Goal: Task Accomplishment & Management: Use online tool/utility

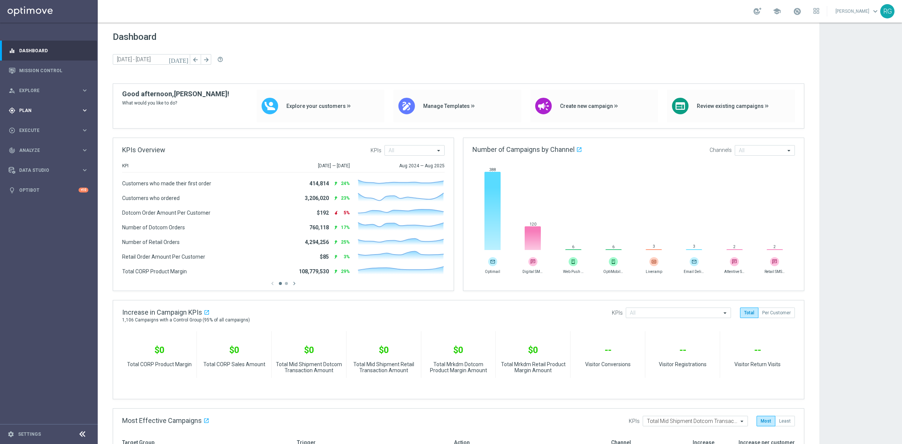
click at [30, 112] on span "Plan" at bounding box center [50, 110] width 62 height 5
click at [43, 124] on link "Target Groups" at bounding box center [49, 126] width 59 height 6
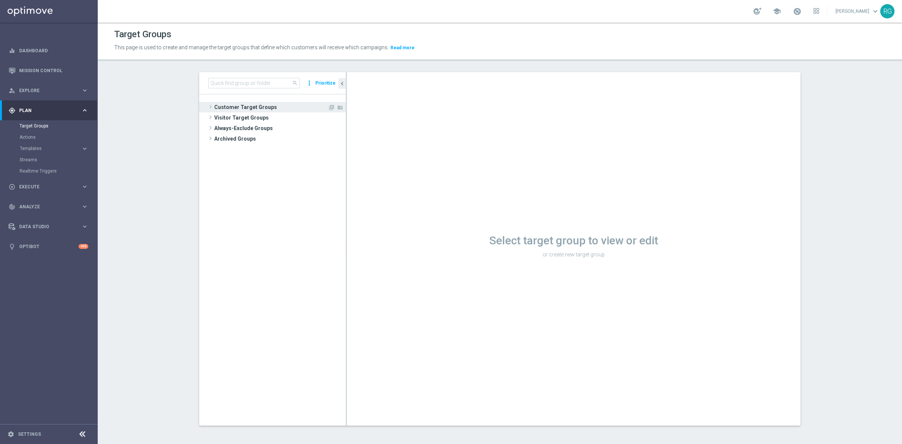
click at [209, 107] on span at bounding box center [211, 106] width 8 height 9
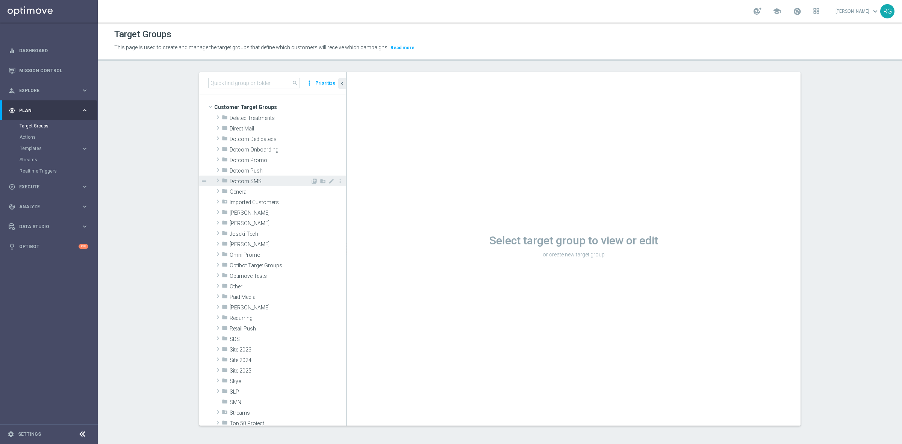
click at [214, 179] on span at bounding box center [218, 180] width 8 height 9
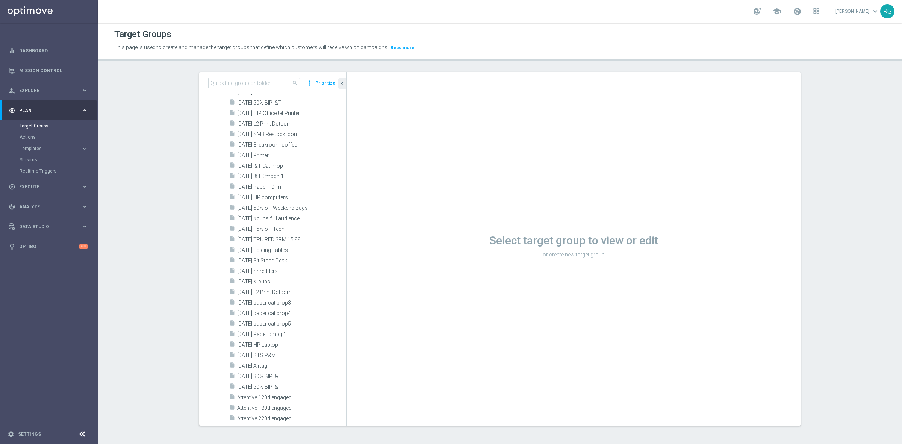
scroll to position [1174, 0]
click at [272, 245] on span "[DATE] HP Laptop" at bounding box center [282, 247] width 91 height 6
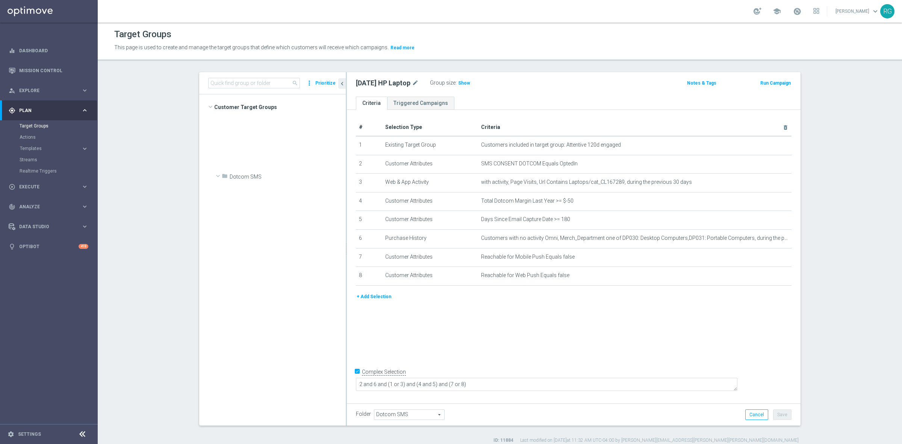
scroll to position [1124, 0]
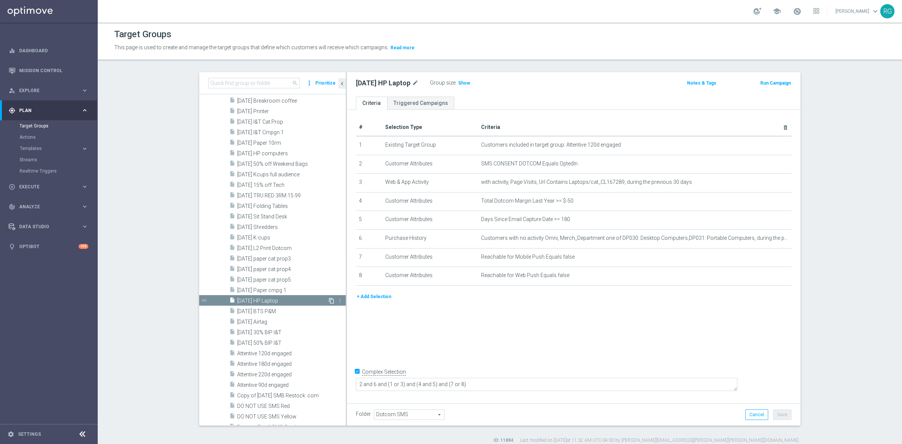
click at [328, 300] on icon "content_copy" at bounding box center [331, 301] width 6 height 6
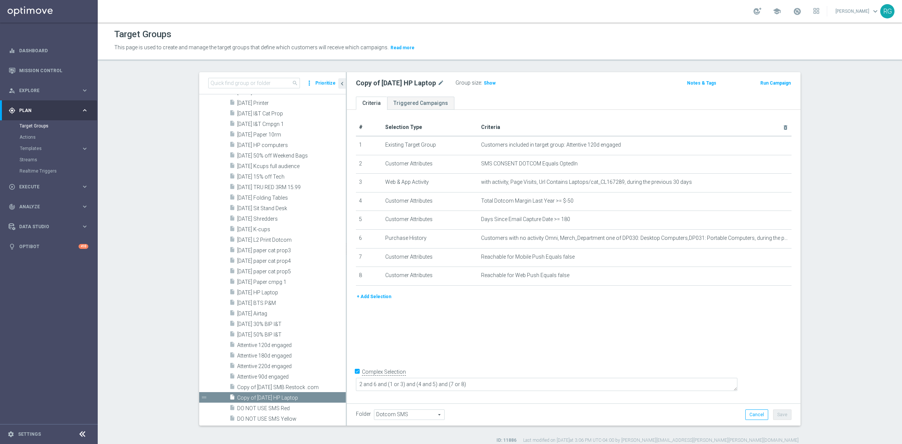
scroll to position [1222, 0]
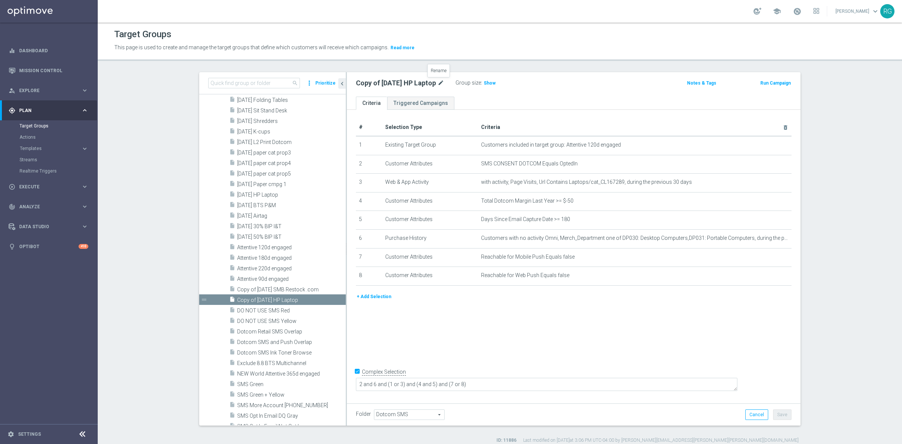
click at [440, 80] on icon "mode_edit" at bounding box center [440, 83] width 7 height 9
type input "[DATE] Dash Cam"
click at [564, 106] on ul "Criteria Triggered Campaigns" at bounding box center [573, 103] width 453 height 13
click at [778, 414] on button "Save" at bounding box center [782, 414] width 18 height 11
drag, startPoint x: 407, startPoint y: 82, endPoint x: 354, endPoint y: 83, distance: 53.4
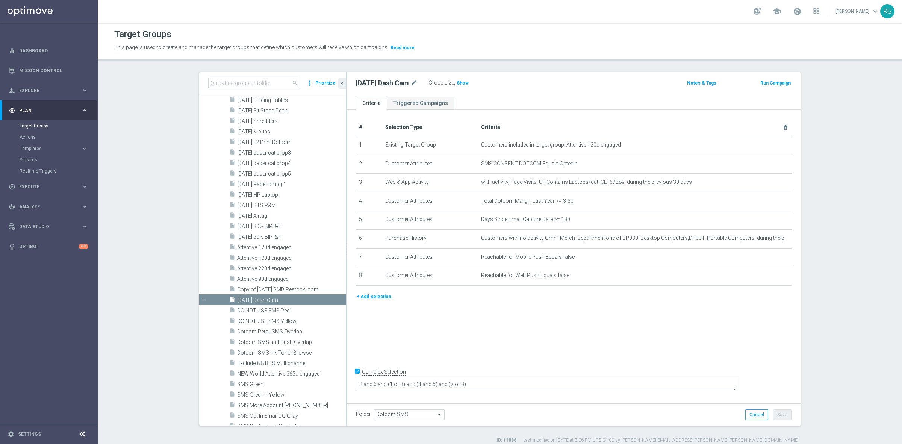
click at [356, 83] on h2 "[DATE] Dash Cam" at bounding box center [382, 83] width 53 height 9
copy h2 "[DATE] Dash Cam"
click at [561, 53] on div "This page is used to create and manage the target groups that define which cust…" at bounding box center [402, 48] width 587 height 12
click at [764, 143] on icon "mode_edit" at bounding box center [767, 145] width 6 height 6
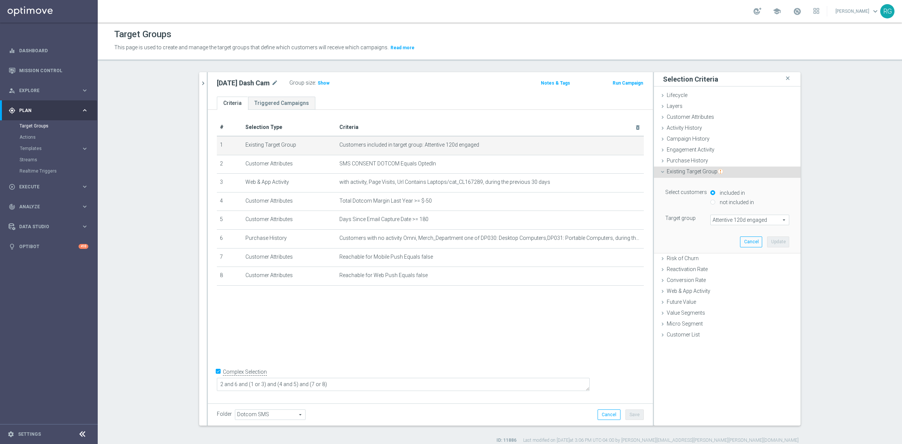
click at [728, 216] on span "Attentive 120d engaged" at bounding box center [749, 220] width 78 height 10
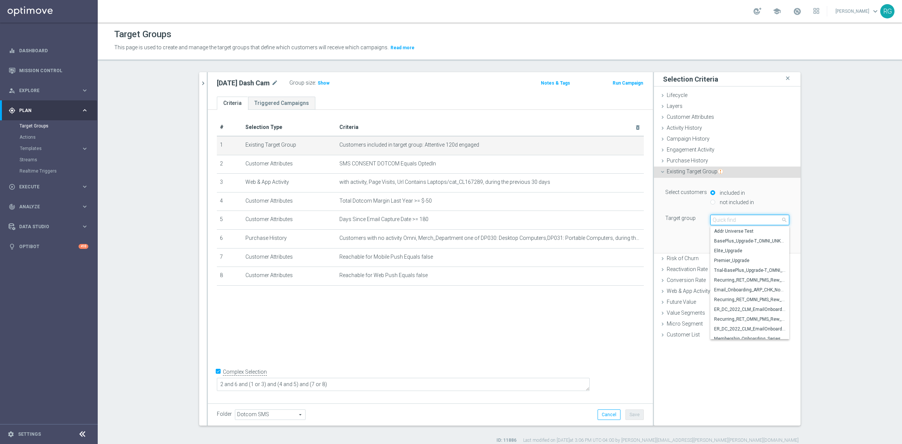
click at [729, 216] on input "search" at bounding box center [749, 220] width 79 height 11
type input "60d"
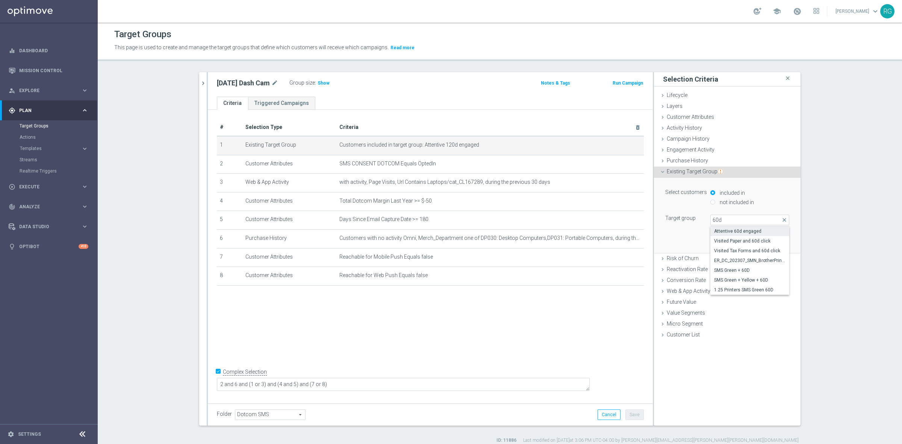
click at [728, 231] on span "Attentive 60d engaged" at bounding box center [749, 231] width 71 height 6
type input "Attentive 60d engaged"
click at [776, 242] on button "Update" at bounding box center [778, 241] width 22 height 11
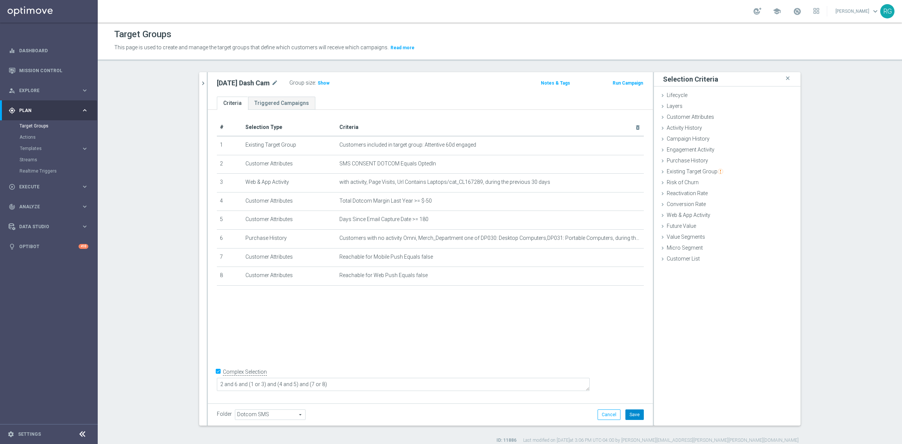
click at [630, 416] on button "Save" at bounding box center [634, 414] width 18 height 11
click at [616, 183] on icon "mode_edit" at bounding box center [619, 182] width 6 height 6
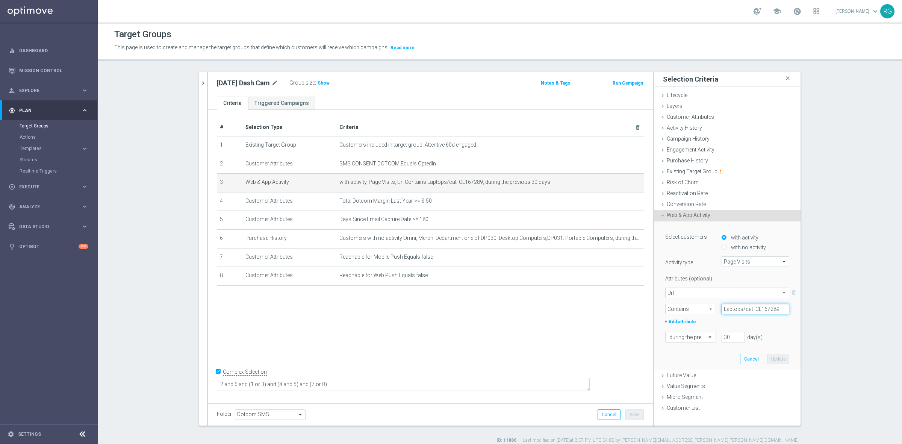
click at [741, 309] on input "Laptops/cat_CL167289" at bounding box center [755, 309] width 68 height 11
paste input "Automotive-Maintenance-Repairs"
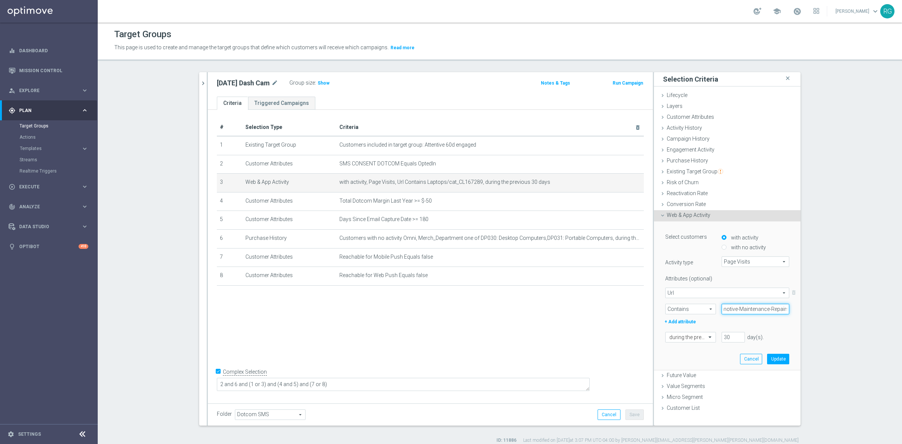
type input "Automotive-Maintenance-Repairs"
drag, startPoint x: 730, startPoint y: 333, endPoint x: 706, endPoint y: 335, distance: 24.5
click at [706, 335] on div "during the previous 30 day(s). Enter a number between 1 and 730" at bounding box center [726, 337] width 135 height 11
type input "14"
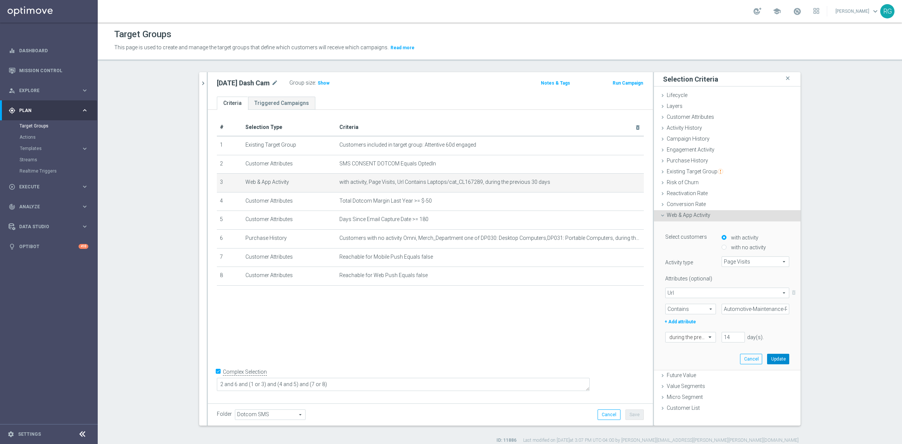
click at [775, 358] on button "Update" at bounding box center [778, 359] width 22 height 11
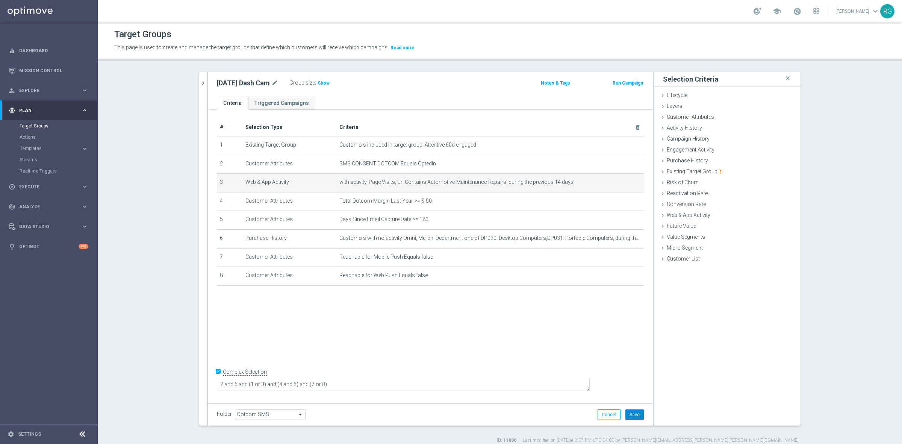
click at [628, 416] on button "Save" at bounding box center [634, 414] width 18 height 11
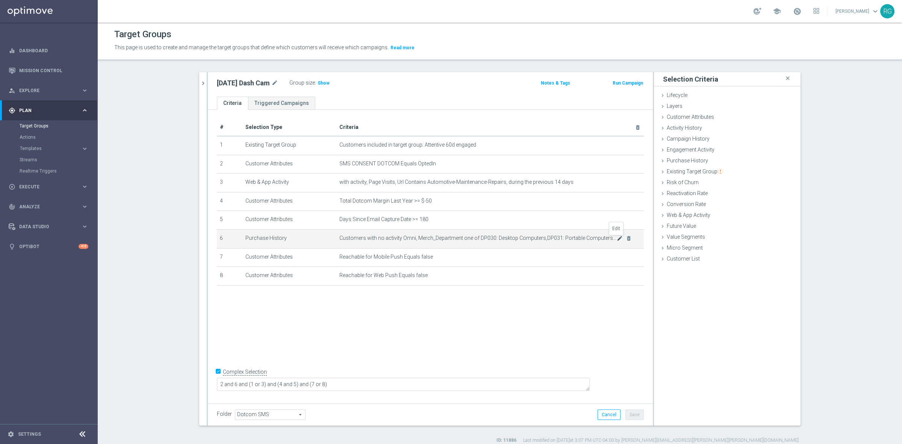
click at [617, 239] on icon "mode_edit" at bounding box center [619, 238] width 6 height 6
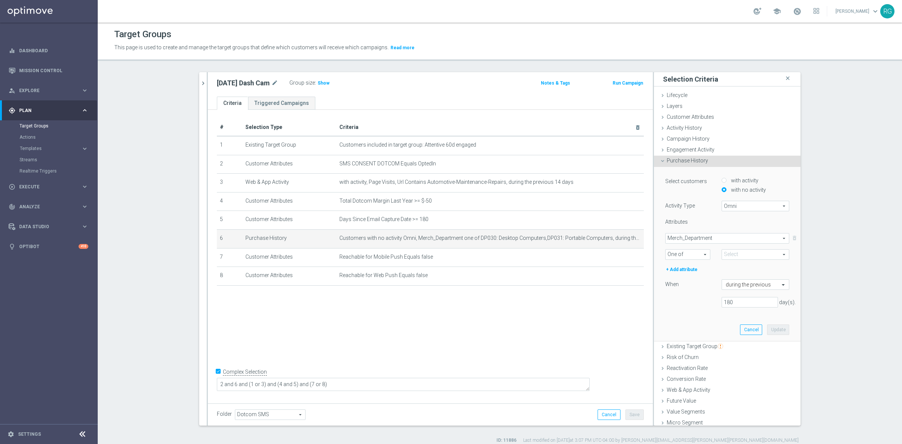
type input "Selected 2 of 91"
click at [690, 257] on span "One of" at bounding box center [687, 254] width 44 height 10
click at [690, 261] on label "Equals" at bounding box center [687, 265] width 44 height 10
type input "Equals"
click at [746, 251] on span at bounding box center [755, 254] width 67 height 10
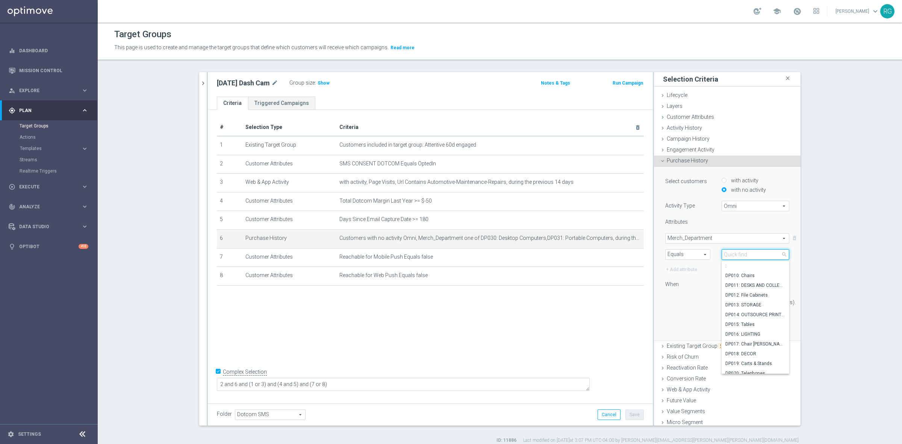
click at [722, 253] on input "search" at bounding box center [755, 254] width 68 height 11
type input "d"
click at [681, 233] on span "Merch_Department" at bounding box center [726, 238] width 123 height 10
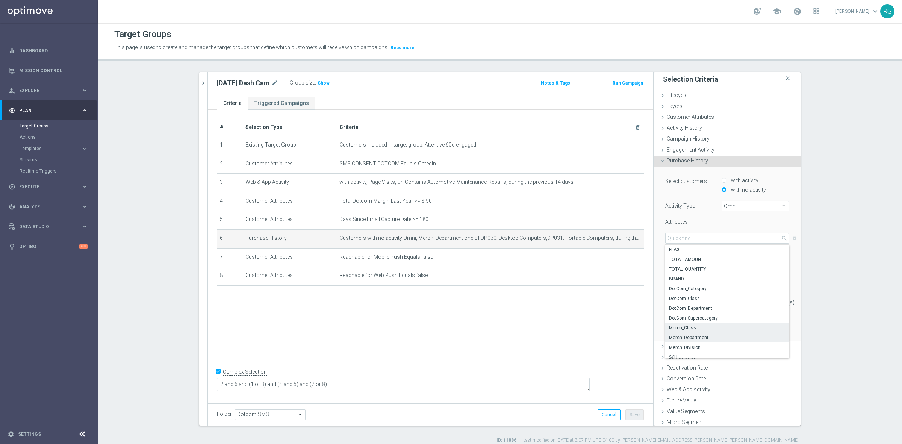
click at [678, 325] on span "Merch_Class" at bounding box center [727, 328] width 116 height 6
type input "Merch_Class"
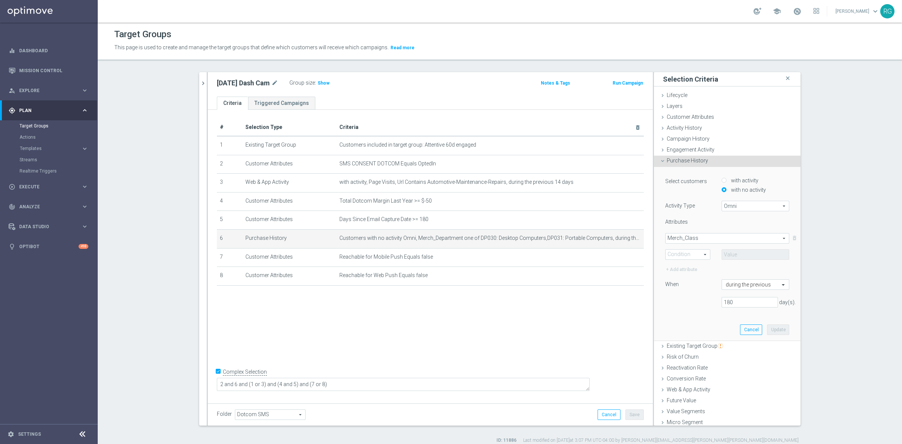
click at [682, 252] on span "Equals" at bounding box center [687, 254] width 44 height 10
click at [683, 258] on span "Equals" at bounding box center [687, 254] width 44 height 10
click at [687, 256] on span "Equals" at bounding box center [687, 254] width 44 height 10
click at [681, 265] on span "Equals" at bounding box center [687, 265] width 37 height 6
type input "Equals"
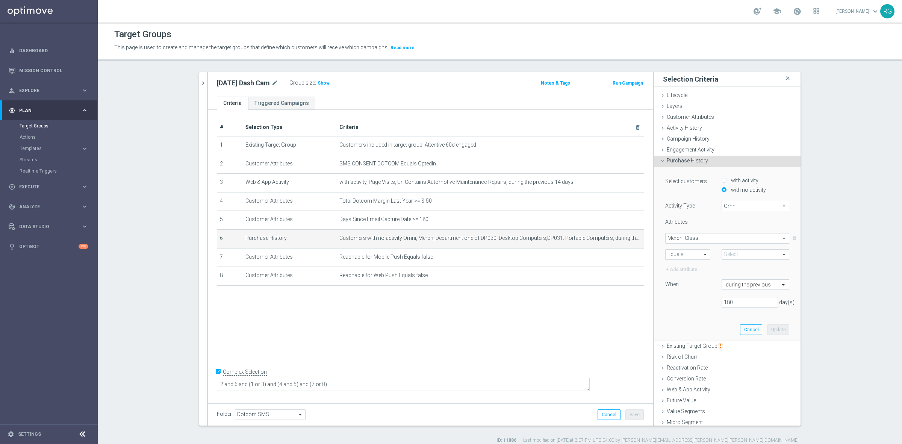
click at [728, 252] on span at bounding box center [755, 254] width 67 height 10
click at [727, 254] on input "search" at bounding box center [755, 254] width 68 height 11
type input "dash"
click at [731, 269] on label "337: DASH CAMERAS" at bounding box center [755, 266] width 68 height 10
type input "337: DASH CAMERAS"
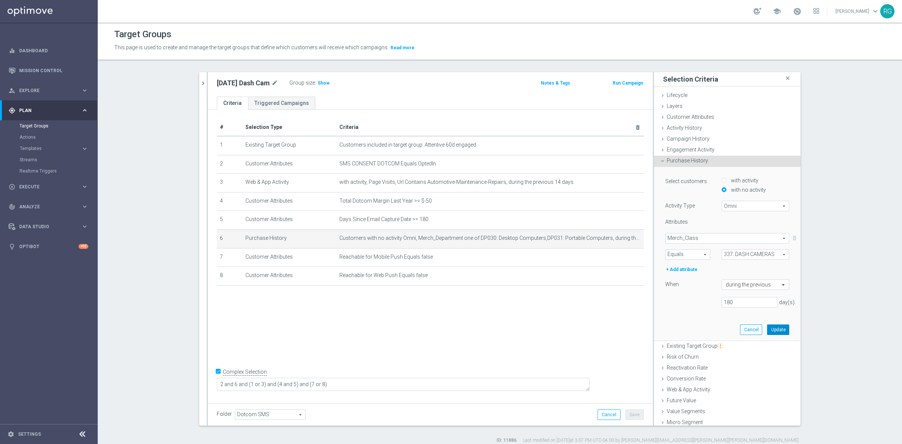
click at [768, 329] on button "Update" at bounding box center [778, 329] width 22 height 11
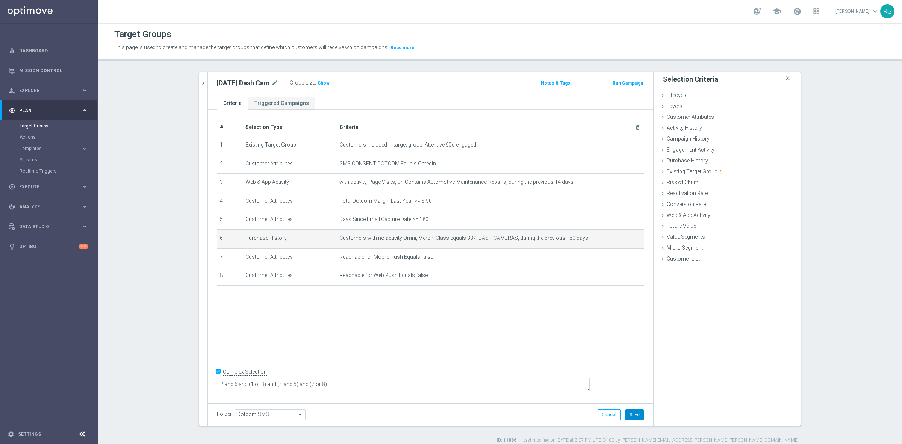
click at [632, 416] on button "Save" at bounding box center [634, 414] width 18 height 11
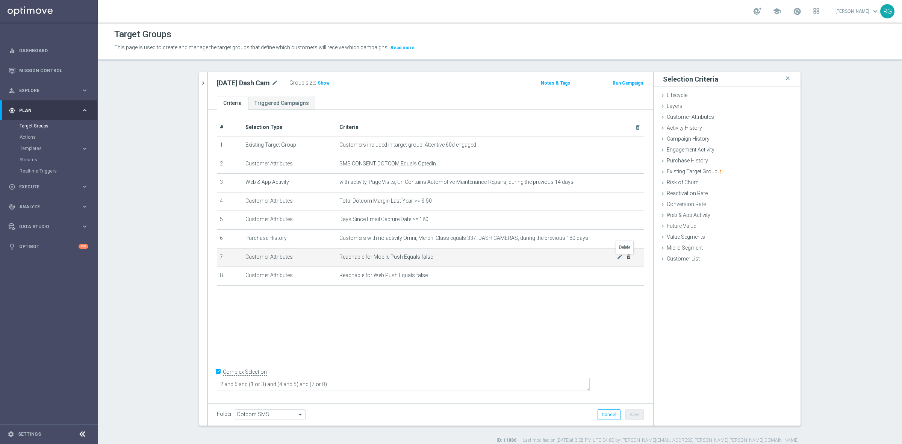
click at [627, 257] on icon "delete_forever" at bounding box center [629, 257] width 6 height 6
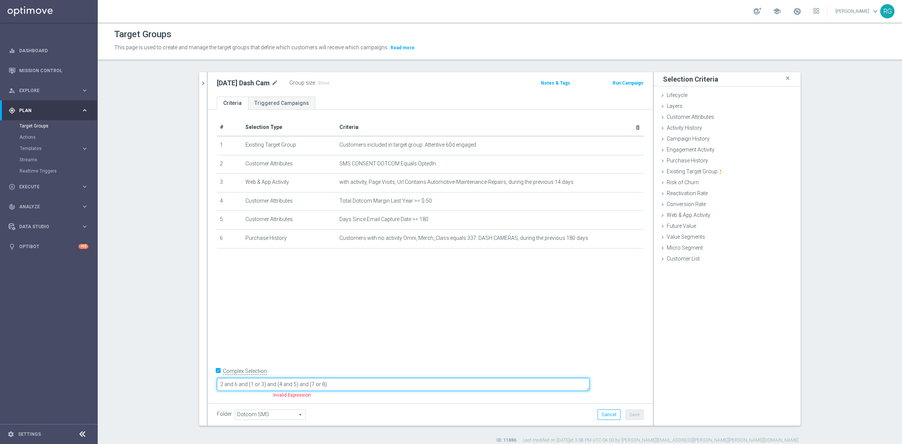
drag, startPoint x: 385, startPoint y: 386, endPoint x: 348, endPoint y: 384, distance: 38.0
click at [348, 384] on textarea "2 and 6 and (1 or 3) and (4 and 5) and (7 or 8)" at bounding box center [403, 384] width 373 height 13
type textarea "2 and 6 and (1 or 3) and (4 and 5)"
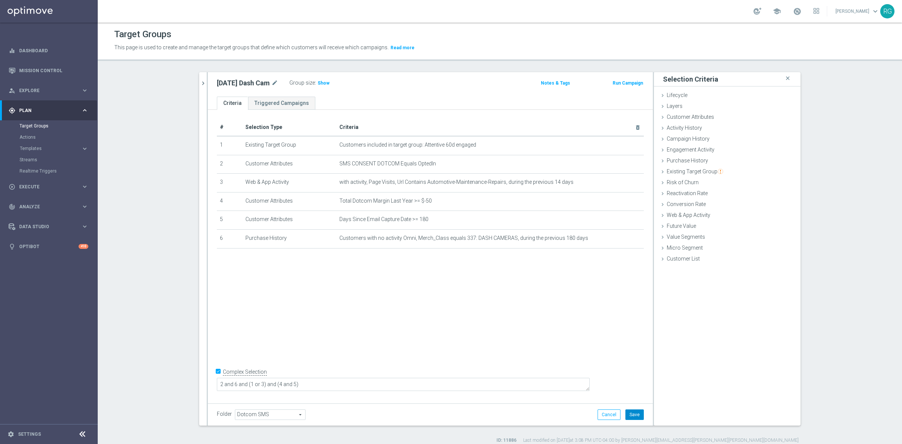
click at [632, 413] on button "Save" at bounding box center [634, 414] width 18 height 11
click at [319, 83] on span "Show" at bounding box center [323, 82] width 12 height 5
click at [201, 85] on icon "chevron_right" at bounding box center [202, 83] width 7 height 7
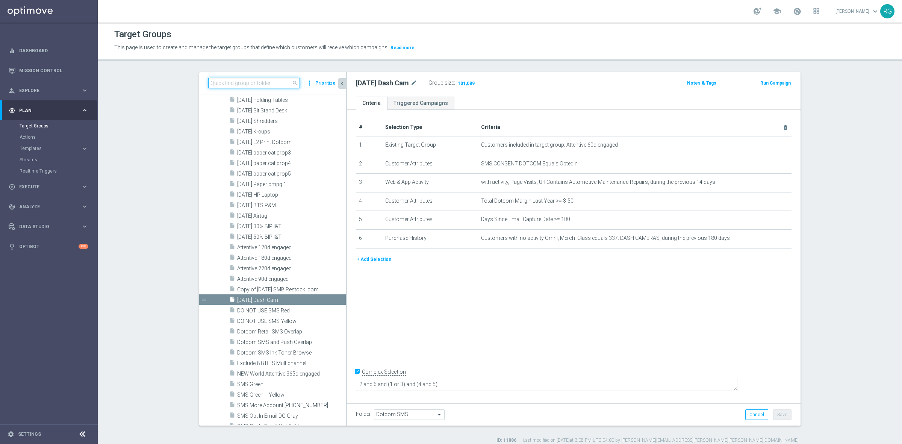
click at [245, 83] on input at bounding box center [254, 83] width 92 height 11
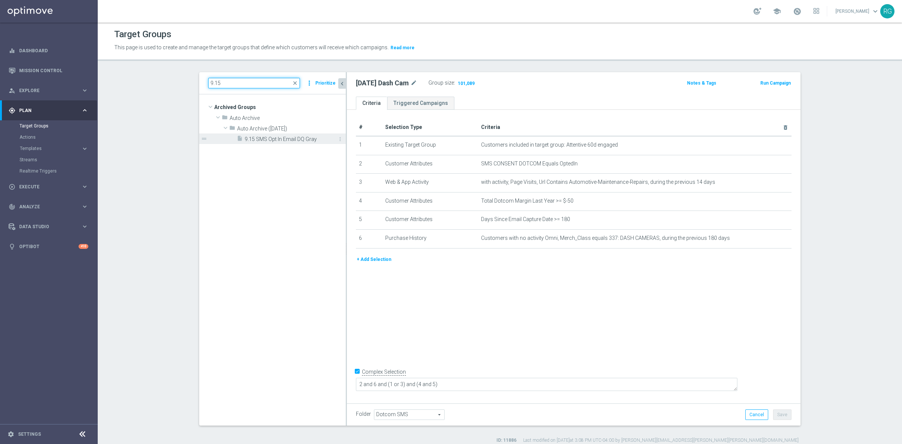
type input "9.15"
click at [249, 134] on div "insert_drive_file 9.15 SMS Opt In Email DQ Gray" at bounding box center [283, 138] width 92 height 11
type input "Select"
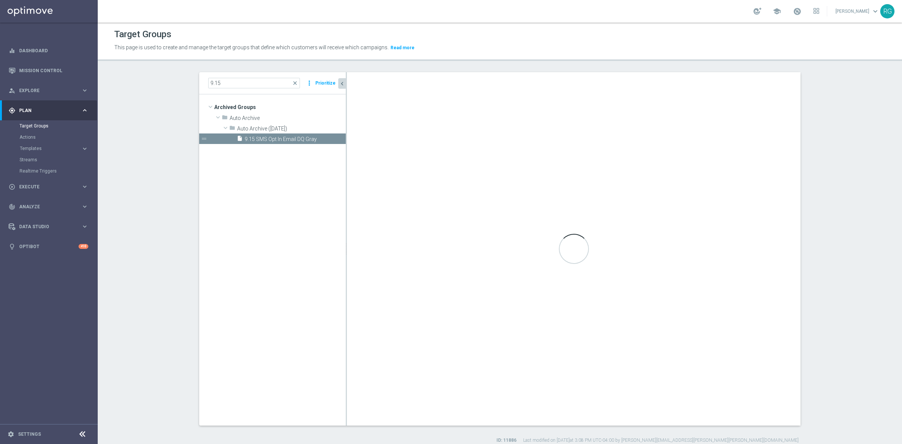
checkbox input "false"
type input "Auto Archive ([DATE])"
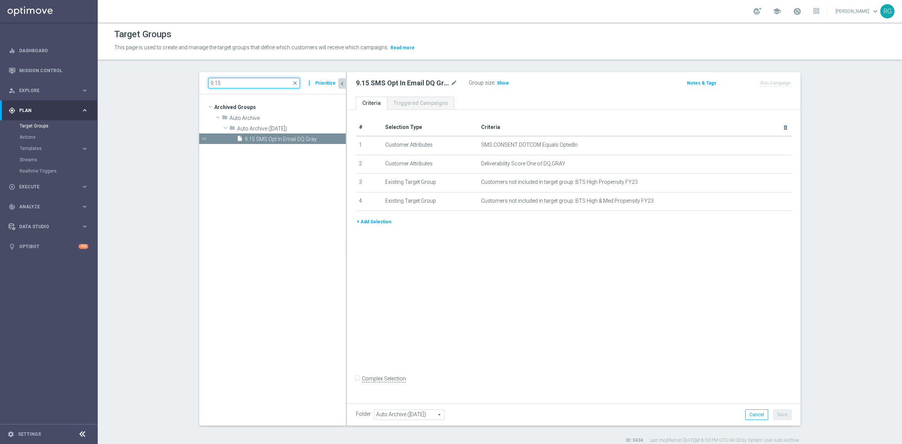
click at [224, 85] on input "9.15" at bounding box center [254, 83] width 92 height 11
type input "[DATE]"
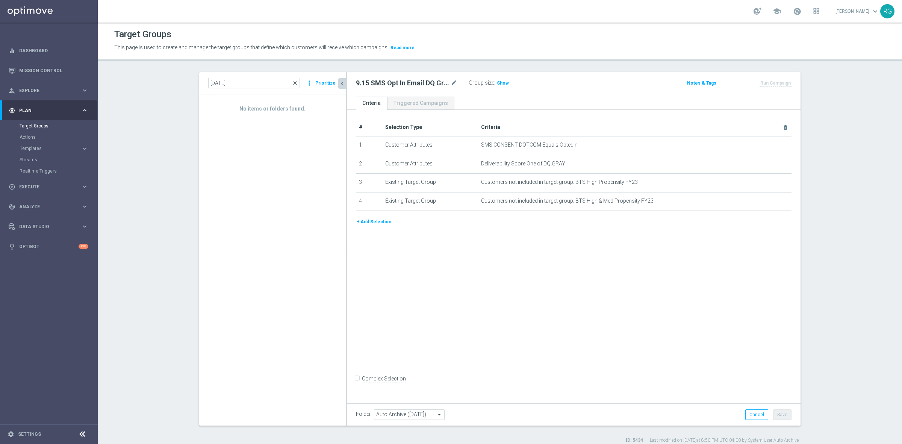
click at [293, 82] on span "close" at bounding box center [295, 83] width 6 height 6
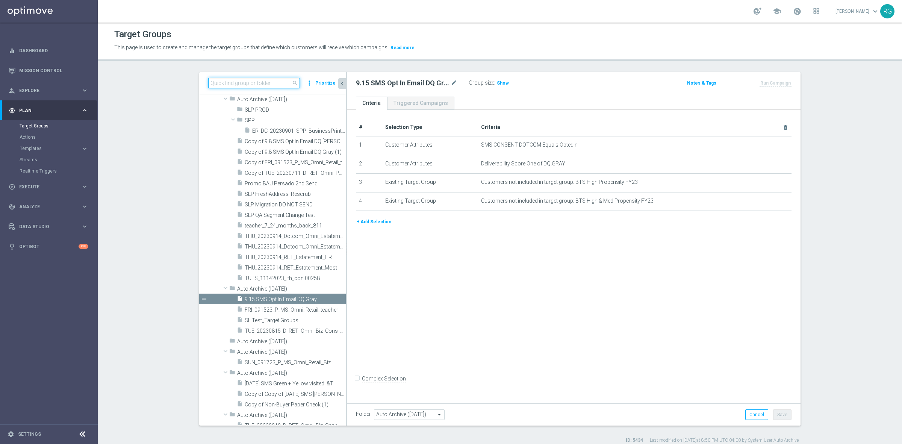
click at [247, 79] on input at bounding box center [254, 83] width 92 height 11
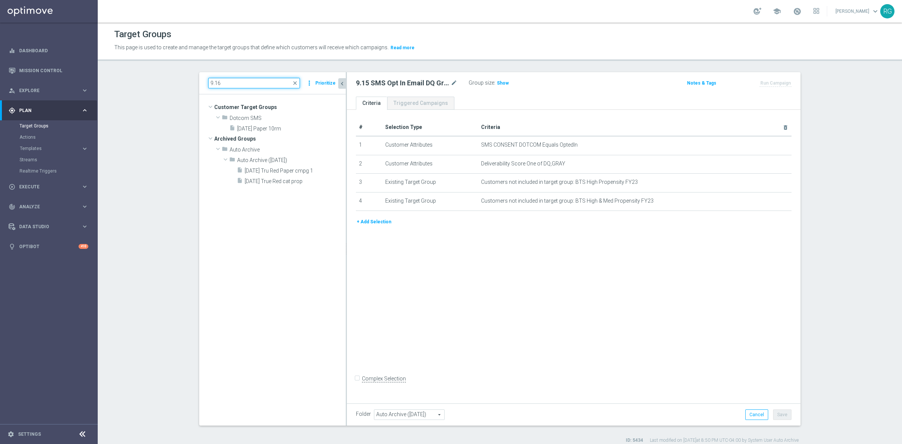
scroll to position [0, 0]
type input "9.16"
click at [252, 127] on span "[DATE] Paper 10rm" at bounding box center [282, 128] width 91 height 6
type input "Select"
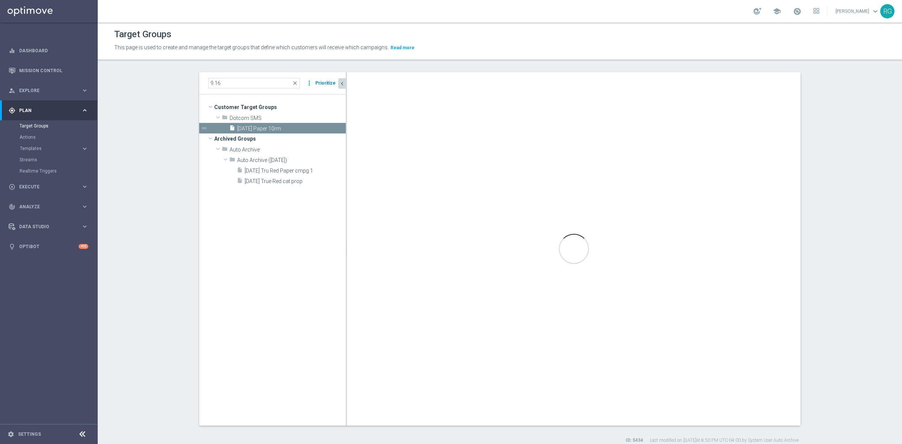
checkbox input "true"
type input "Dotcom SMS"
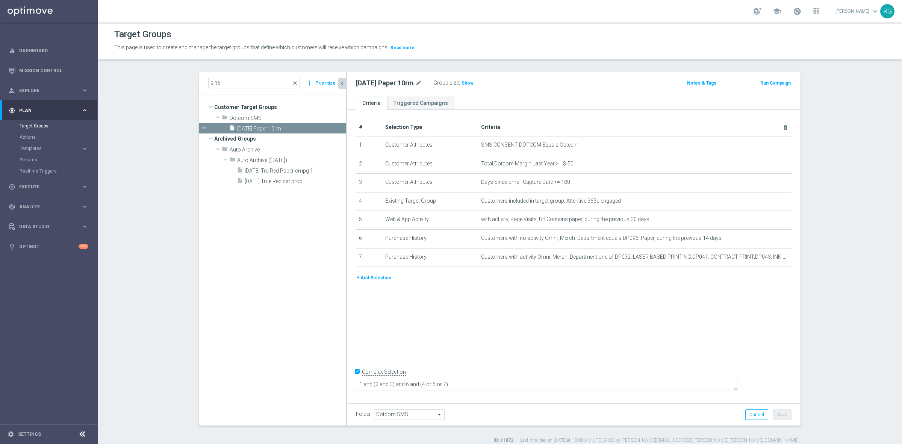
click at [321, 83] on button "Prioritize" at bounding box center [325, 83] width 23 height 10
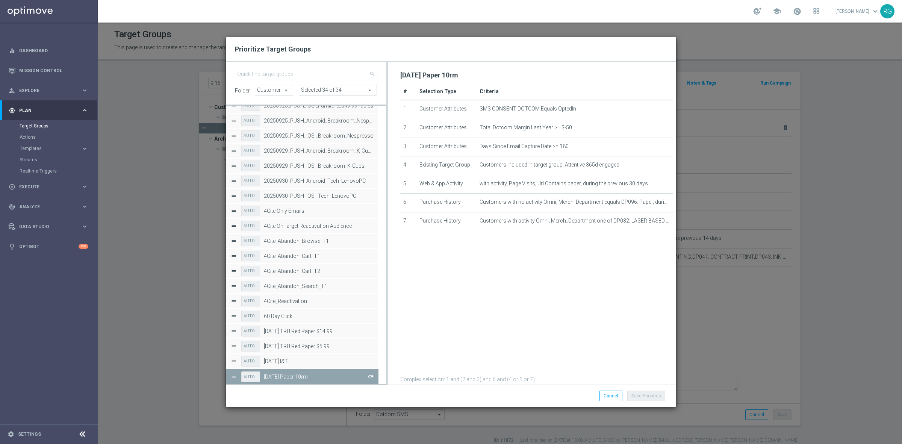
click at [371, 376] on button "Press SPACE to deselect this row." at bounding box center [370, 376] width 8 height 11
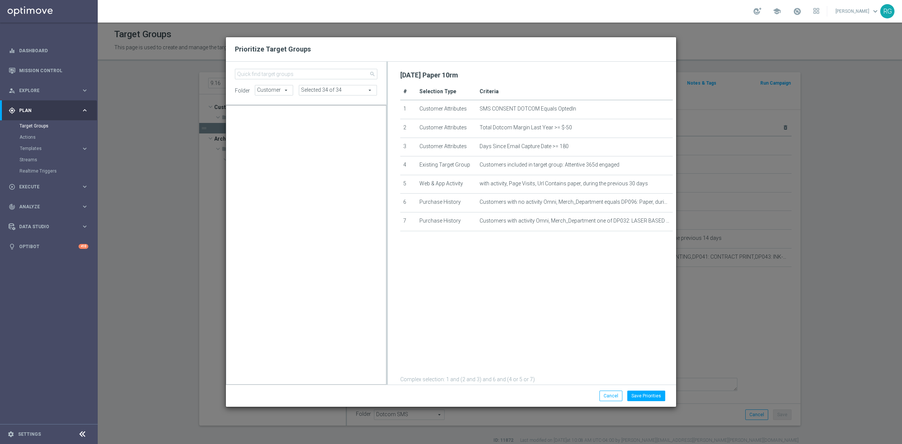
scroll to position [6860, 0]
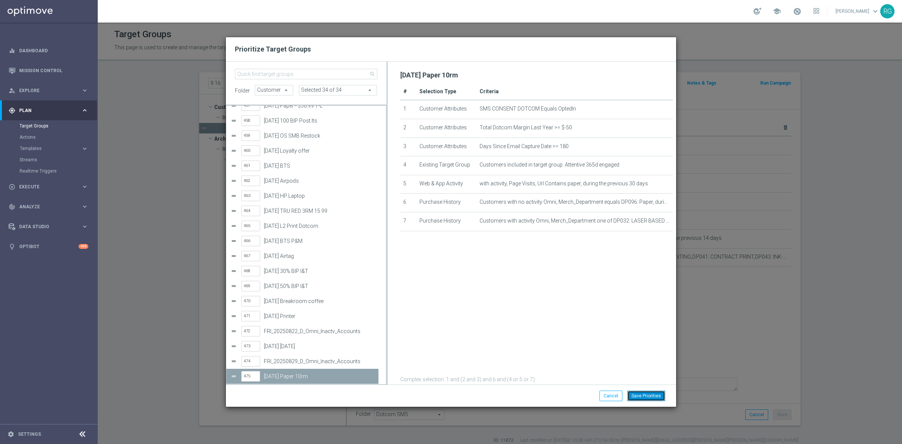
click at [654, 399] on button "Save Priorities" at bounding box center [646, 395] width 38 height 11
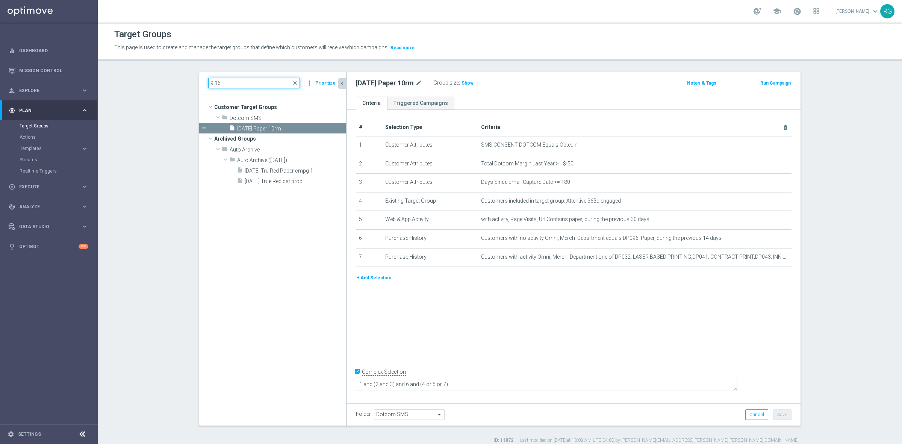
click at [218, 81] on input "9.16" at bounding box center [254, 83] width 92 height 11
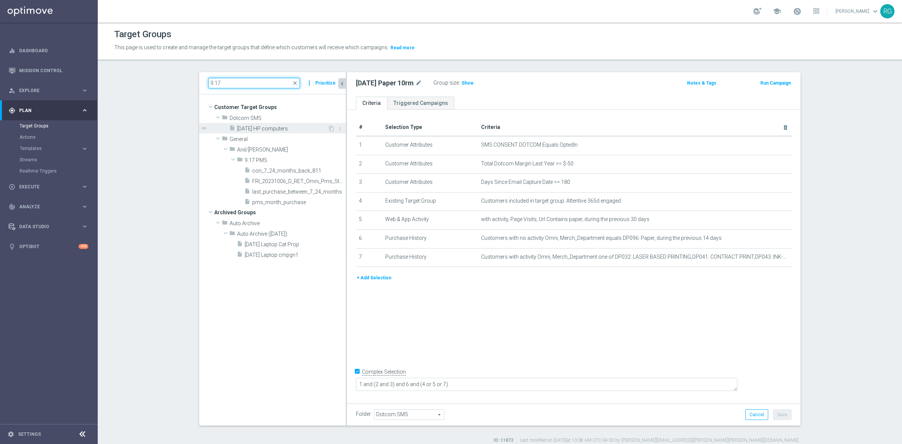
type input "9.17"
click at [255, 125] on span "[DATE] HP computers" at bounding box center [282, 128] width 91 height 6
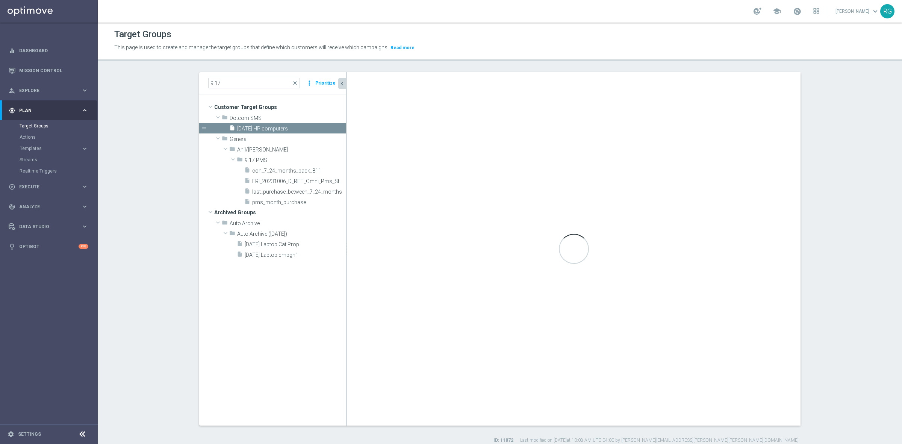
type textarea "1 and 12 and 4 and (2 and 3) and (6 or 7) and (5 or 9 or 8 or 10 or 11)"
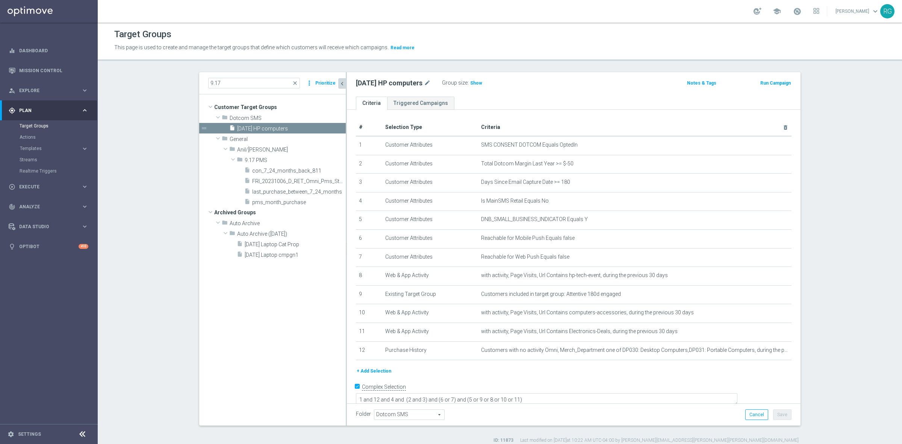
click at [318, 83] on button "Prioritize" at bounding box center [325, 83] width 23 height 10
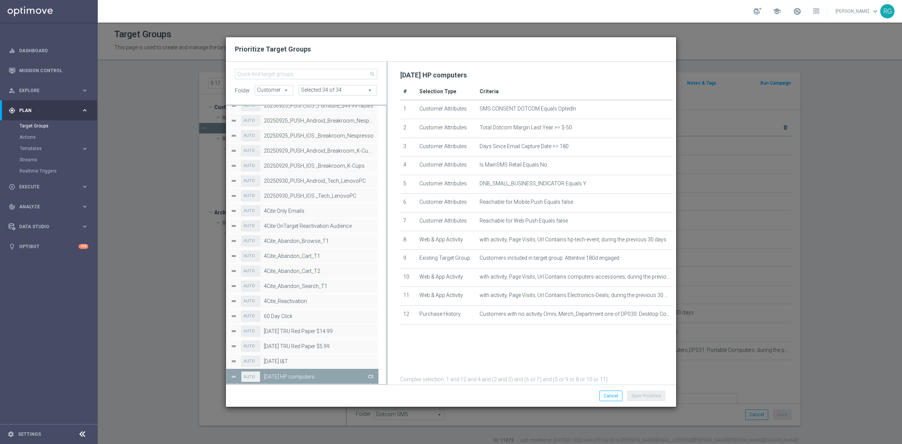
click at [373, 376] on button "Press SPACE to deselect this row." at bounding box center [370, 376] width 8 height 11
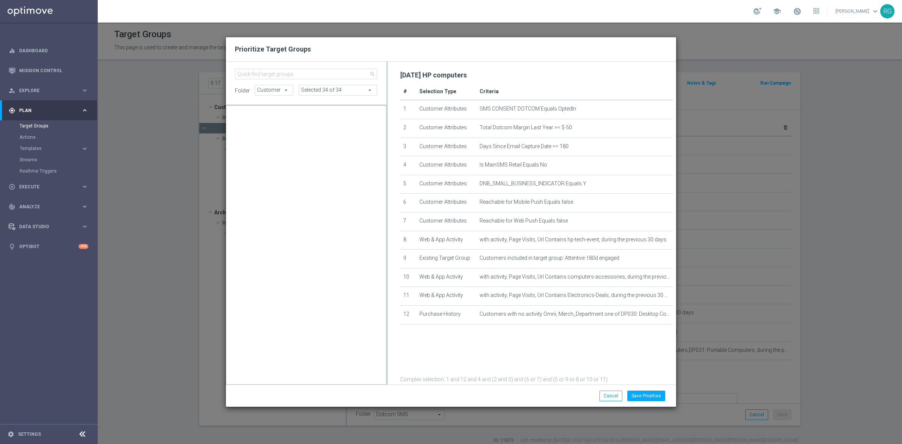
scroll to position [6875, 0]
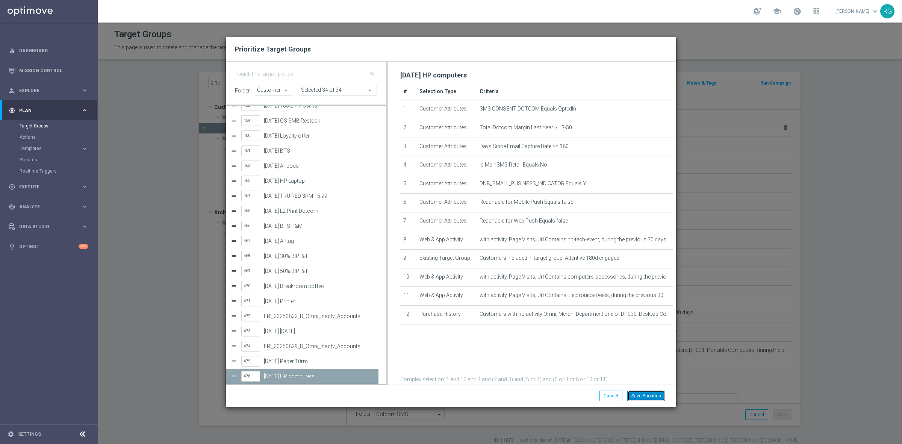
click at [652, 396] on button "Save Priorities" at bounding box center [646, 395] width 38 height 11
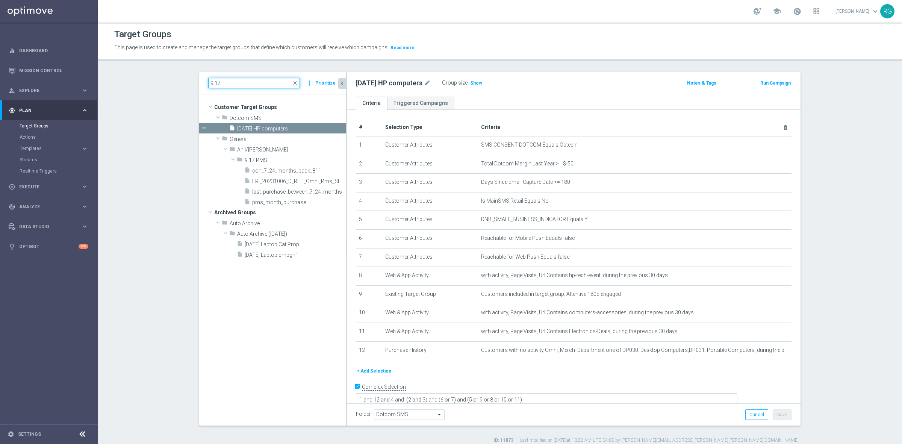
click at [225, 84] on input "9.17" at bounding box center [254, 83] width 92 height 11
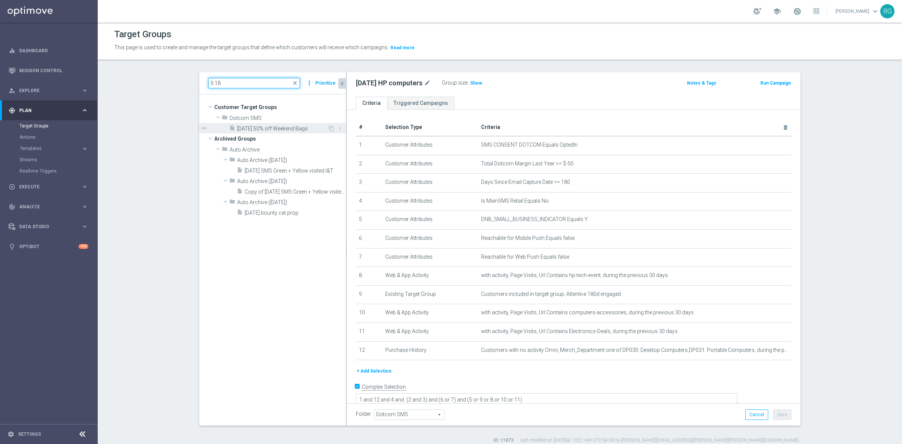
type input "9.18"
click at [245, 130] on span "[DATE] 50% off Weekend Bags" at bounding box center [282, 128] width 91 height 6
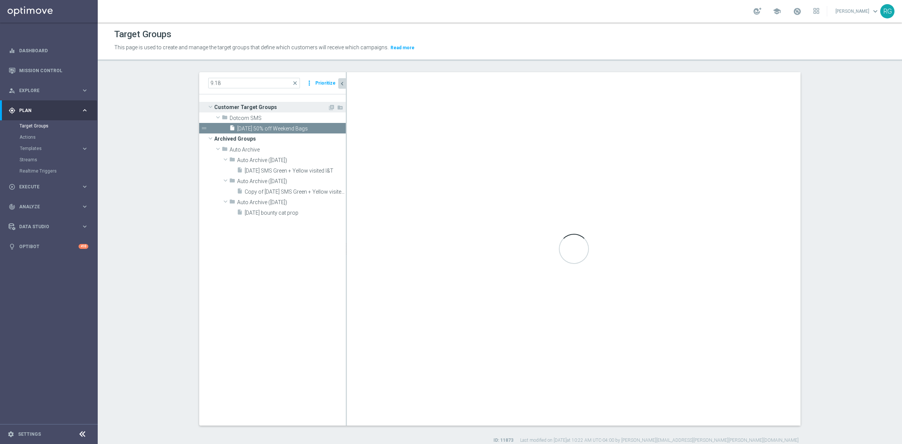
type textarea "1 and (6 and 7) and (4 or 5) and (2 and 3)"
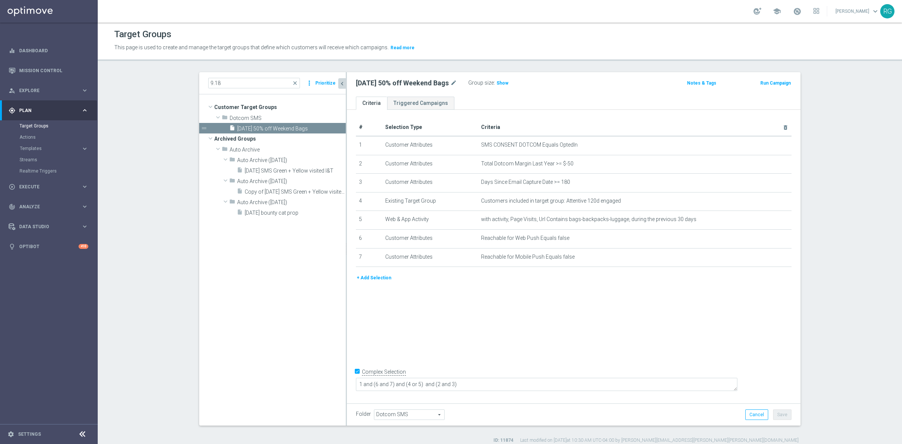
click at [320, 82] on button "Prioritize" at bounding box center [325, 83] width 23 height 10
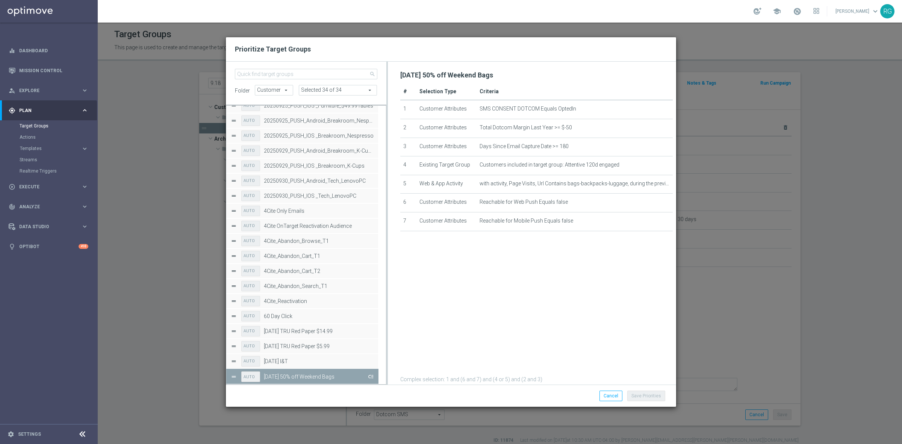
click at [374, 375] on button "Press SPACE to deselect this row." at bounding box center [370, 376] width 8 height 11
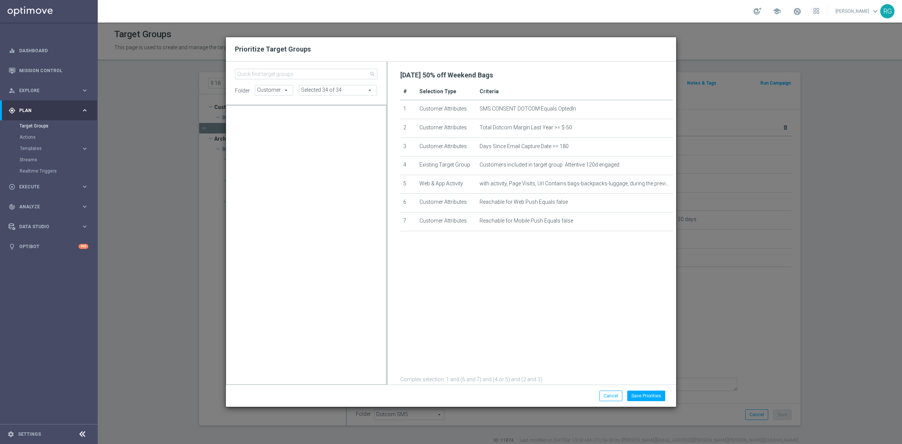
scroll to position [6890, 0]
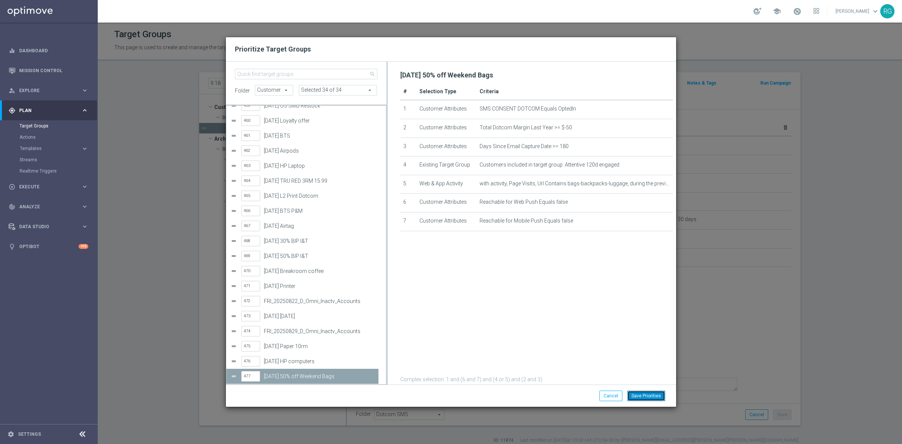
click at [639, 391] on button "Save Priorities" at bounding box center [646, 395] width 38 height 11
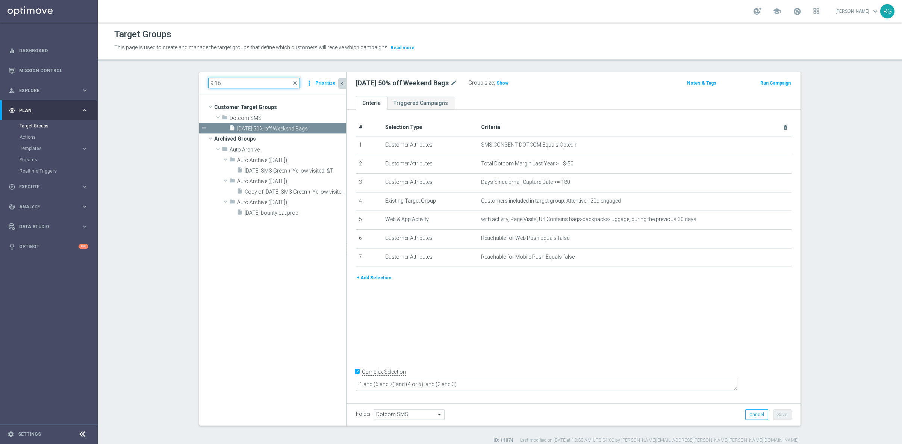
click at [257, 80] on input "9.18" at bounding box center [254, 83] width 92 height 11
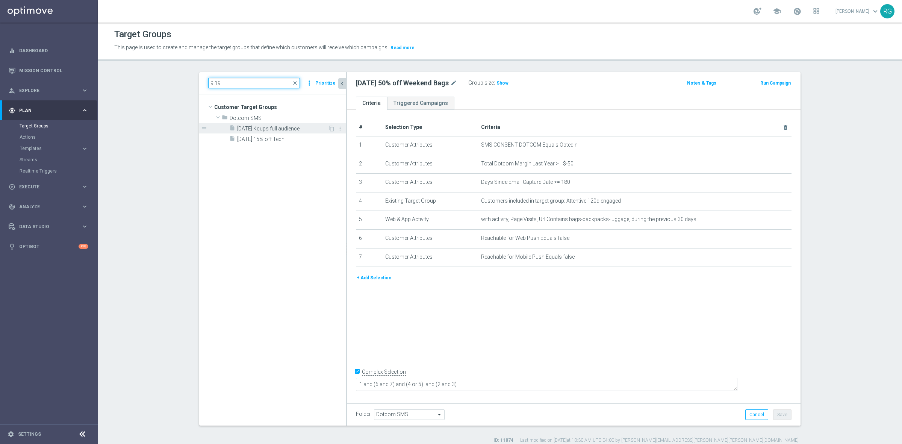
type input "9.19"
click at [237, 126] on span "[DATE] Kcups full audience" at bounding box center [282, 128] width 91 height 6
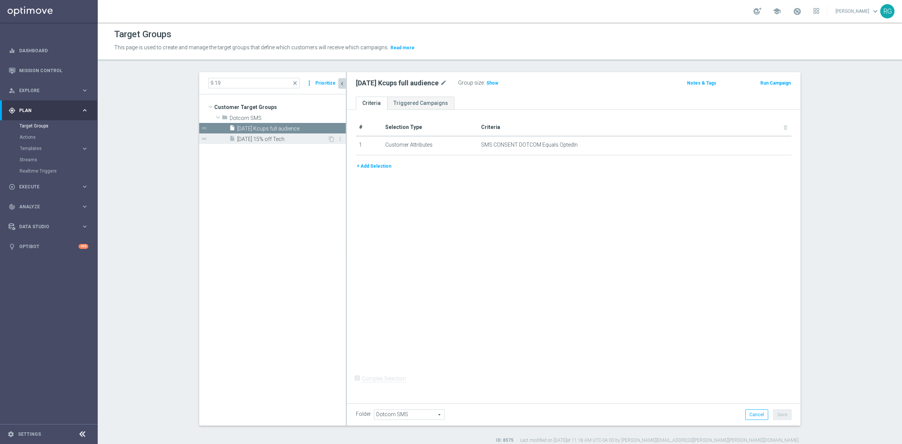
click at [257, 135] on div "insert_drive_file [DATE] 15% off Tech" at bounding box center [278, 138] width 98 height 11
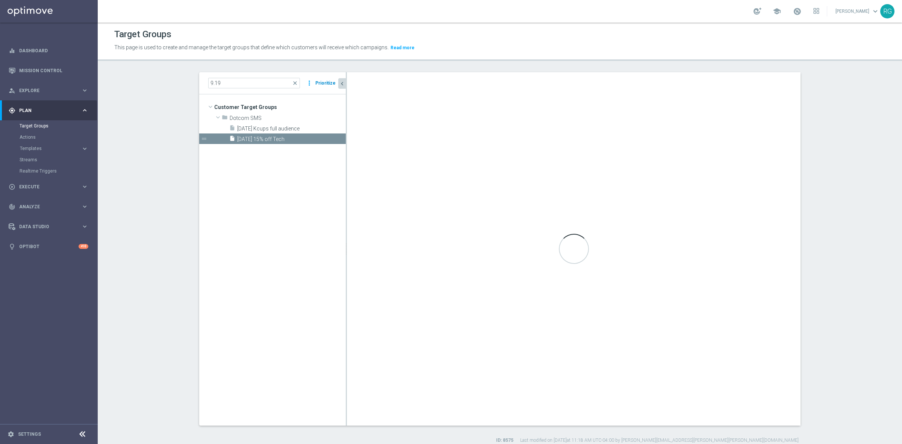
checkbox input "true"
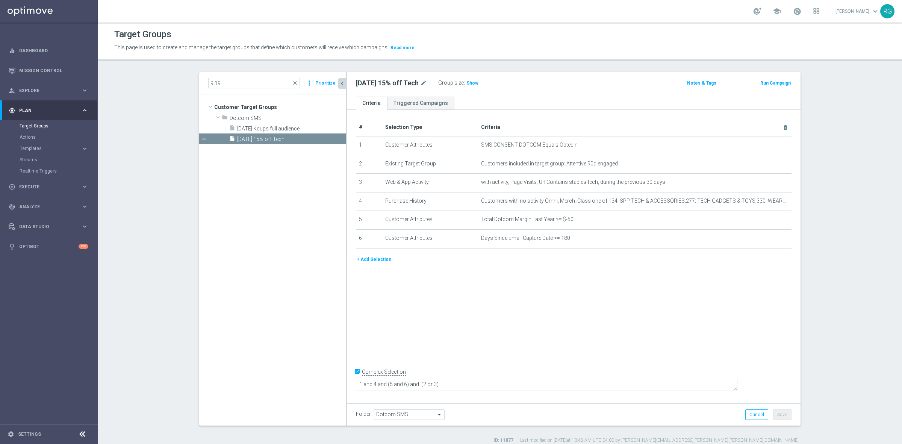
click at [319, 83] on button "Prioritize" at bounding box center [325, 83] width 23 height 10
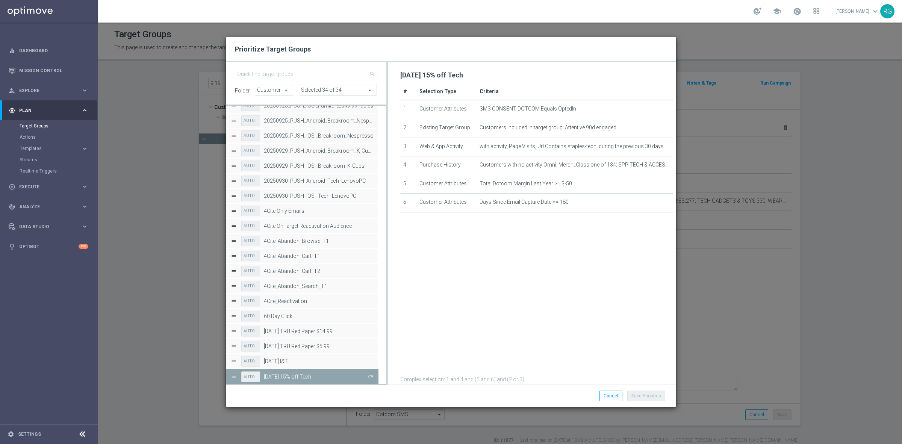
click at [369, 376] on button "Press SPACE to deselect this row." at bounding box center [370, 376] width 8 height 11
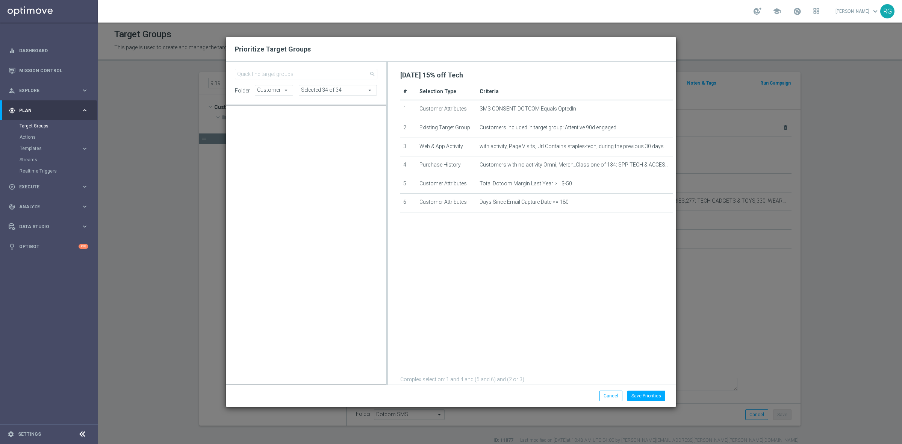
scroll to position [6905, 0]
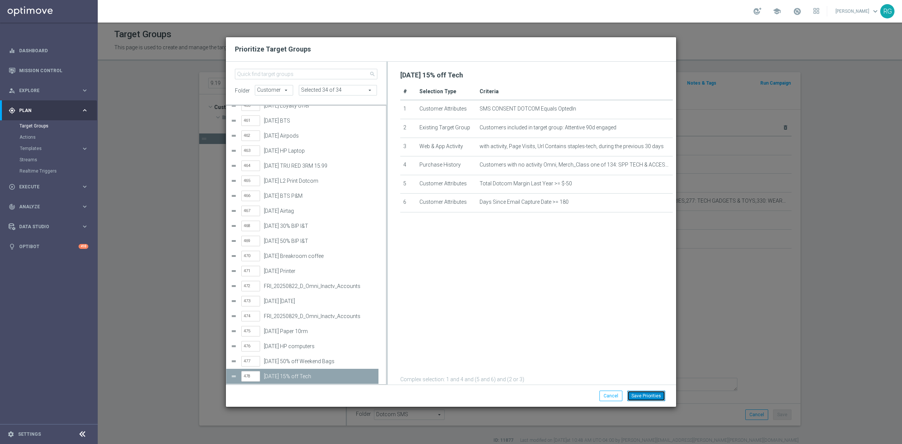
click at [645, 395] on button "Save Priorities" at bounding box center [646, 395] width 38 height 11
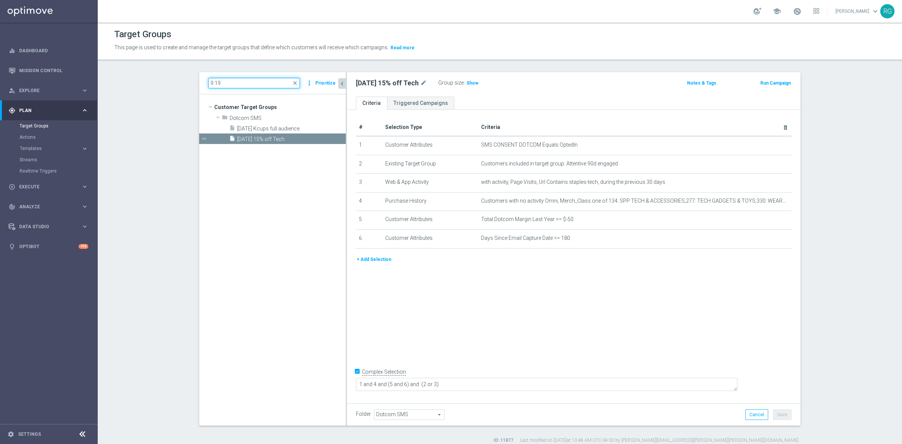
click at [262, 83] on input "9.19" at bounding box center [254, 83] width 92 height 11
type input "9.22"
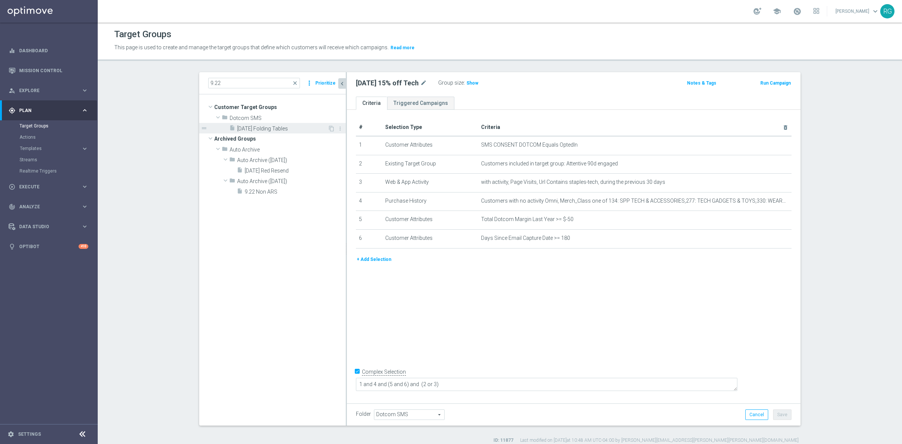
click at [262, 128] on span "[DATE] Folding Tables" at bounding box center [282, 128] width 91 height 6
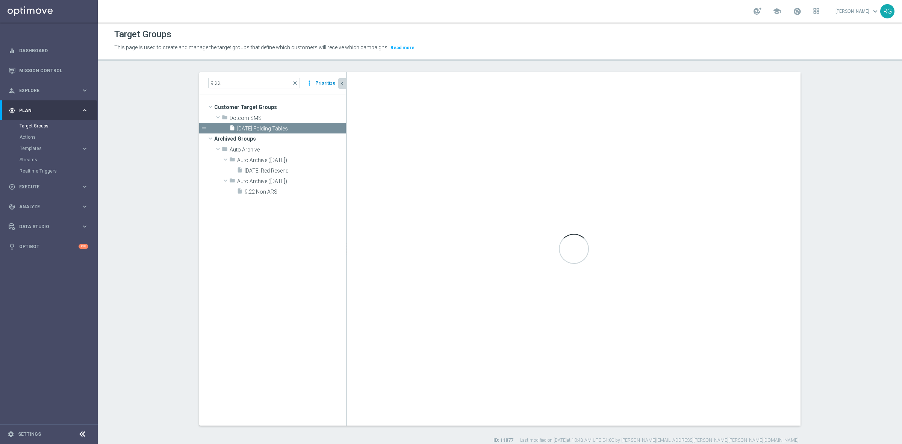
type textarea "2 and 6 and (1 or 3 or 7) and (4 and 5)"
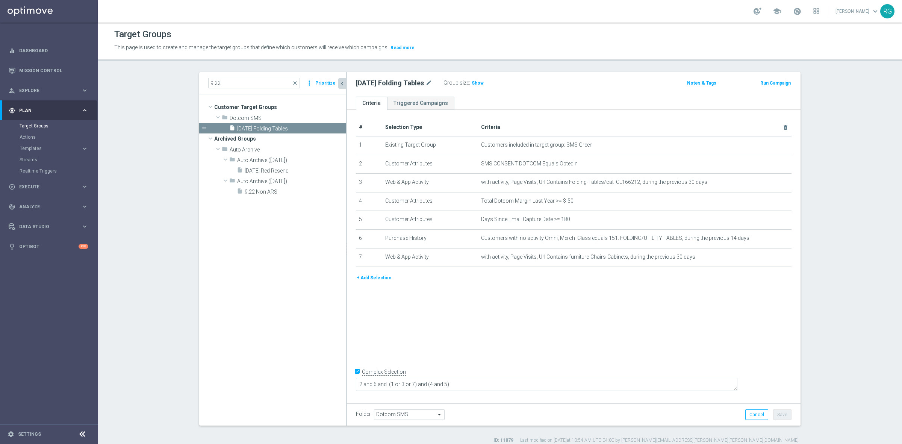
click at [316, 83] on button "Prioritize" at bounding box center [325, 83] width 23 height 10
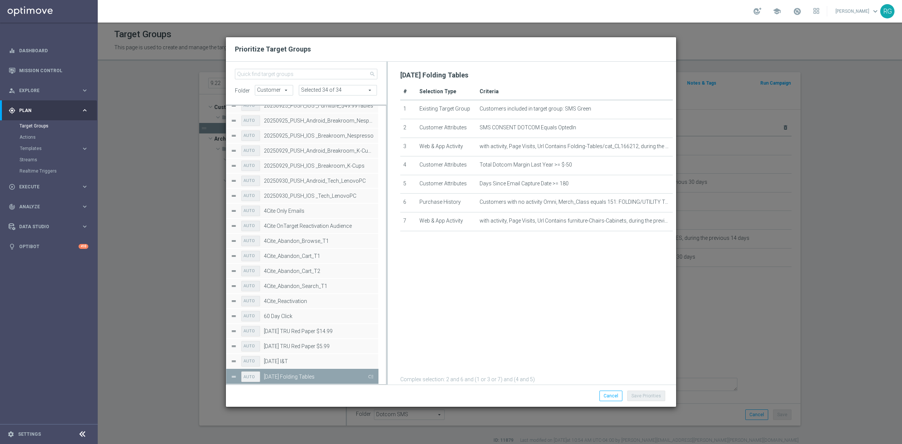
click at [370, 376] on button "Press SPACE to deselect this row." at bounding box center [370, 376] width 8 height 11
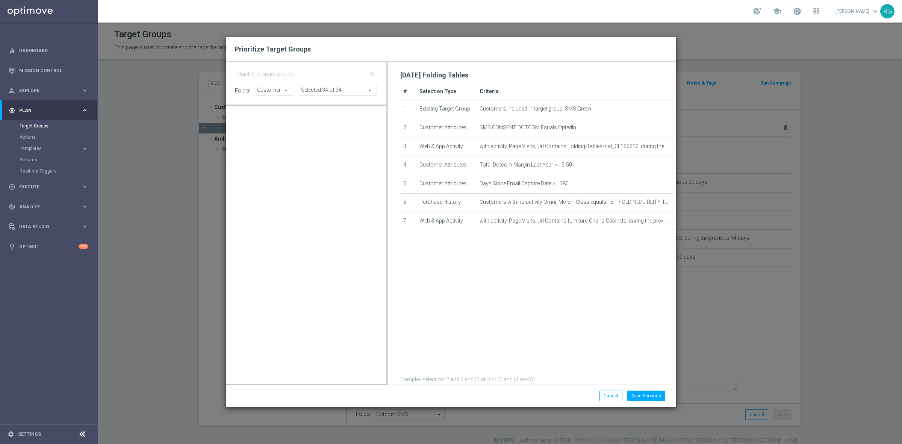
scroll to position [6920, 0]
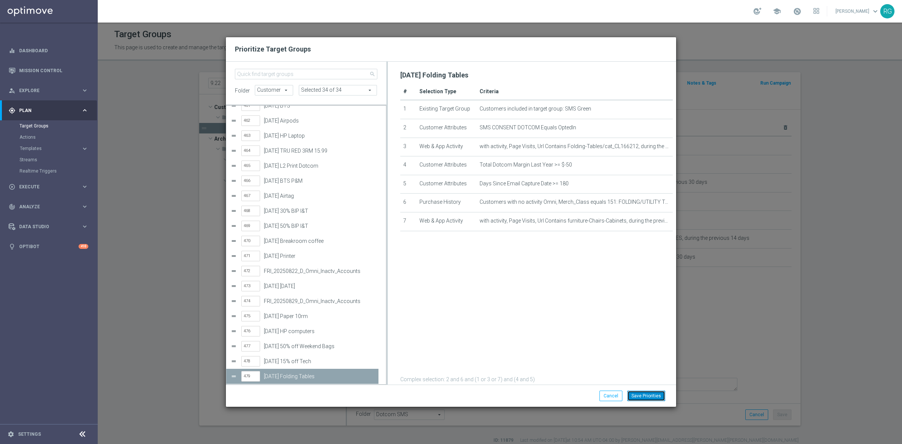
click at [658, 391] on button "Save Priorities" at bounding box center [646, 395] width 38 height 11
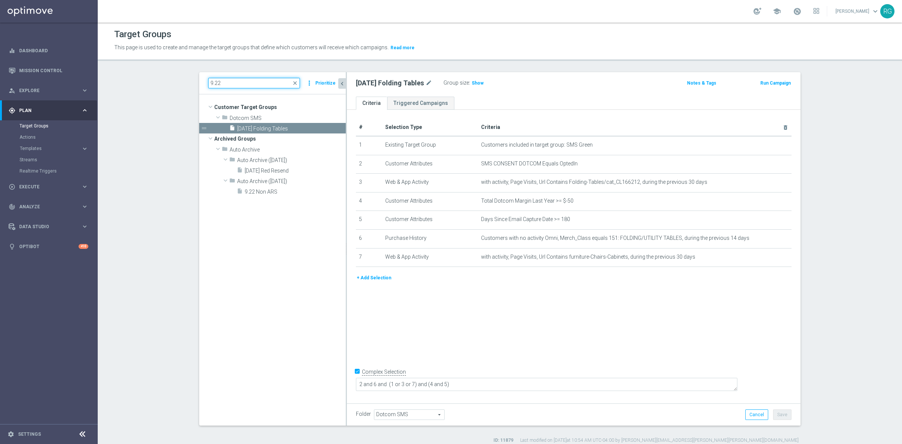
click at [256, 80] on input "9.22" at bounding box center [254, 83] width 92 height 11
type input "9.23"
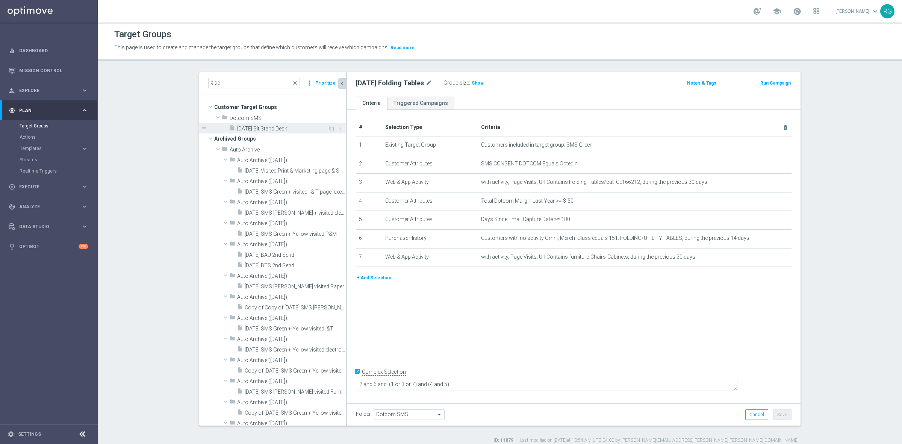
click at [245, 131] on span "[DATE] Sit Stand Desk" at bounding box center [282, 128] width 91 height 6
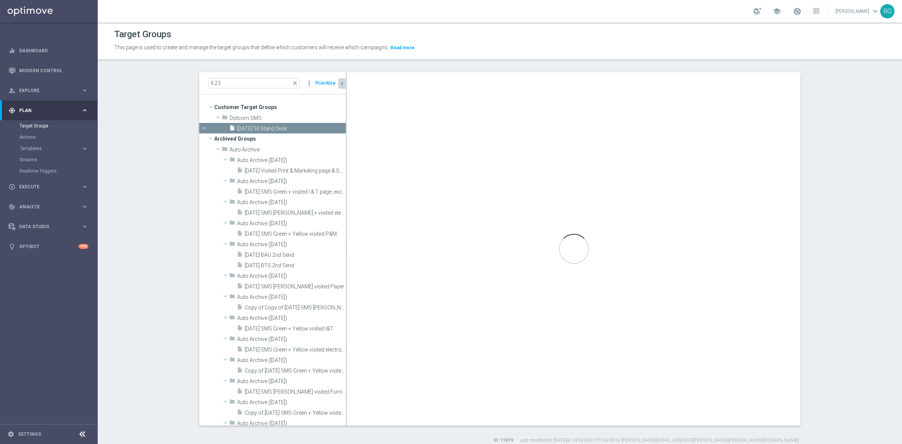
type textarea "2 and 6 and (1 or 3) and (4 and 5)"
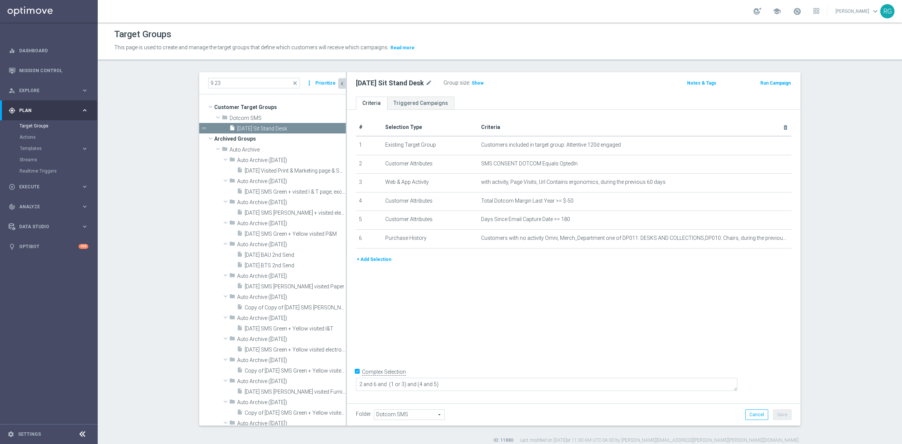
click at [323, 83] on button "Prioritize" at bounding box center [325, 83] width 23 height 10
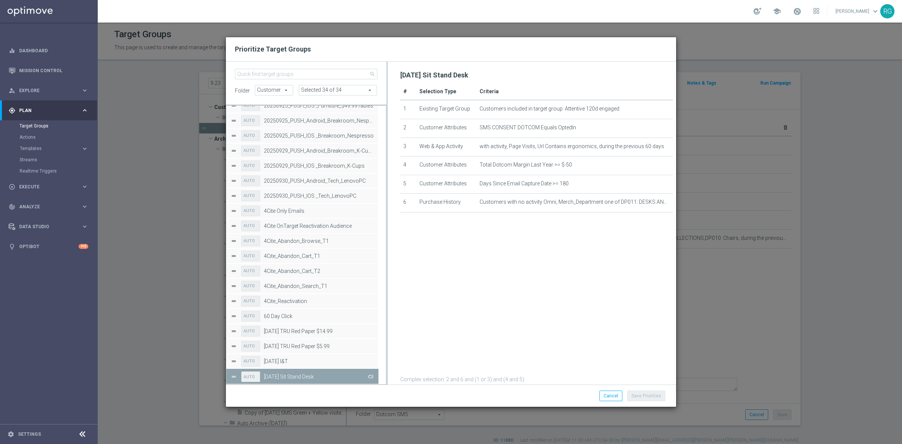
click at [371, 375] on button "Press SPACE to deselect this row." at bounding box center [370, 376] width 8 height 11
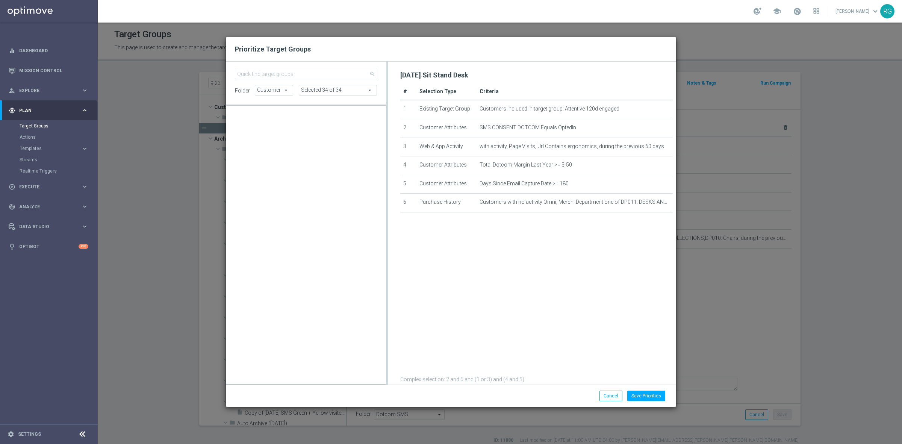
scroll to position [6935, 0]
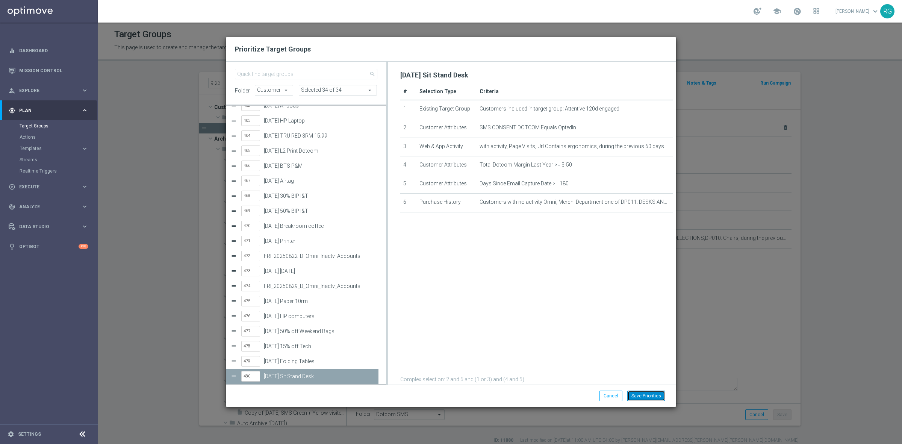
click at [654, 391] on button "Save Priorities" at bounding box center [646, 395] width 38 height 11
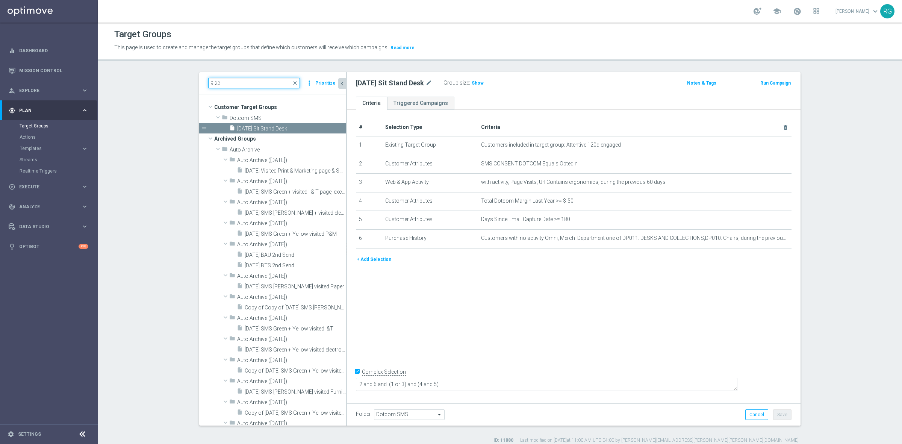
click at [248, 80] on input "9.23" at bounding box center [254, 83] width 92 height 11
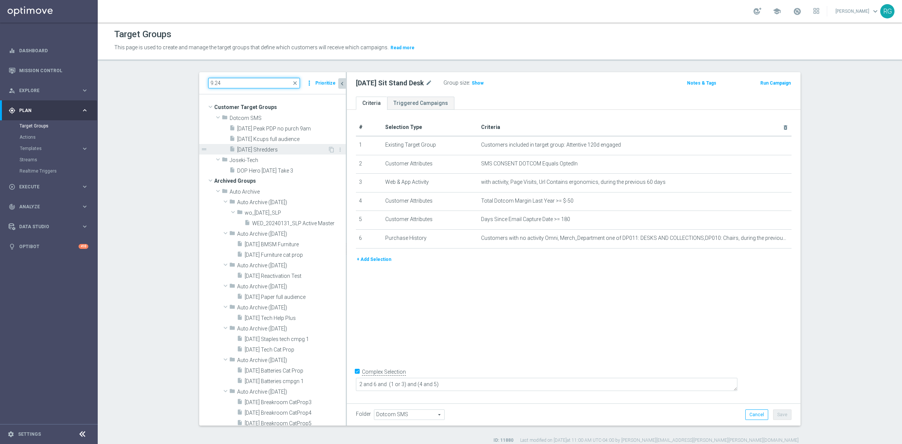
type input "9.24"
click at [265, 151] on span "[DATE] Shredders" at bounding box center [282, 150] width 91 height 6
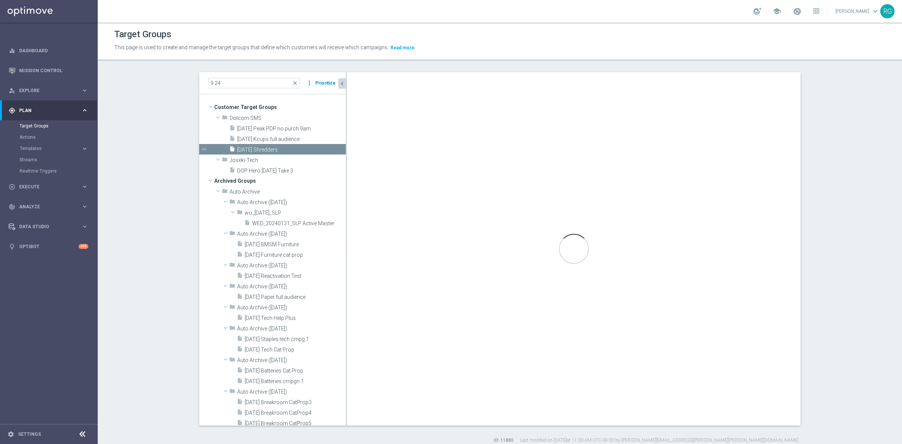
type textarea "2 and 6 and (1 or 3) and (4 and 5)"
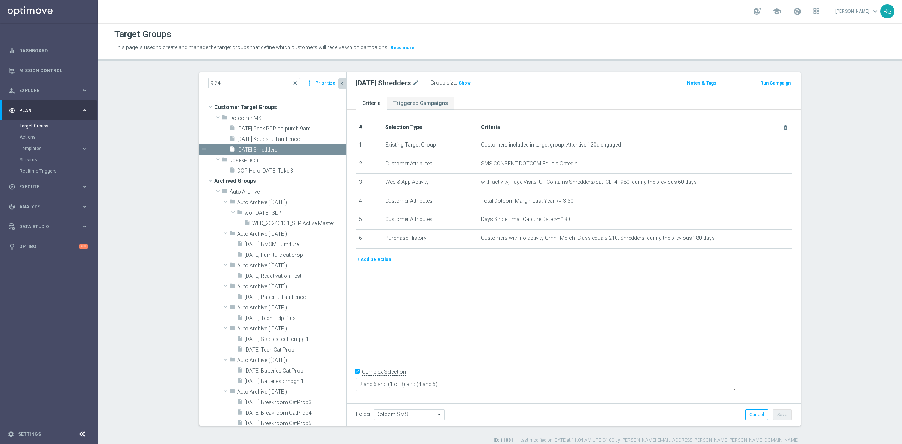
click at [322, 83] on button "Prioritize" at bounding box center [325, 83] width 23 height 10
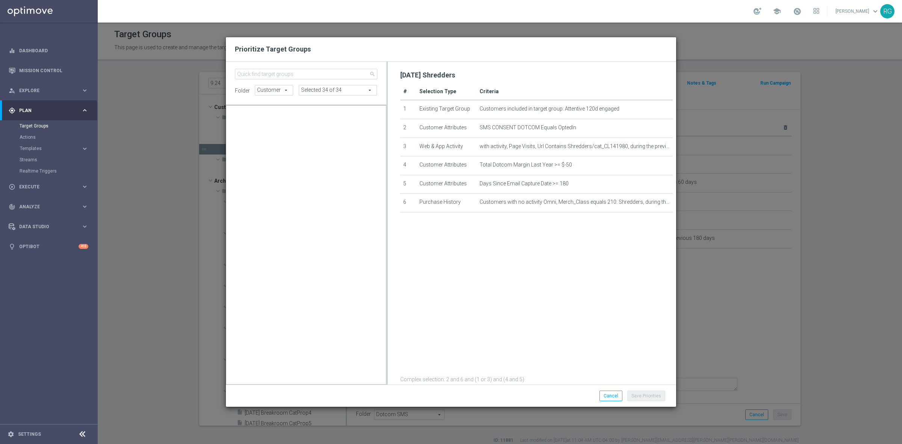
scroll to position [11744, 0]
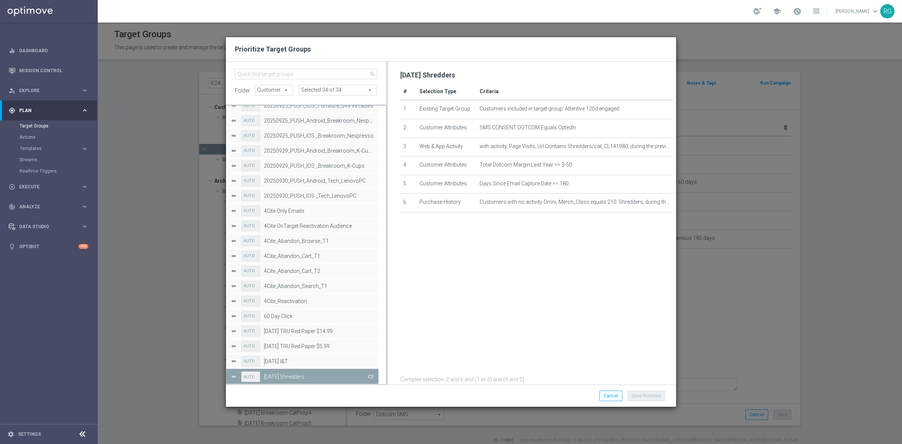
click at [369, 376] on button "Press SPACE to deselect this row." at bounding box center [370, 376] width 8 height 11
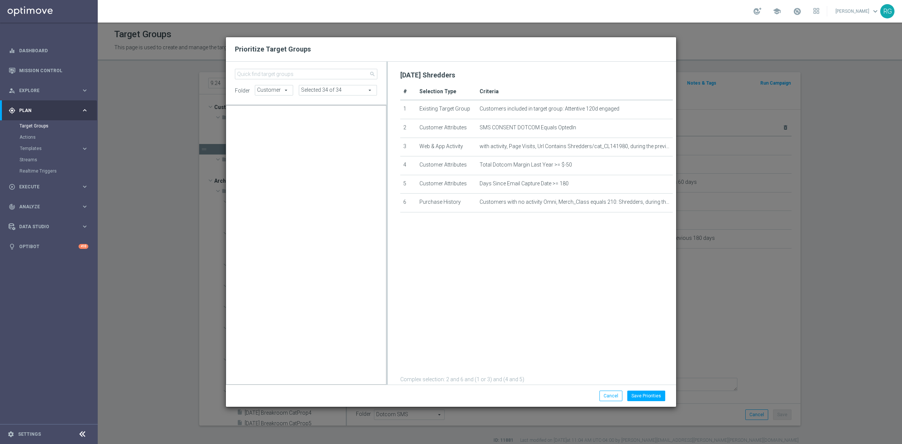
scroll to position [6950, 0]
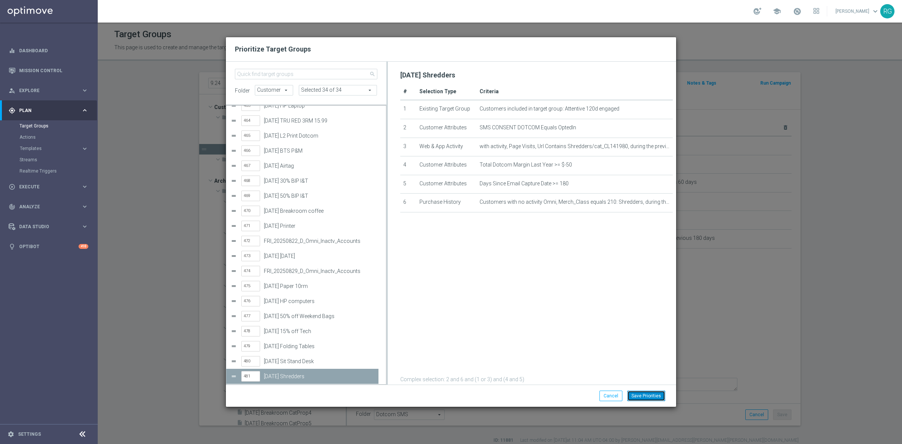
click at [648, 394] on button "Save Priorities" at bounding box center [646, 395] width 38 height 11
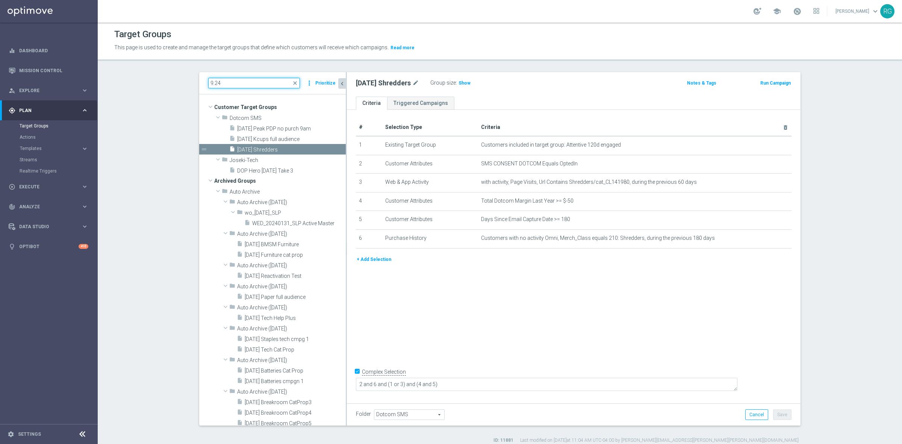
click at [232, 79] on input "9.24" at bounding box center [254, 83] width 92 height 11
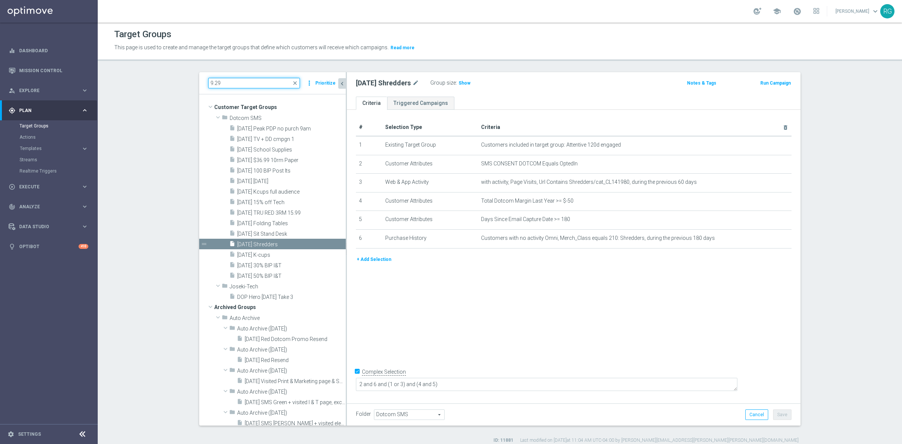
type input "9.29"
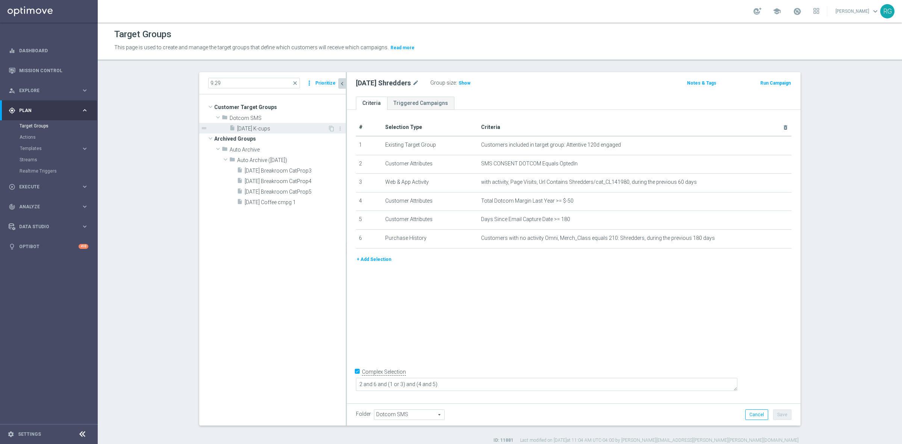
click at [245, 126] on span "[DATE] K-cups" at bounding box center [282, 128] width 91 height 6
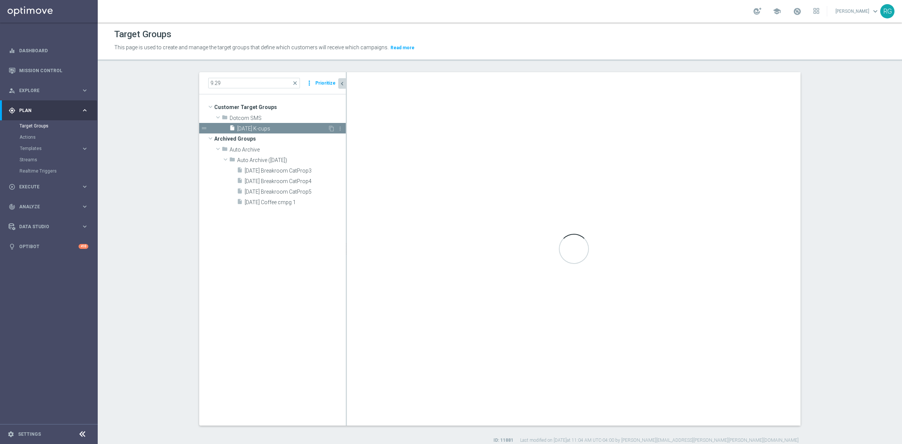
checkbox input "false"
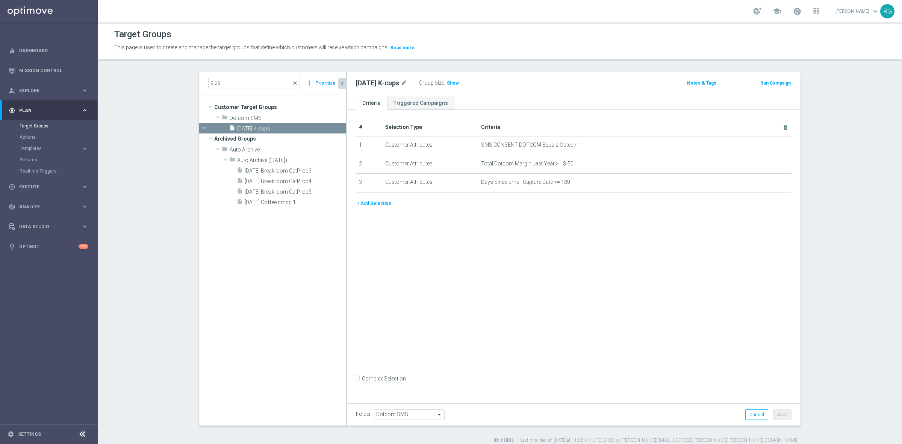
click at [316, 81] on button "Prioritize" at bounding box center [325, 83] width 23 height 10
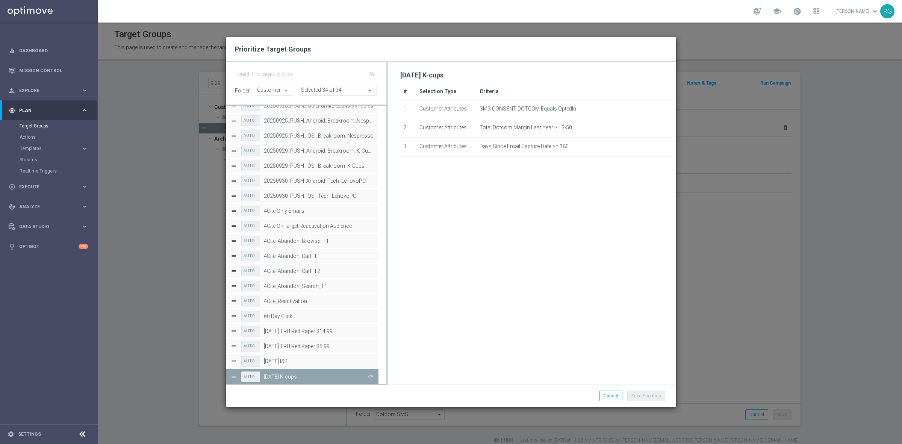
click at [370, 376] on button "Press SPACE to deselect this row." at bounding box center [370, 376] width 8 height 11
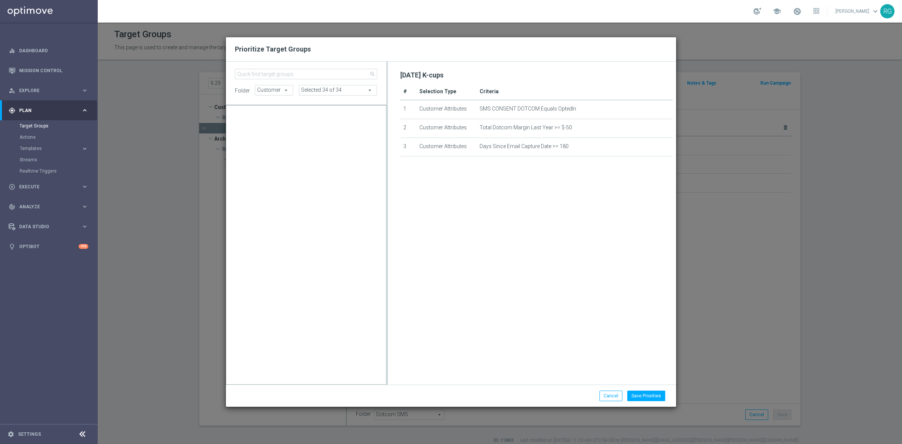
scroll to position [6965, 0]
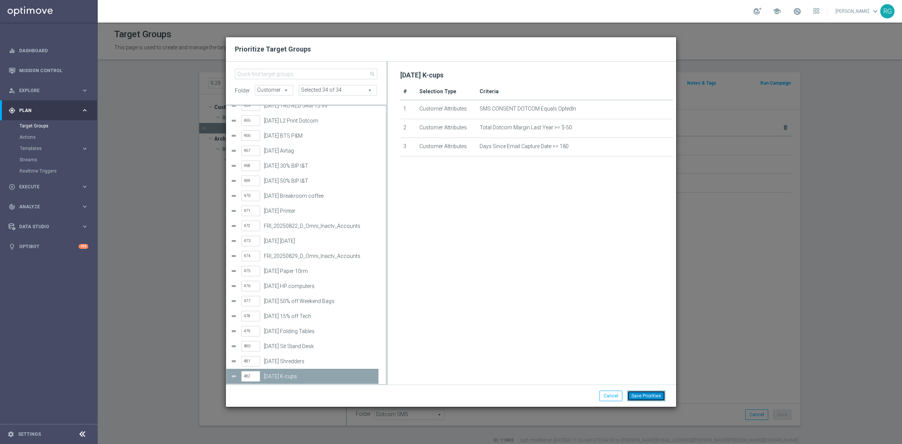
click at [652, 393] on button "Save Priorities" at bounding box center [646, 395] width 38 height 11
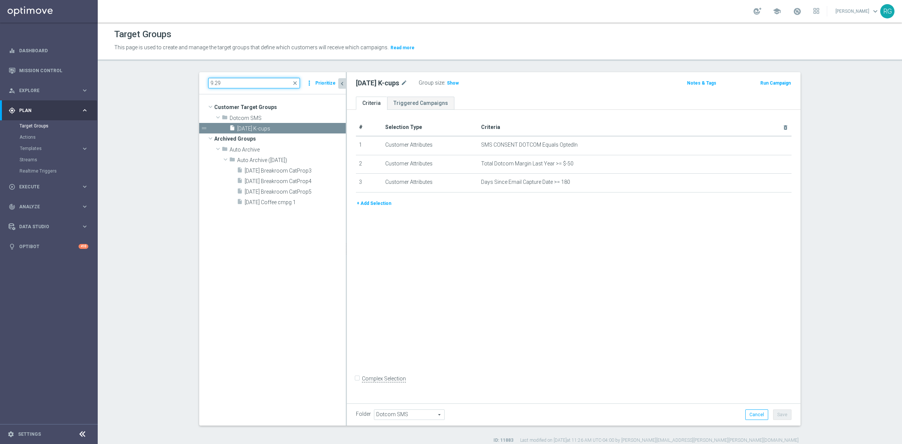
click at [232, 83] on input "9.29" at bounding box center [254, 83] width 92 height 11
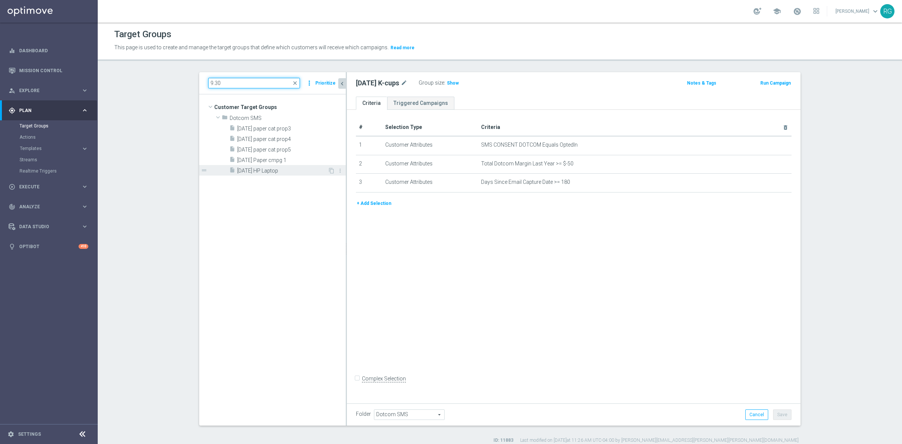
type input "9.30"
click at [269, 174] on span "[DATE] HP Laptop" at bounding box center [282, 171] width 91 height 6
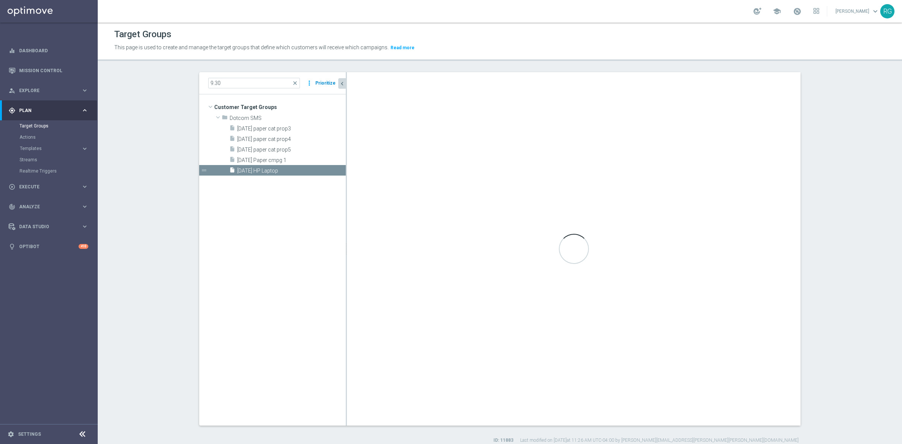
checkbox input "true"
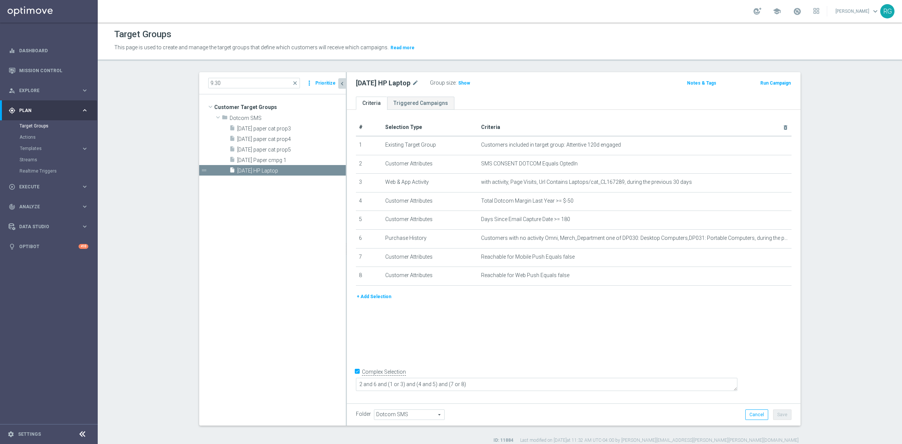
click at [318, 84] on button "Prioritize" at bounding box center [325, 83] width 23 height 10
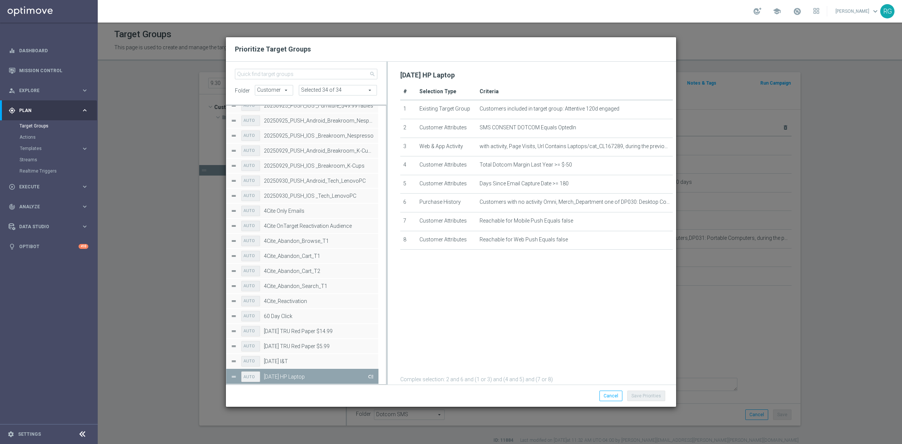
click at [370, 376] on button "Press SPACE to deselect this row." at bounding box center [370, 376] width 8 height 11
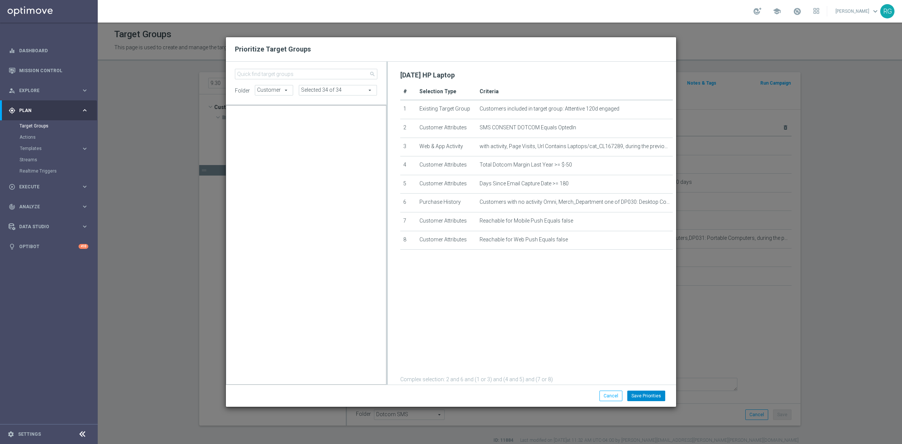
scroll to position [6980, 0]
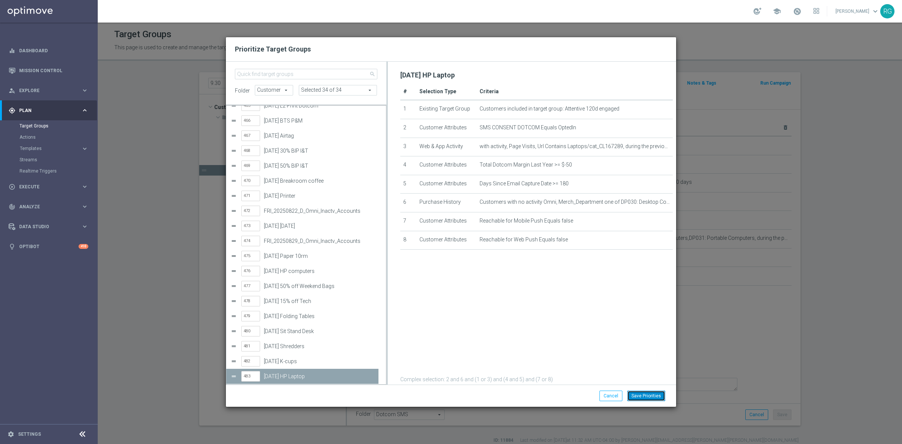
click at [645, 396] on button "Save Priorities" at bounding box center [646, 395] width 38 height 11
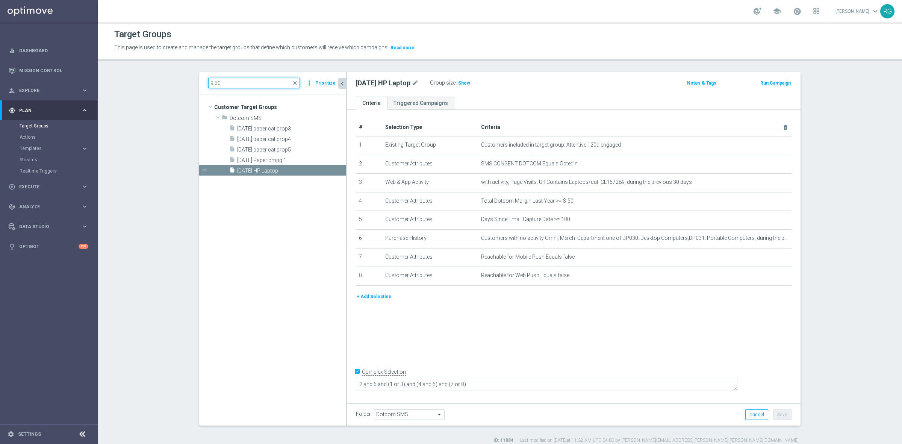
drag, startPoint x: 231, startPoint y: 83, endPoint x: 161, endPoint y: 83, distance: 70.3
click at [161, 83] on section "9.30 close more_vert Prioritize Customer Target Groups library_add create_new_f…" at bounding box center [500, 257] width 804 height 371
type input "10.2"
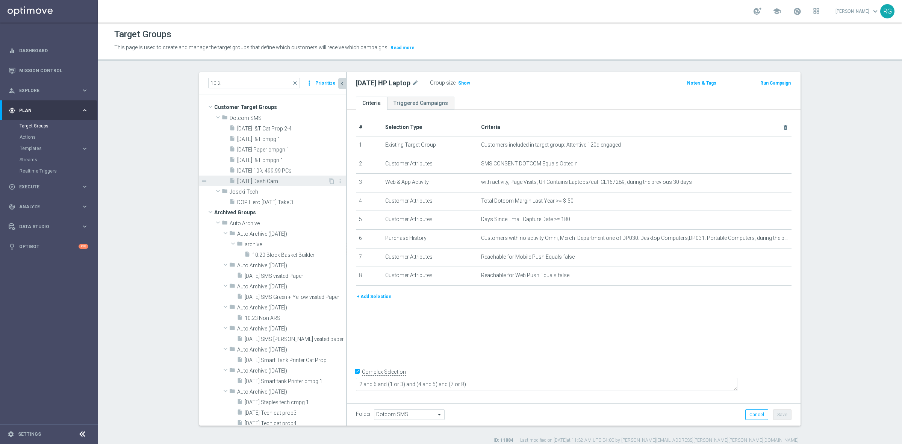
click at [277, 181] on span "[DATE] Dash Cam" at bounding box center [282, 181] width 91 height 6
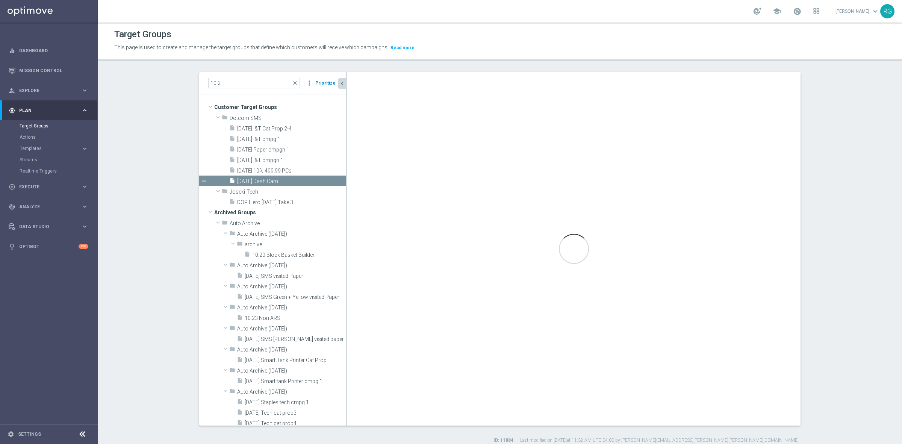
type textarea "2 and 6 and (1 or 3) and (4 and 5)"
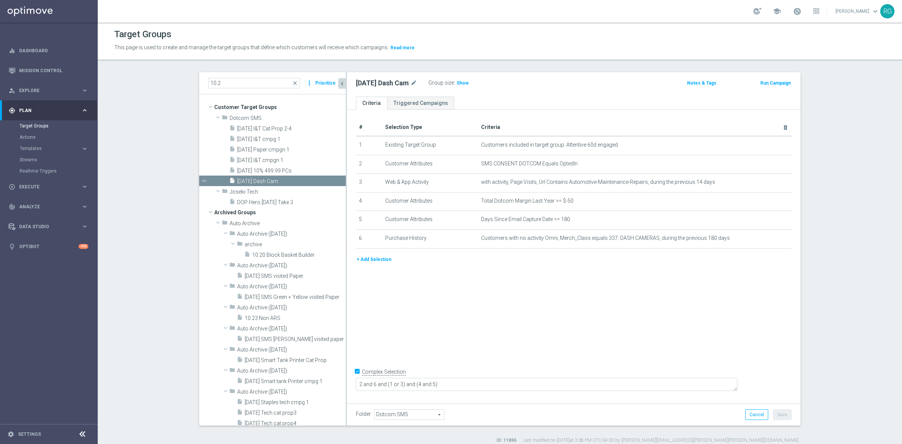
click at [323, 81] on button "Prioritize" at bounding box center [325, 83] width 23 height 10
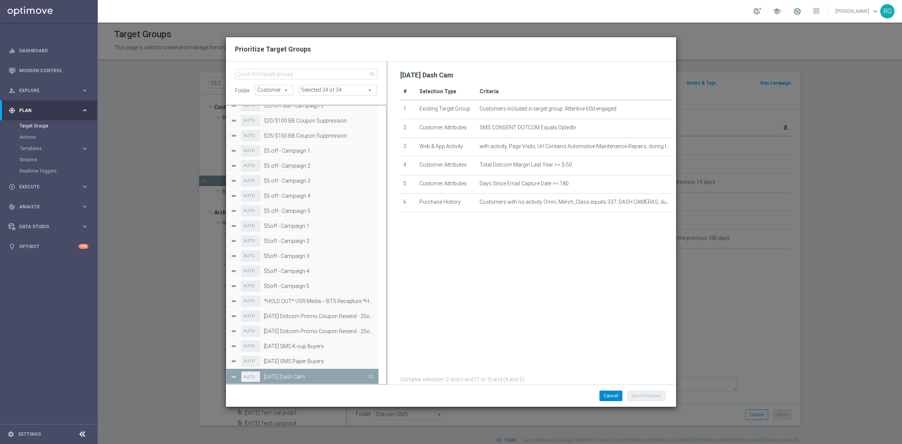
drag, startPoint x: 373, startPoint y: 378, endPoint x: 609, endPoint y: 398, distance: 237.6
click at [373, 378] on button "Press SPACE to deselect this row." at bounding box center [370, 376] width 8 height 11
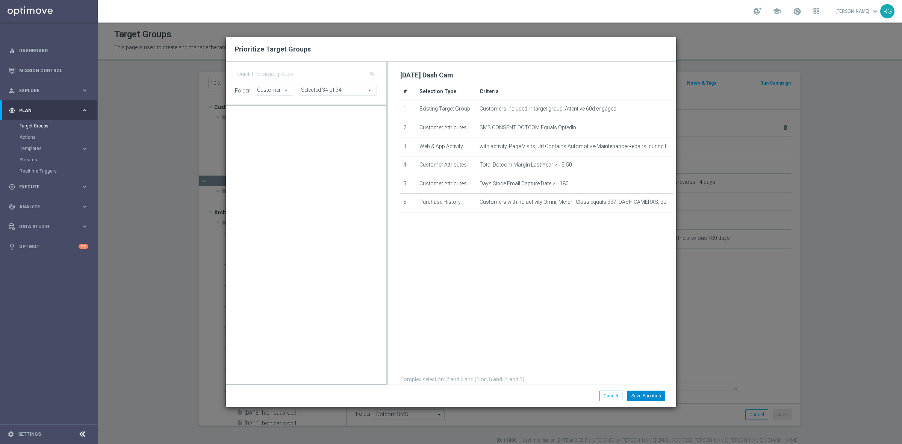
scroll to position [6995, 0]
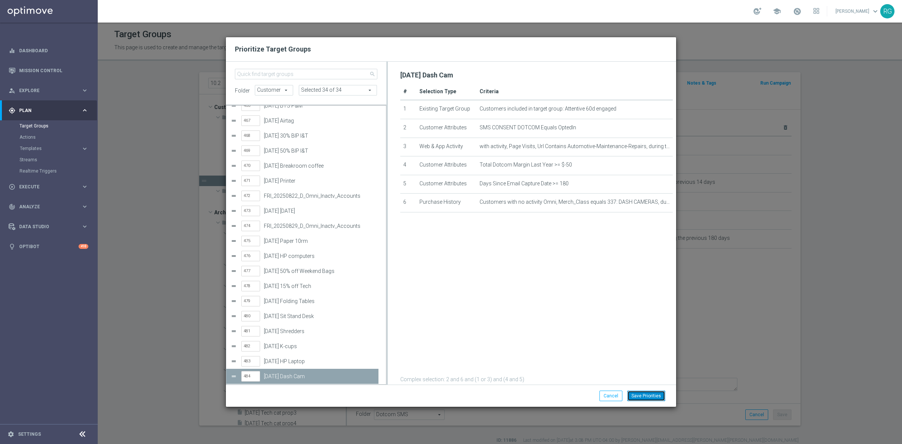
click at [634, 391] on button "Save Priorities" at bounding box center [646, 395] width 38 height 11
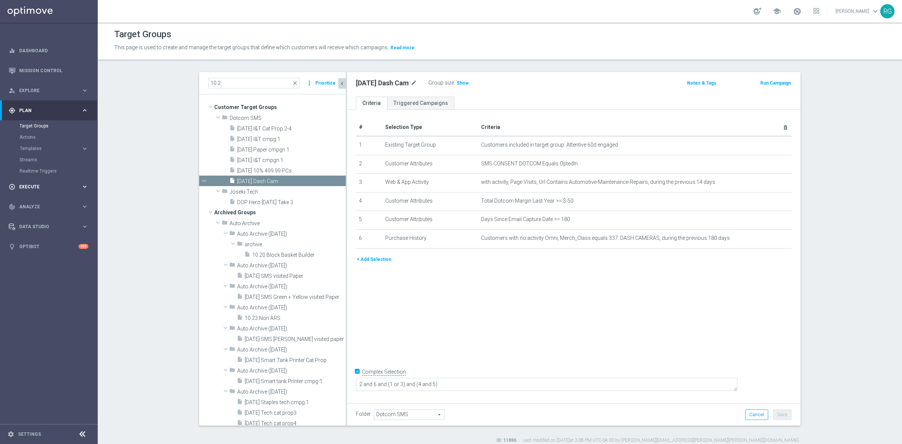
click at [23, 182] on div "play_circle_outline Execute keyboard_arrow_right" at bounding box center [48, 187] width 97 height 20
click at [30, 145] on link "Campaign Builder" at bounding box center [49, 146] width 59 height 6
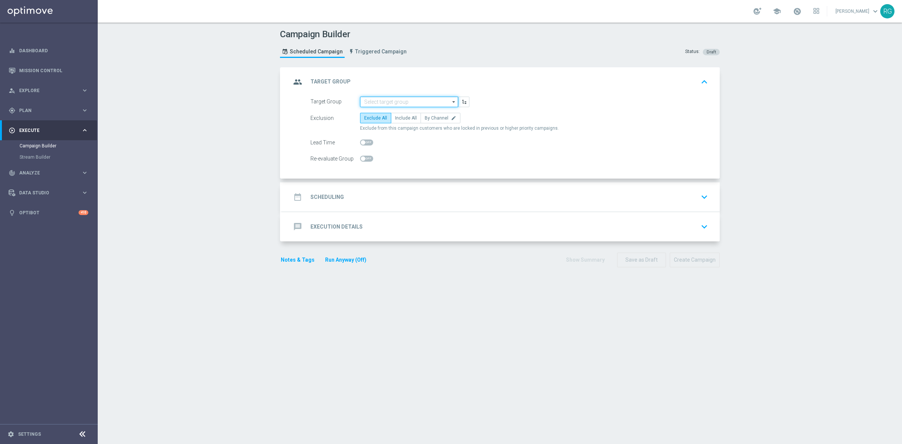
click at [374, 101] on input at bounding box center [409, 102] width 98 height 11
click at [389, 115] on div "[DATE] Paper 10rm" at bounding box center [383, 112] width 38 height 7
type input "[DATE] Paper 10rm"
click at [425, 117] on span "By Channel" at bounding box center [437, 117] width 24 height 5
click at [425, 117] on input "By Channel edit" at bounding box center [427, 119] width 5 height 5
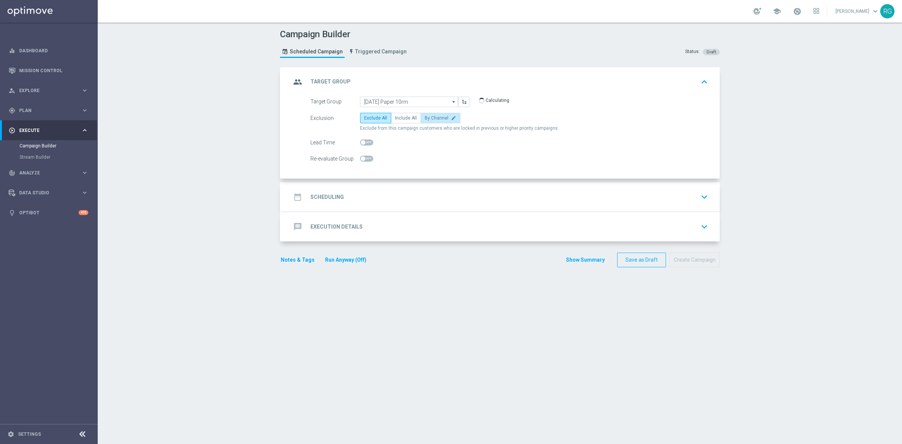
radio input "true"
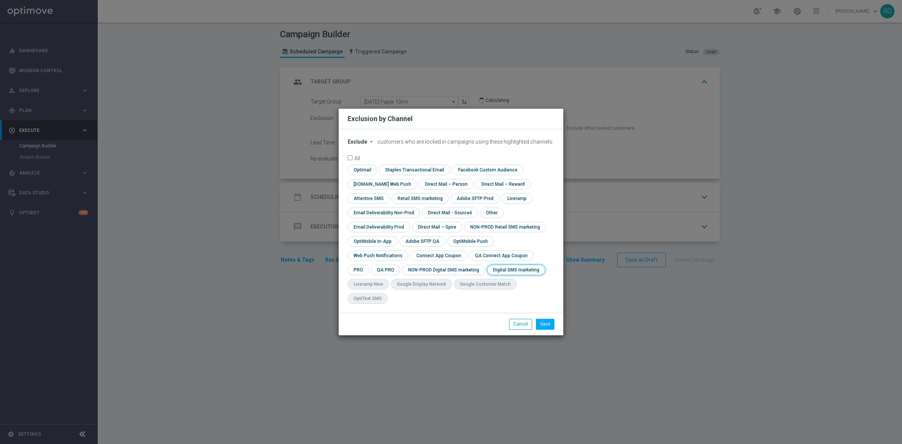
click at [487, 275] on input "checkbox" at bounding box center [514, 269] width 55 height 10
checkbox input "true"
click at [548, 319] on button "Save" at bounding box center [545, 324] width 18 height 11
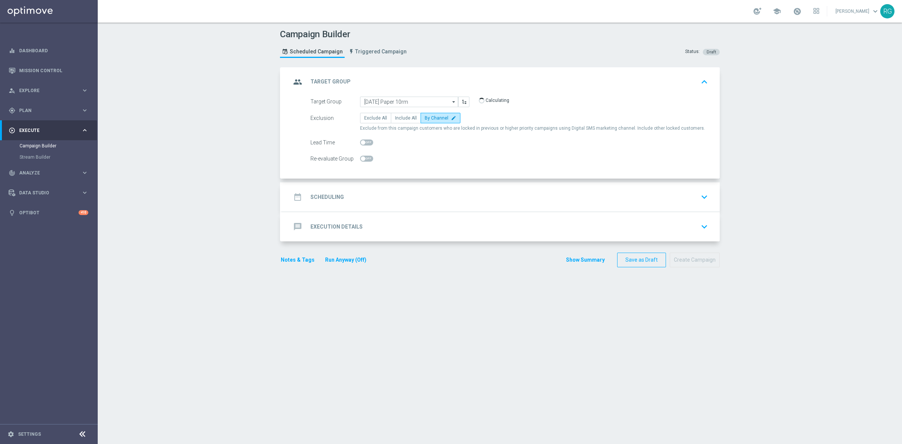
click at [364, 140] on span at bounding box center [366, 142] width 13 height 6
click at [364, 140] on input "checkbox" at bounding box center [366, 142] width 13 height 6
checkbox input "true"
click at [368, 193] on div "date_range Scheduling keyboard_arrow_down" at bounding box center [501, 197] width 420 height 14
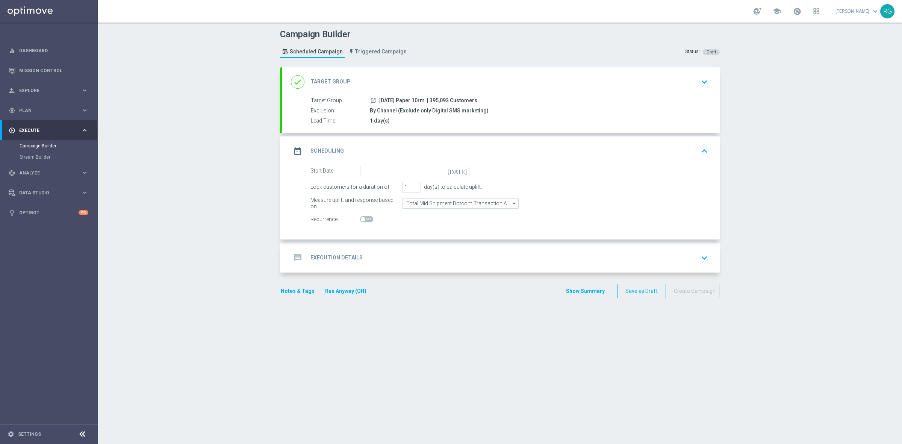
click at [458, 170] on icon "[DATE]" at bounding box center [458, 170] width 22 height 8
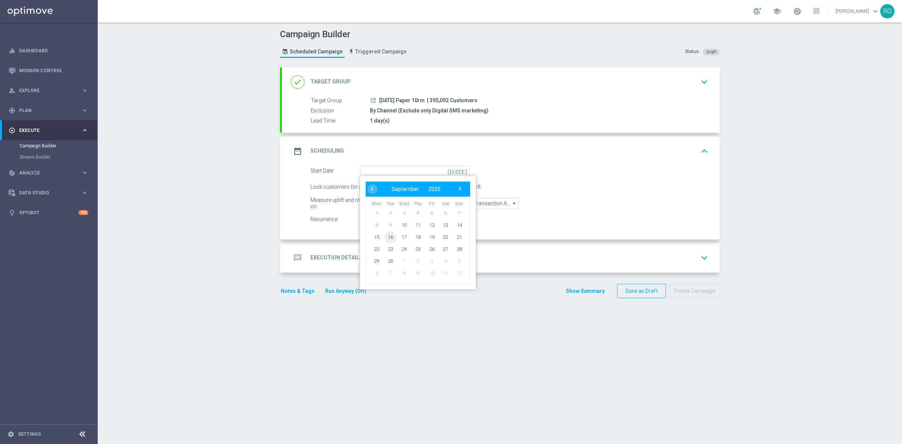
click at [388, 235] on span "16" at bounding box center [390, 237] width 12 height 12
type input "[DATE]"
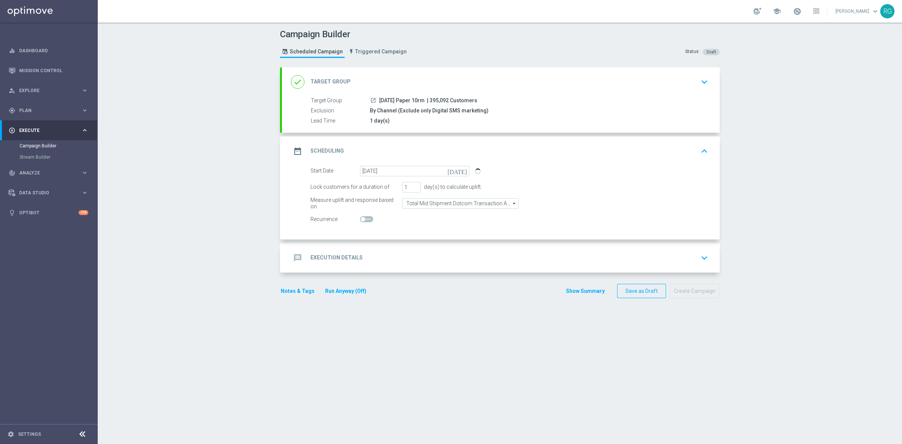
click at [370, 250] on div "message Execution Details keyboard_arrow_down" at bounding box center [501, 257] width 438 height 29
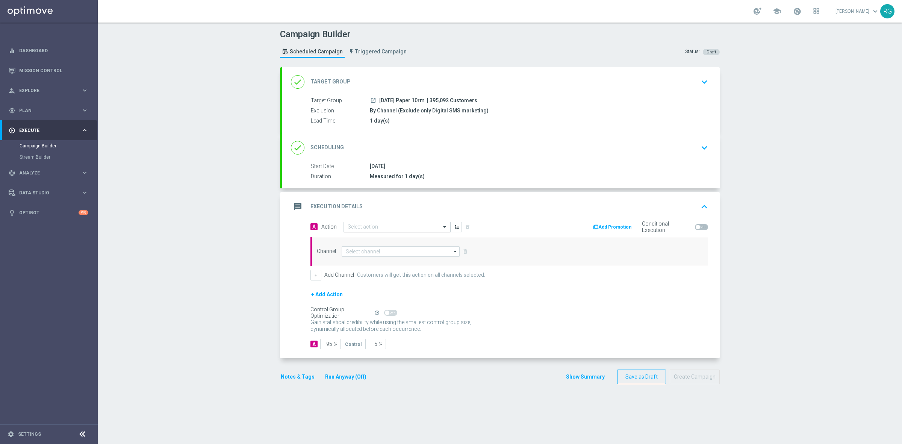
click at [363, 228] on input "text" at bounding box center [390, 227] width 84 height 6
type input "sms"
click at [373, 263] on label "SMS_Awareness" at bounding box center [364, 264] width 32 height 6
click at [372, 251] on input at bounding box center [400, 251] width 118 height 11
click at [372, 260] on div "Attentive SMS" at bounding box center [400, 262] width 118 height 11
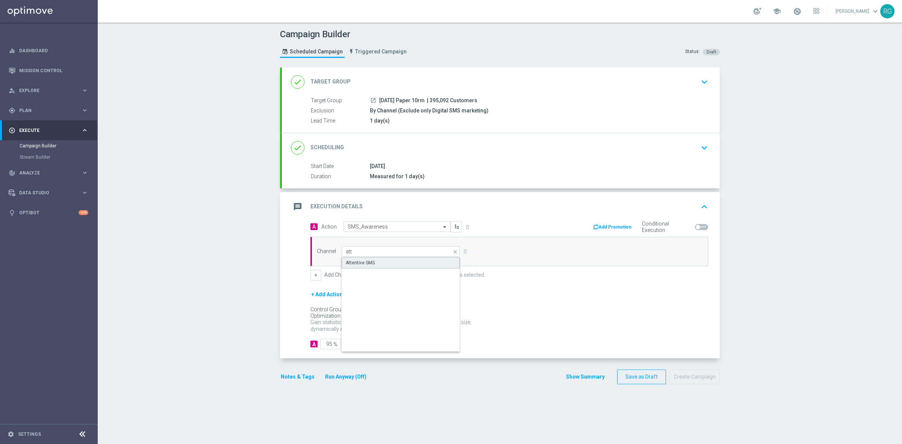
type input "Attentive SMS"
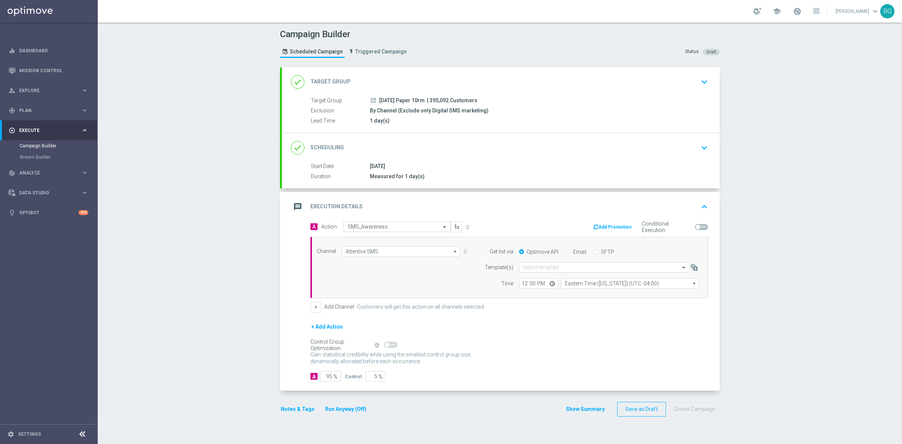
click at [593, 250] on input "SFTP" at bounding box center [595, 252] width 5 height 5
radio input "true"
click at [543, 268] on input "text" at bounding box center [596, 267] width 147 height 6
click at [541, 277] on label "Default Template" at bounding box center [539, 278] width 33 height 6
click at [290, 408] on button "Notes & Tags" at bounding box center [297, 408] width 35 height 9
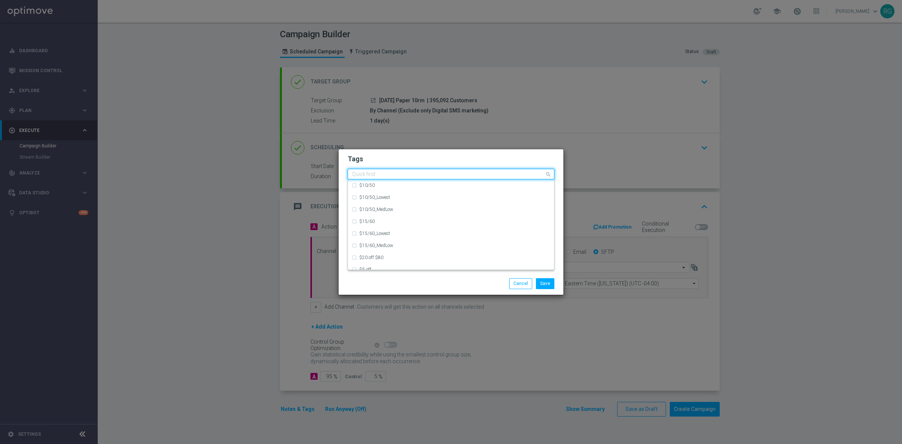
click at [401, 174] on input "text" at bounding box center [448, 174] width 193 height 6
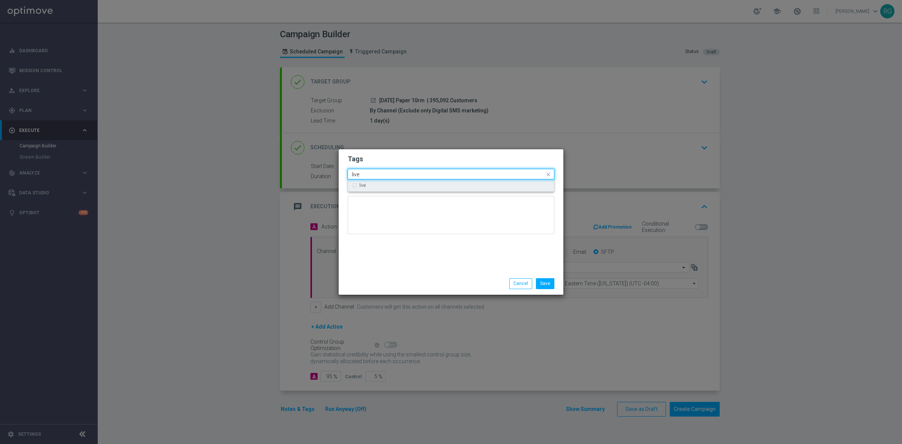
click at [395, 186] on div "live" at bounding box center [454, 185] width 191 height 5
type input "live"
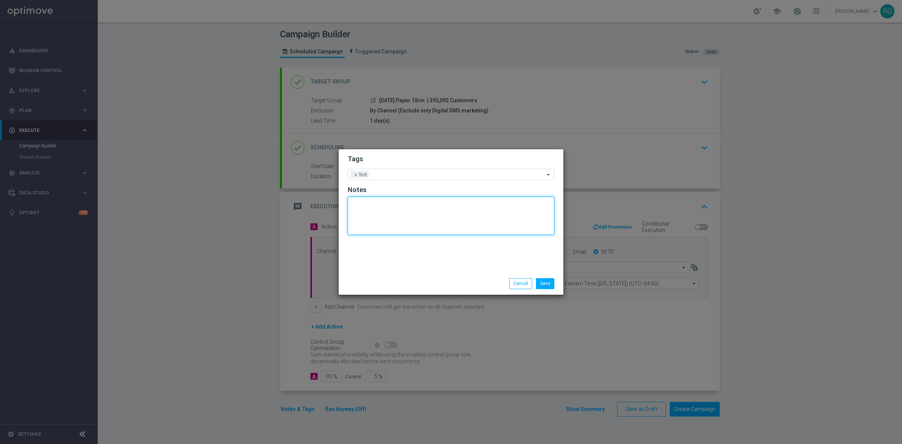
click at [384, 228] on textarea at bounding box center [451, 215] width 207 height 38
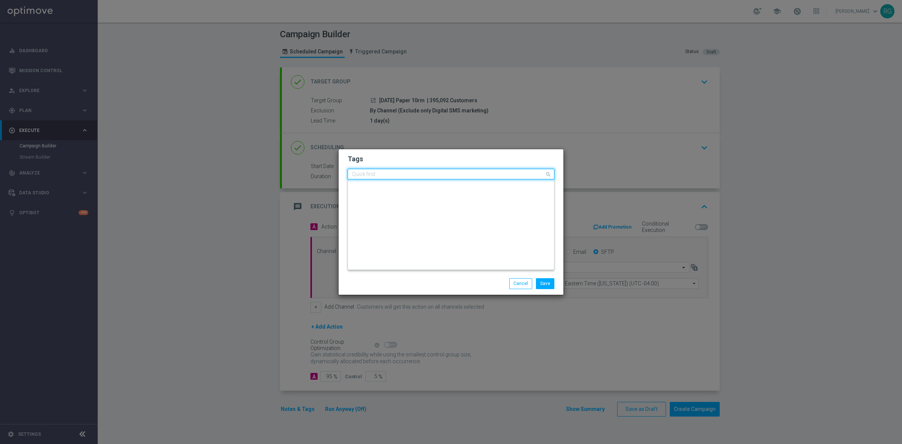
click at [392, 174] on input "text" at bounding box center [448, 174] width 193 height 6
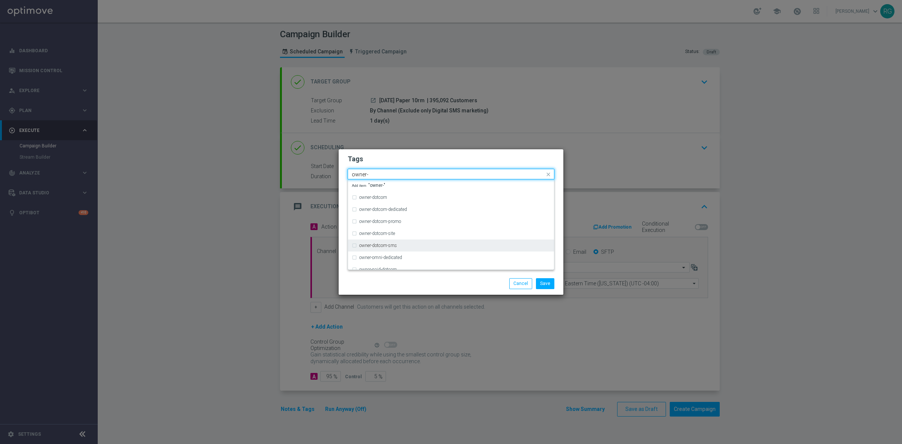
click at [392, 245] on label "owner-dotcom-sms" at bounding box center [378, 245] width 38 height 5
type input "owner-"
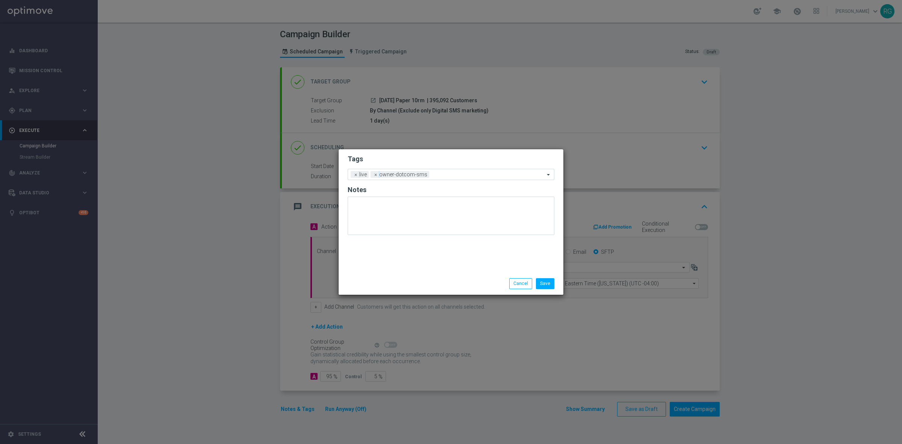
click at [485, 281] on div "Save Cancel" at bounding box center [486, 283] width 145 height 11
click at [547, 286] on button "Save" at bounding box center [545, 283] width 18 height 11
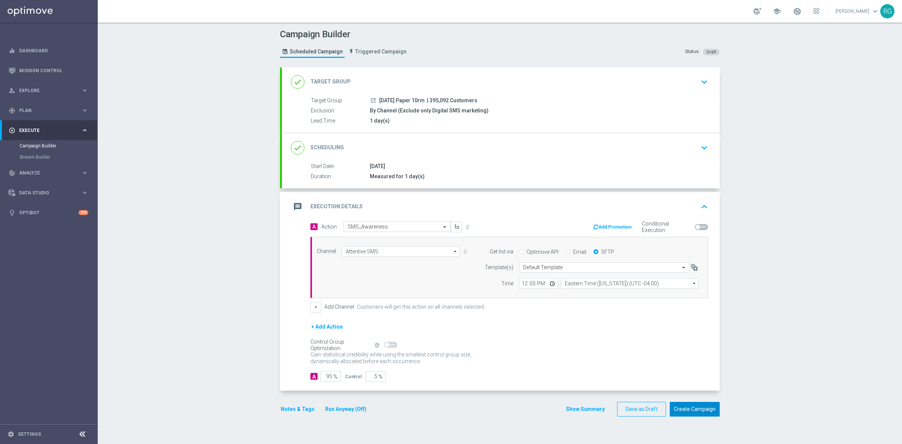
click at [684, 408] on button "Create Campaign" at bounding box center [694, 409] width 50 height 15
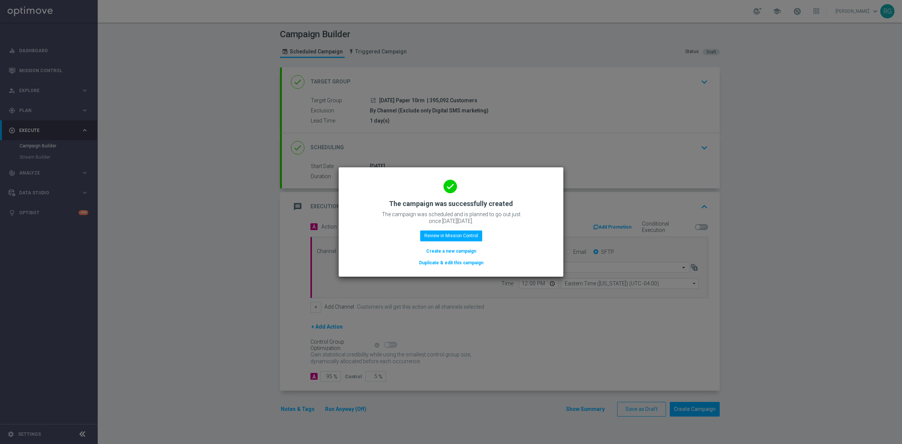
click at [470, 251] on button "Create a new campaign" at bounding box center [450, 251] width 51 height 8
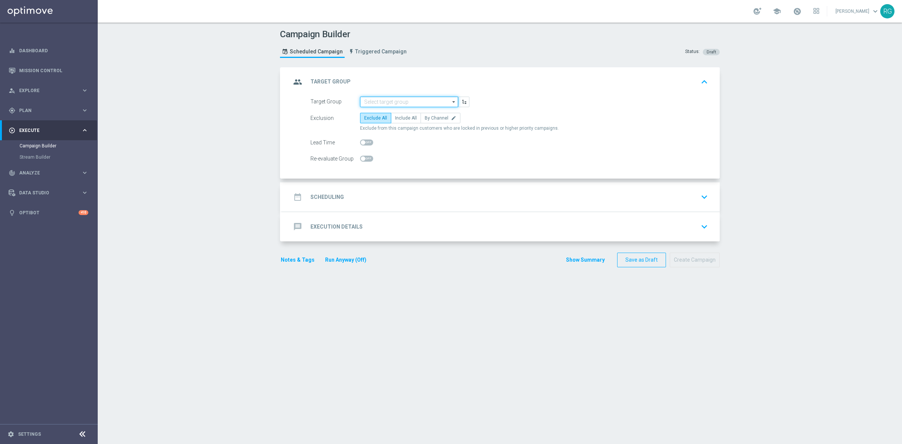
click at [385, 100] on input at bounding box center [409, 102] width 98 height 11
click at [400, 112] on div "[DATE] HP computers" at bounding box center [386, 112] width 44 height 7
type input "[DATE] HP computers"
checkbox input "true"
click at [425, 117] on span "By Channel" at bounding box center [437, 117] width 24 height 5
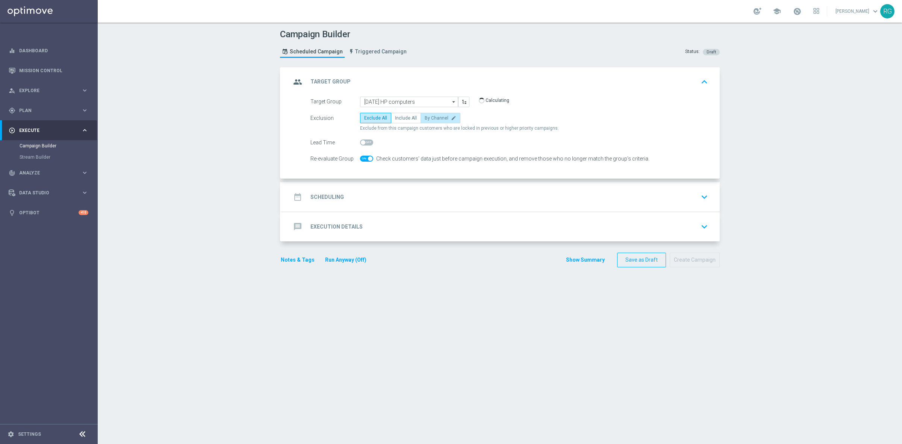
click at [425, 117] on input "By Channel edit" at bounding box center [427, 119] width 5 height 5
radio input "true"
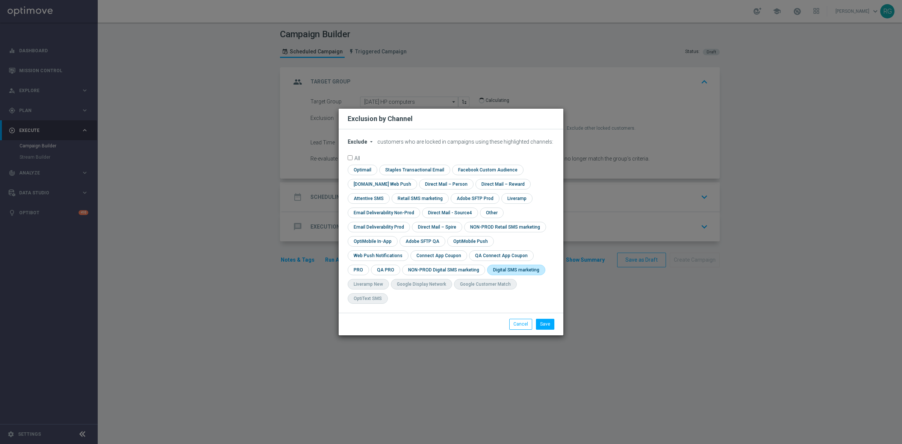
click at [487, 275] on input "checkbox" at bounding box center [514, 269] width 55 height 10
checkbox input "true"
click at [544, 319] on button "Save" at bounding box center [545, 324] width 18 height 11
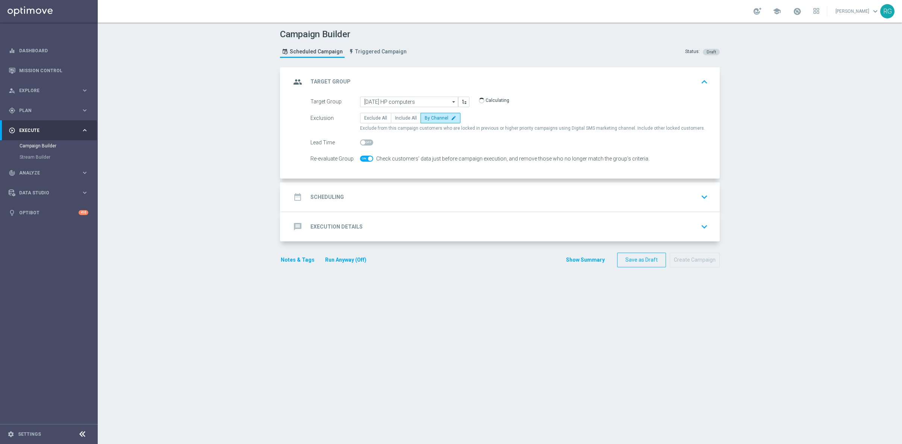
click at [364, 142] on span at bounding box center [366, 142] width 13 height 6
click at [364, 142] on input "checkbox" at bounding box center [366, 142] width 13 height 6
checkbox input "true"
click at [361, 158] on span at bounding box center [366, 159] width 13 height 6
click at [361, 158] on input "checkbox" at bounding box center [366, 159] width 13 height 6
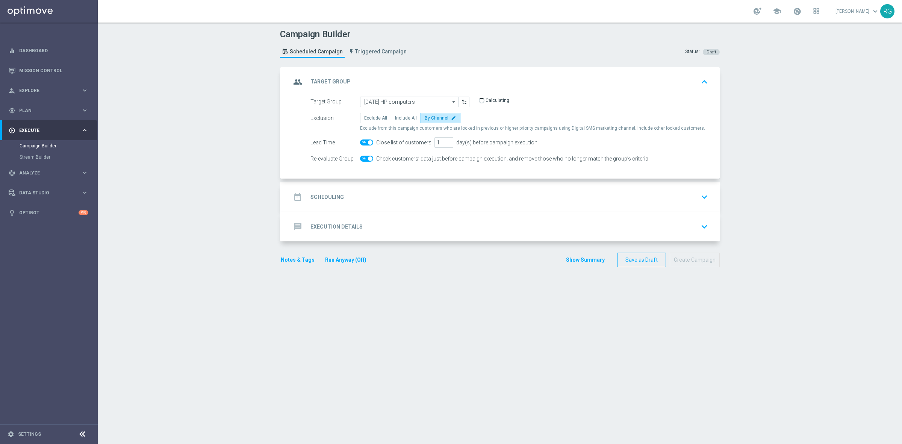
checkbox input "false"
click at [364, 190] on div "date_range Scheduling keyboard_arrow_down" at bounding box center [501, 197] width 420 height 14
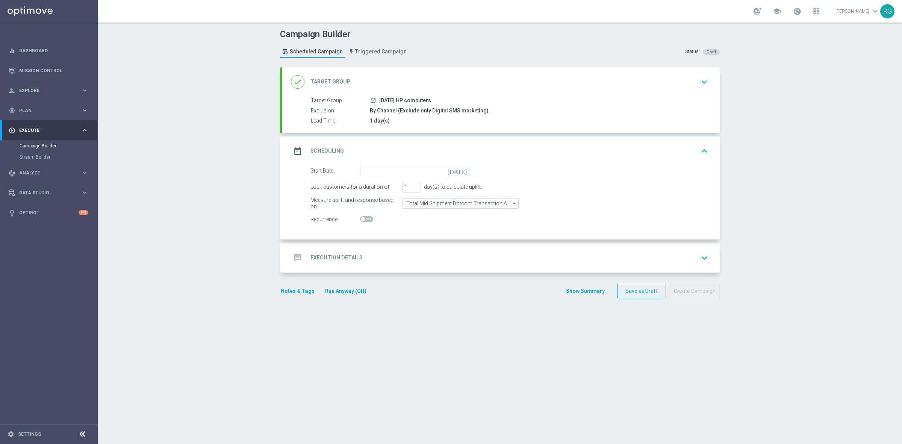
click at [461, 166] on icon "[DATE]" at bounding box center [458, 170] width 22 height 8
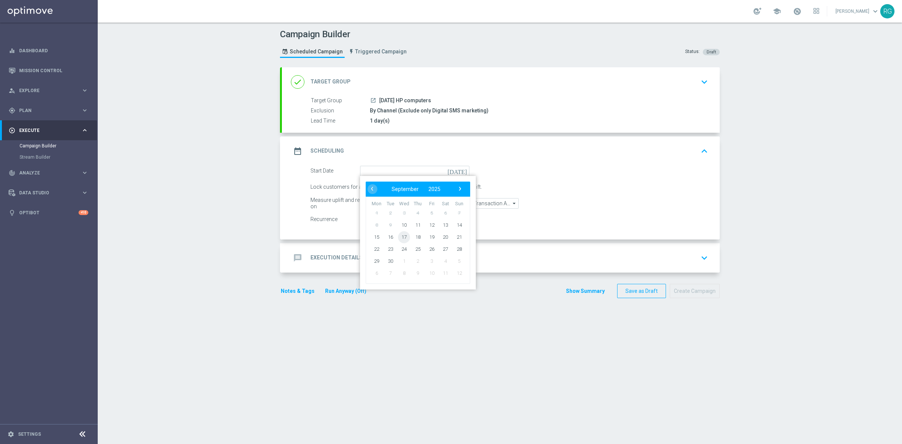
click at [403, 238] on span "17" at bounding box center [404, 237] width 12 height 12
type input "[DATE]"
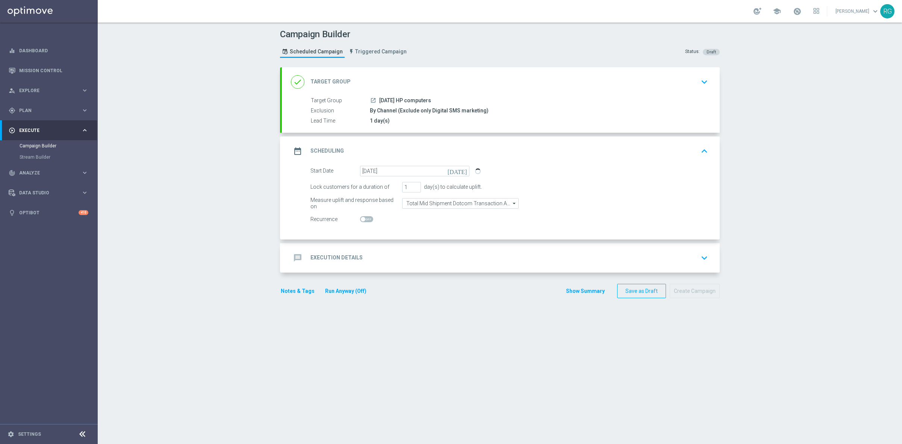
click at [385, 250] on div "message Execution Details keyboard_arrow_down" at bounding box center [501, 257] width 438 height 29
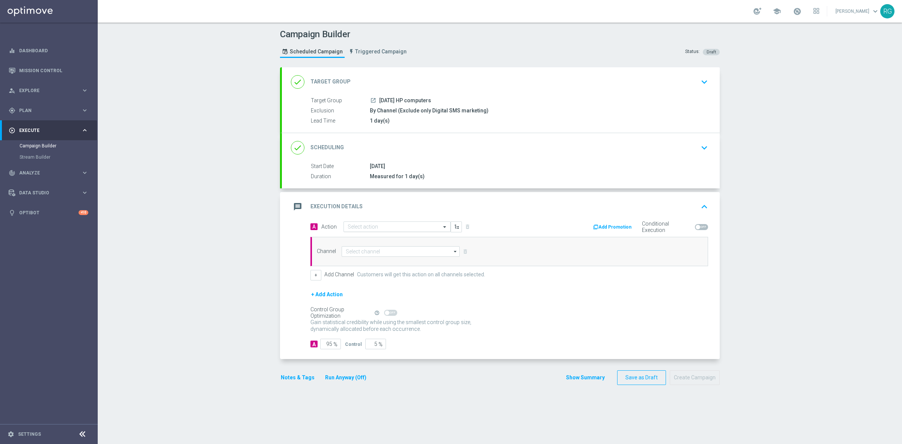
click at [361, 226] on input "text" at bounding box center [390, 227] width 84 height 6
type input "sms"
click at [358, 260] on div "SMS_Awareness edit" at bounding box center [397, 264] width 99 height 12
click at [360, 249] on input at bounding box center [400, 251] width 118 height 11
click at [363, 260] on div "Attentive SMS" at bounding box center [359, 262] width 29 height 7
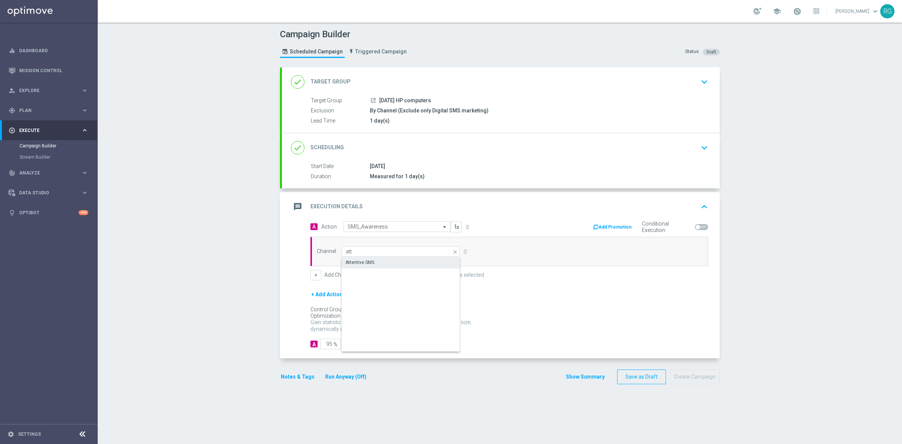
type input "Attentive SMS"
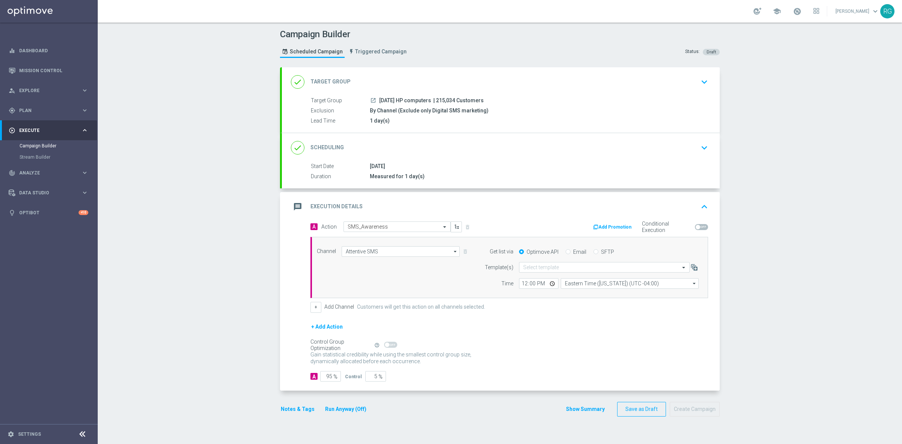
click at [593, 252] on input "SFTP" at bounding box center [595, 252] width 5 height 5
radio input "true"
click at [568, 270] on input "text" at bounding box center [596, 267] width 147 height 6
click at [565, 277] on div "Default Template" at bounding box center [604, 278] width 162 height 12
click at [292, 409] on button "Notes & Tags" at bounding box center [297, 408] width 35 height 9
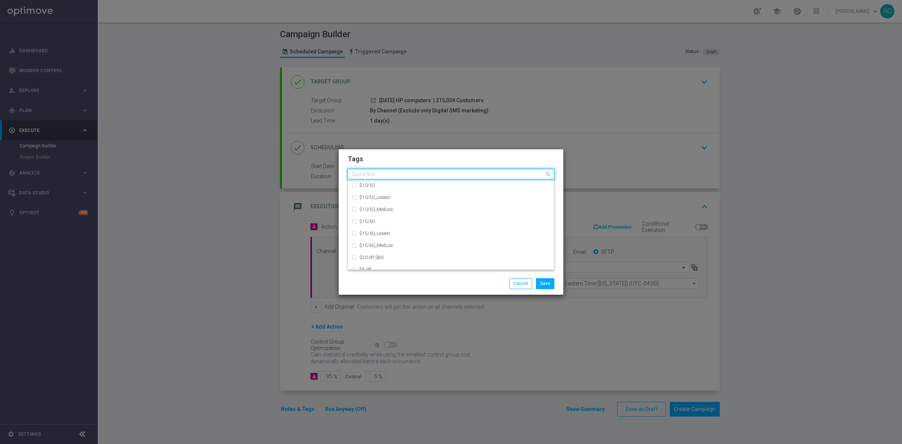
click at [365, 178] on div at bounding box center [448, 175] width 194 height 8
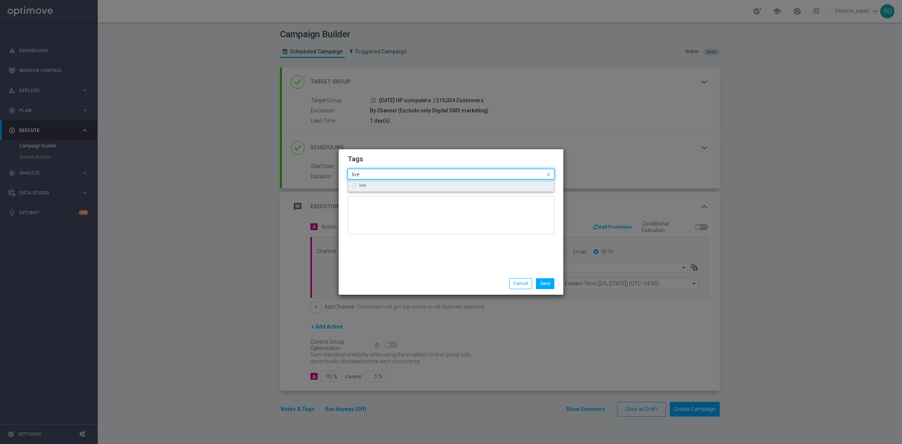
click at [366, 179] on div "live" at bounding box center [451, 185] width 198 height 12
type input "live"
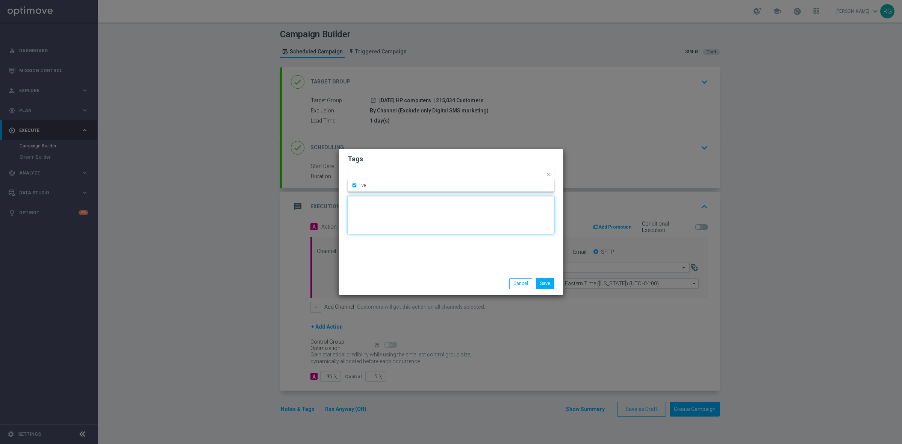
click at [371, 215] on textarea at bounding box center [451, 215] width 207 height 38
click at [404, 178] on div at bounding box center [457, 176] width 174 height 8
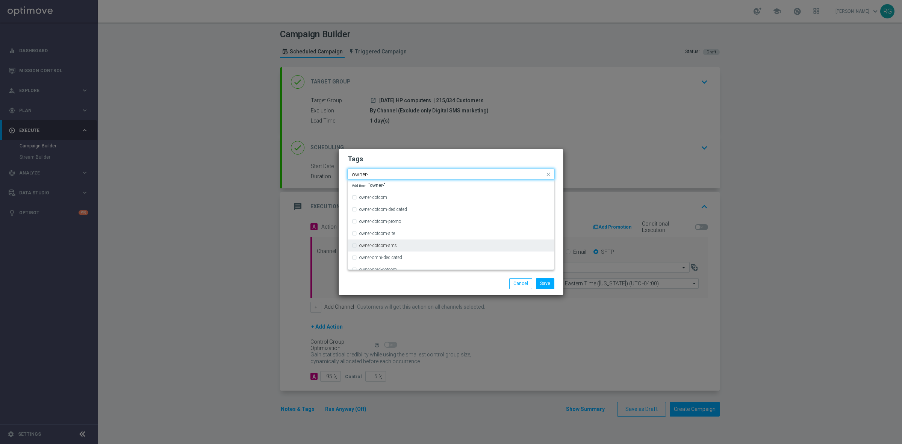
click at [395, 246] on label "owner-dotcom-sms" at bounding box center [378, 245] width 38 height 5
type input "owner-"
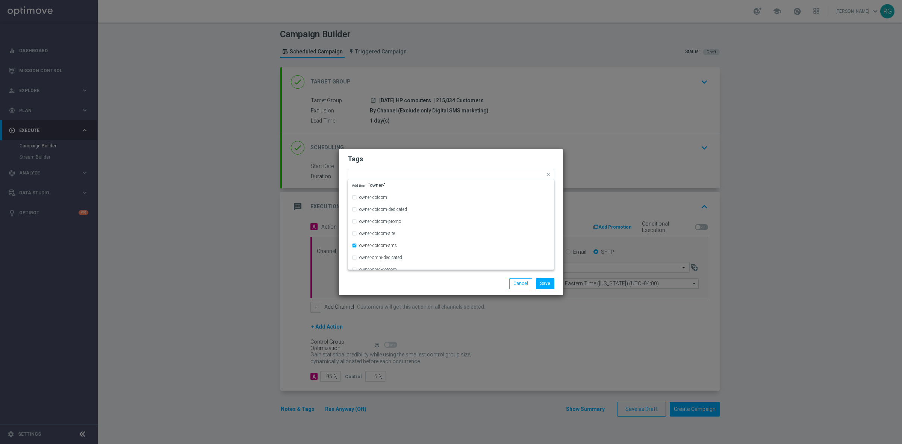
click at [487, 282] on div "Save Cancel" at bounding box center [486, 283] width 145 height 11
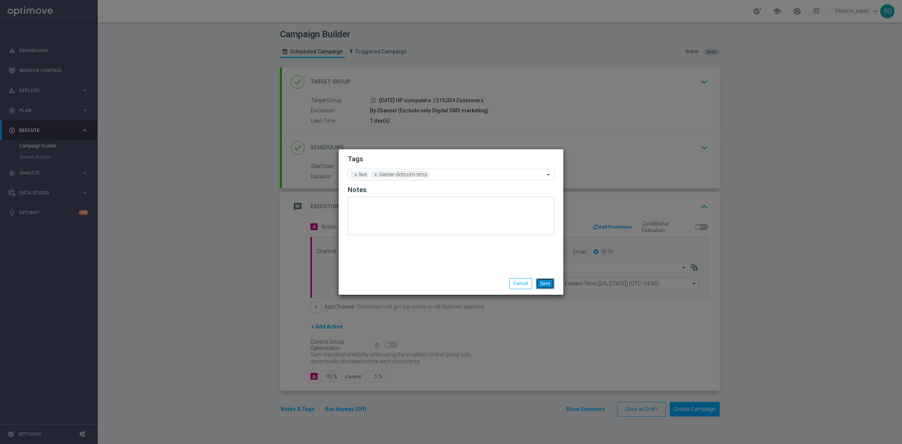
click at [542, 279] on button "Save" at bounding box center [545, 283] width 18 height 11
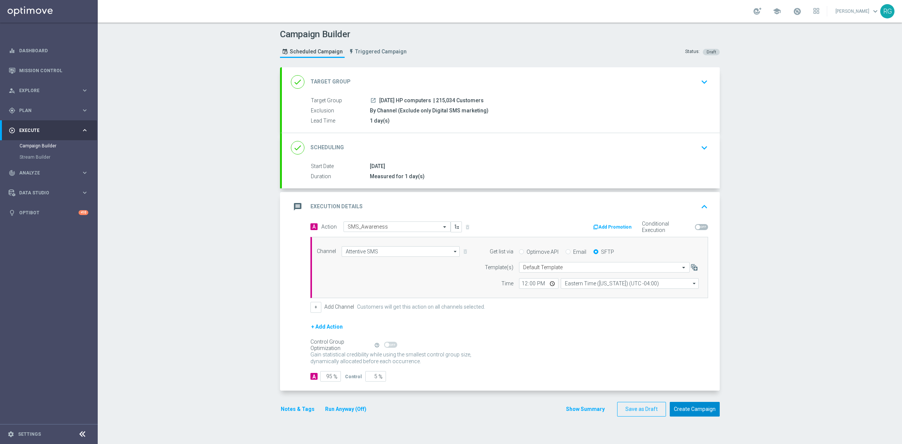
click at [701, 409] on button "Create Campaign" at bounding box center [694, 409] width 50 height 15
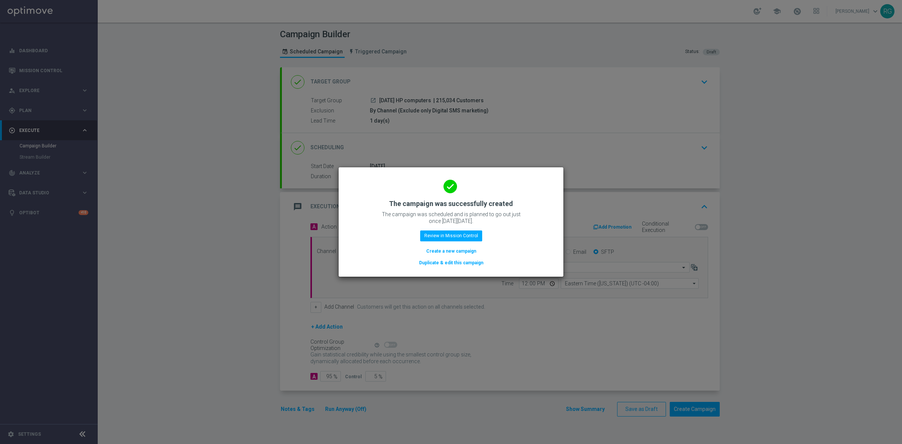
click at [455, 252] on button "Create a new campaign" at bounding box center [450, 251] width 51 height 8
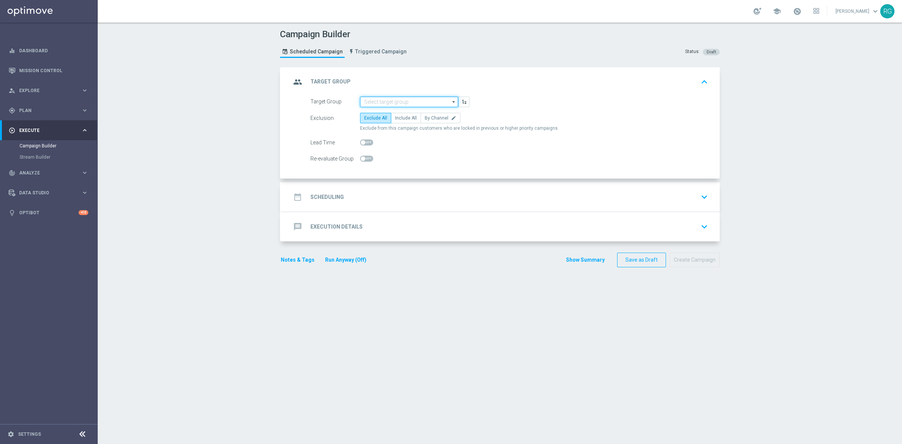
click at [428, 104] on input at bounding box center [409, 102] width 98 height 11
click at [422, 116] on div "[DATE] 50% off Weekend Bags" at bounding box center [409, 112] width 98 height 11
type input "[DATE] 50% off Weekend Bags"
checkbox input "true"
click at [427, 116] on span "By Channel" at bounding box center [437, 117] width 24 height 5
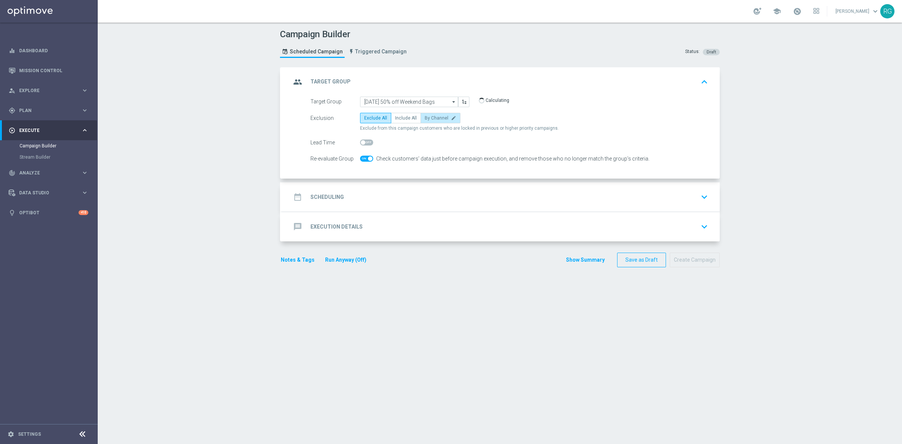
click at [427, 117] on input "By Channel edit" at bounding box center [427, 119] width 5 height 5
radio input "true"
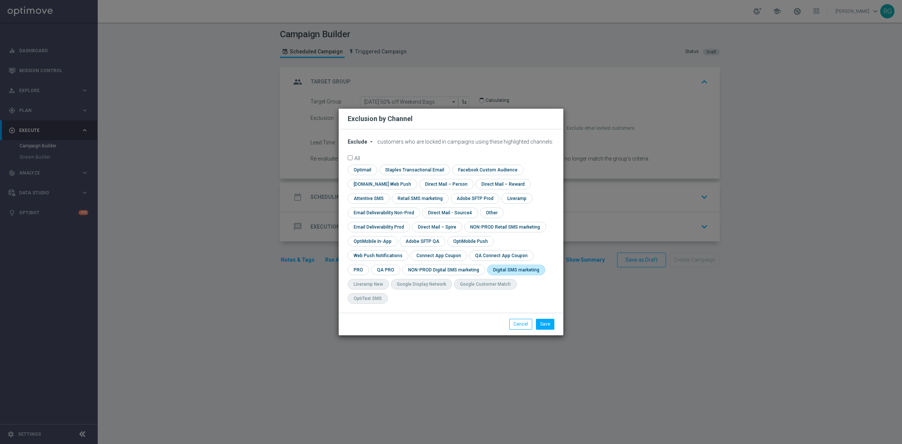
click at [487, 275] on input "checkbox" at bounding box center [514, 269] width 55 height 10
checkbox input "true"
click at [544, 319] on button "Save" at bounding box center [545, 324] width 18 height 11
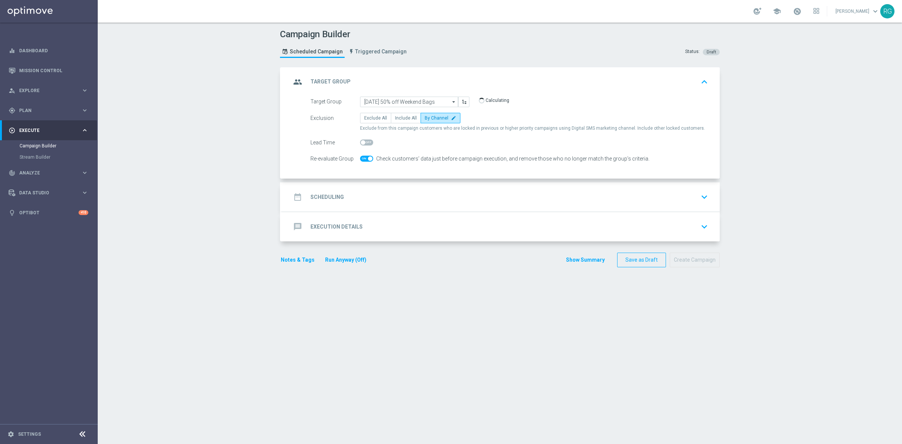
click at [362, 157] on span at bounding box center [366, 159] width 13 height 6
click at [362, 157] on input "checkbox" at bounding box center [366, 159] width 13 height 6
checkbox input "false"
click at [361, 140] on span at bounding box center [366, 142] width 13 height 6
click at [361, 140] on input "checkbox" at bounding box center [366, 142] width 13 height 6
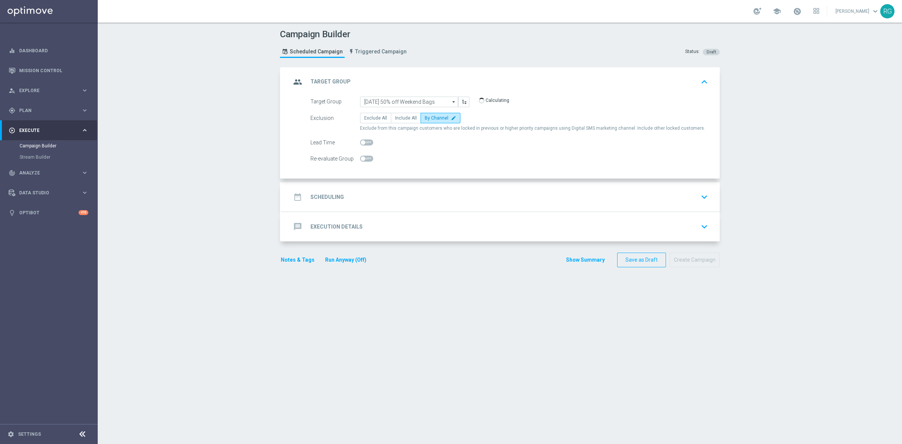
checkbox input "true"
click at [367, 190] on div "date_range Scheduling keyboard_arrow_down" at bounding box center [501, 197] width 420 height 14
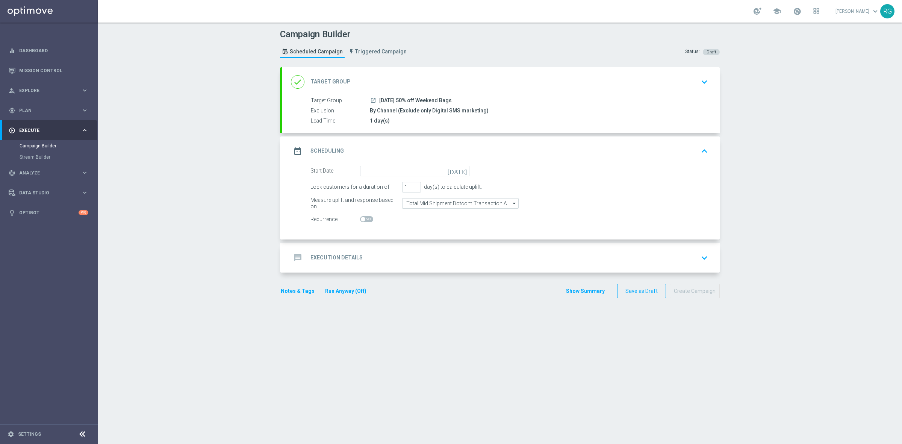
click at [459, 171] on icon "[DATE]" at bounding box center [458, 170] width 22 height 8
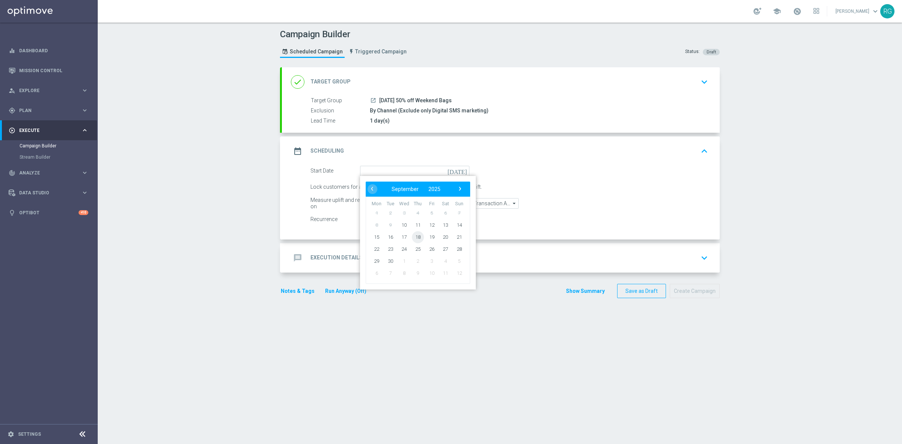
click at [415, 238] on span "18" at bounding box center [418, 237] width 12 height 12
type input "[DATE]"
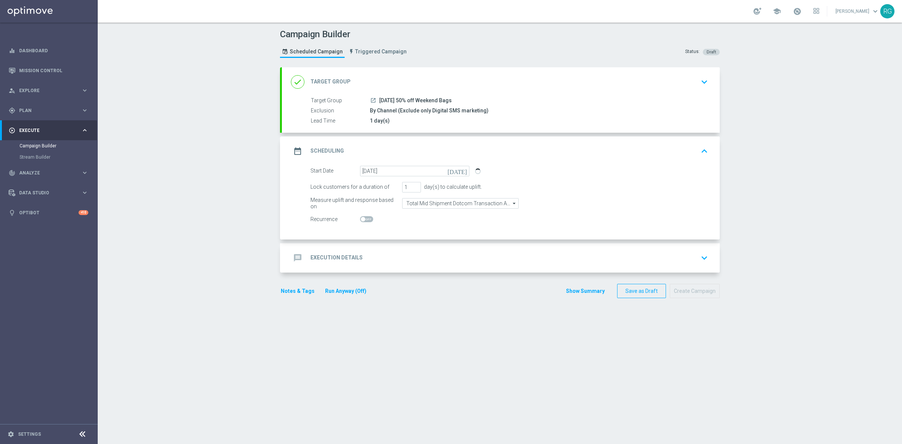
click at [405, 265] on div "message Execution Details keyboard_arrow_down" at bounding box center [501, 257] width 438 height 29
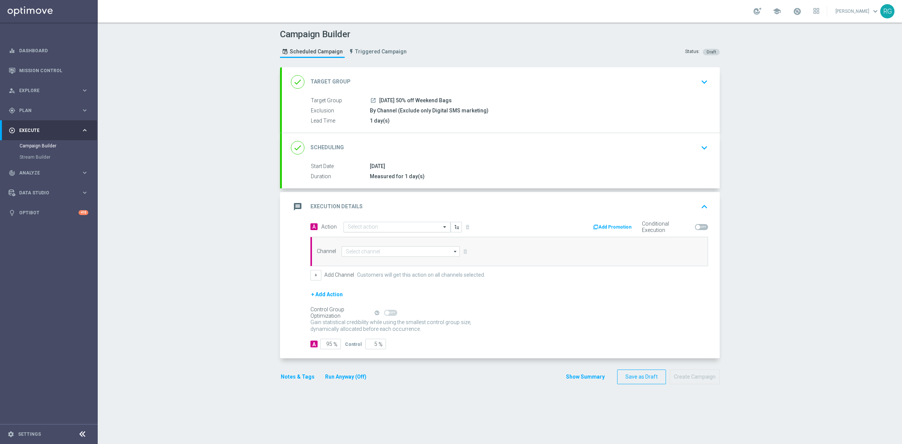
click at [352, 228] on input "text" at bounding box center [390, 227] width 84 height 6
type input "sms"
click at [378, 267] on div "SMS_Awareness edit" at bounding box center [397, 264] width 99 height 12
click at [379, 250] on input at bounding box center [400, 251] width 118 height 11
click at [367, 266] on div "Attentive SMS" at bounding box center [400, 262] width 118 height 11
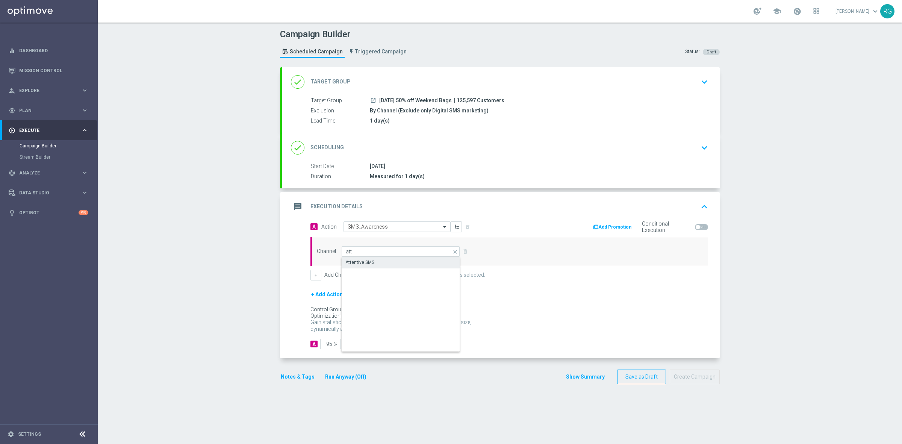
type input "Attentive SMS"
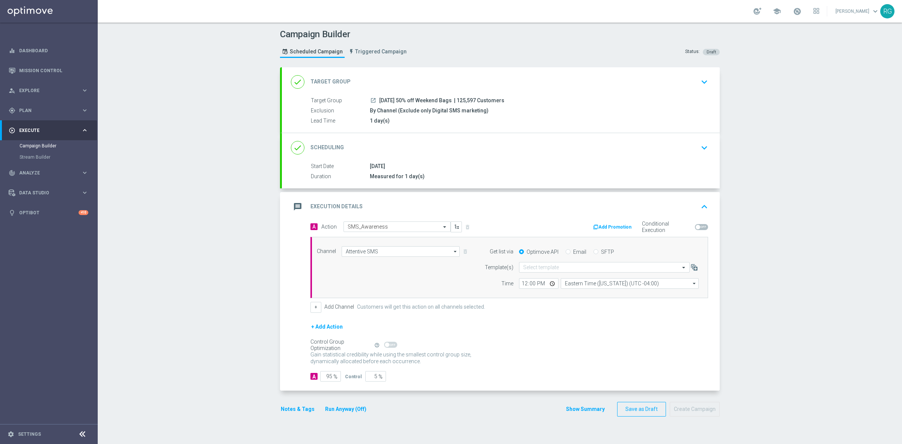
click at [593, 254] on input "SFTP" at bounding box center [595, 252] width 5 height 5
radio input "true"
click at [561, 265] on input "text" at bounding box center [596, 267] width 147 height 6
click at [558, 277] on div "Default Template" at bounding box center [604, 278] width 162 height 12
click at [297, 414] on button "Notes & Tags" at bounding box center [297, 408] width 35 height 9
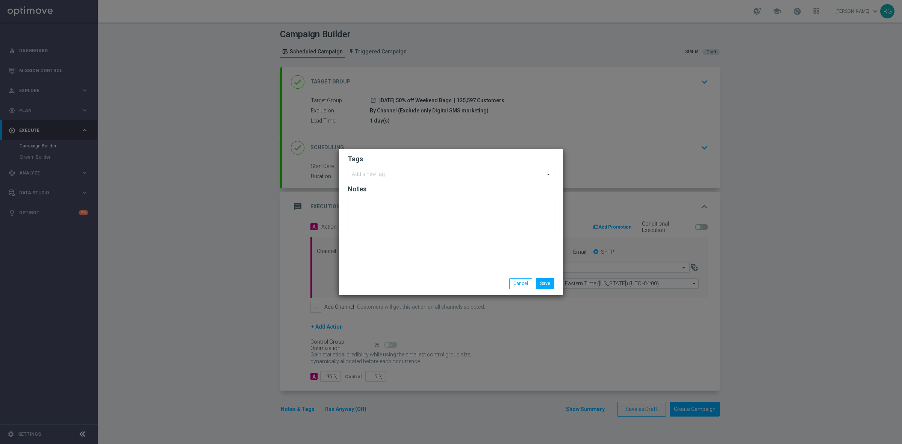
click at [373, 163] on h2 "Tags" at bounding box center [451, 158] width 207 height 9
click at [372, 174] on input "text" at bounding box center [448, 174] width 193 height 6
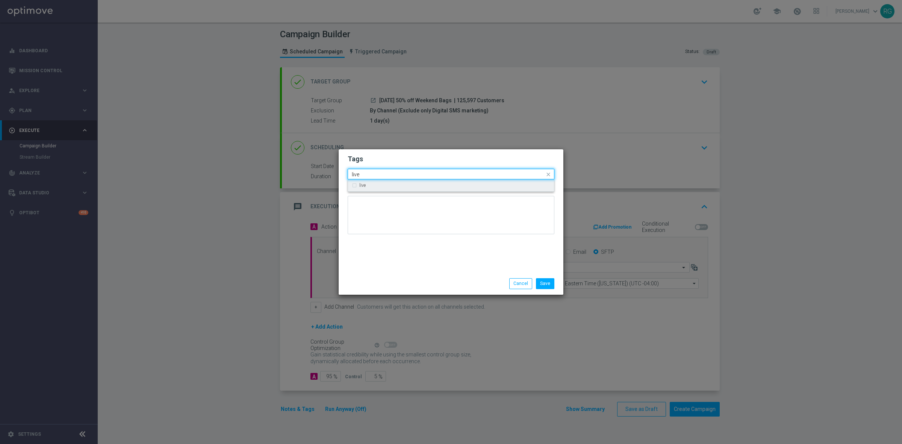
click at [372, 180] on div "live" at bounding box center [451, 185] width 198 height 12
type input "live"
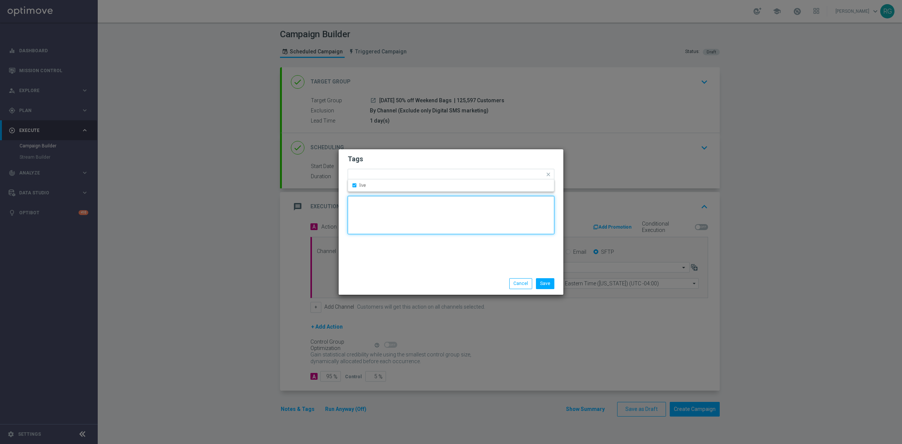
click at [380, 228] on textarea at bounding box center [451, 215] width 207 height 38
click at [381, 173] on input "text" at bounding box center [458, 175] width 173 height 6
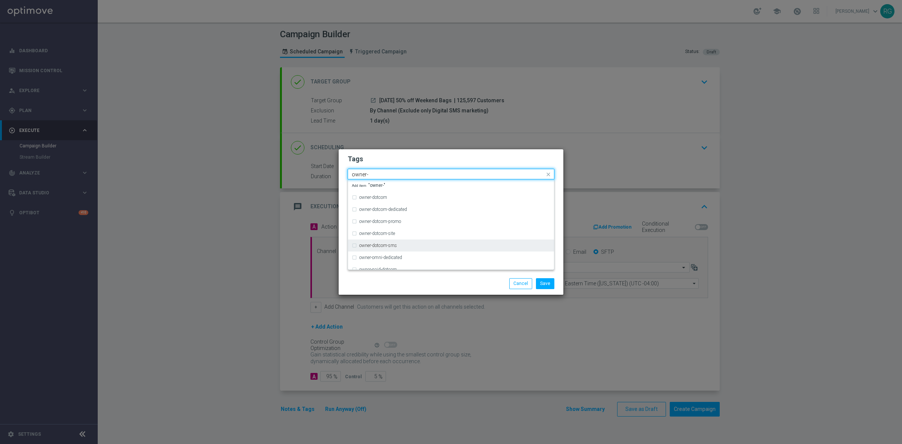
click at [407, 243] on div "owner-dotcom-sms" at bounding box center [454, 245] width 191 height 5
type input "owner-"
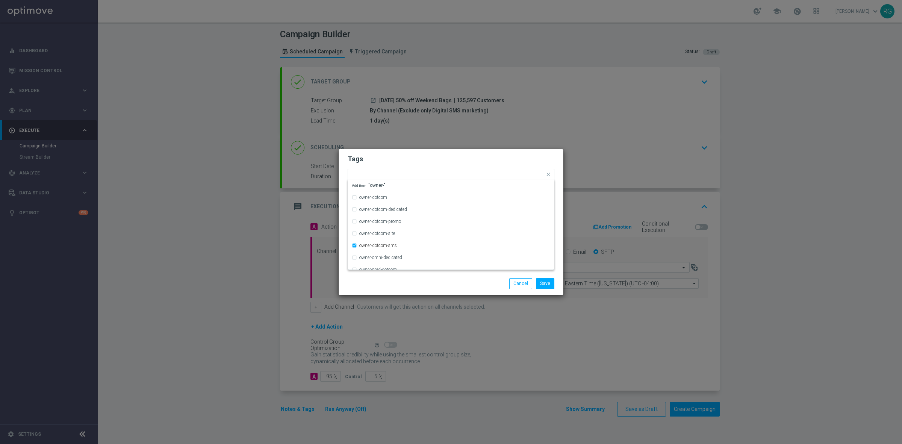
click at [457, 284] on div "Save Cancel" at bounding box center [486, 283] width 145 height 11
click at [534, 282] on li "Cancel" at bounding box center [520, 283] width 27 height 11
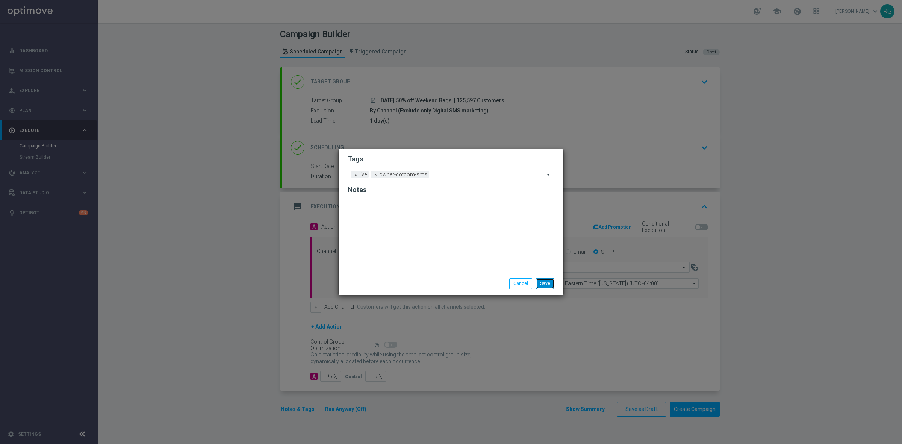
click at [540, 282] on button "Save" at bounding box center [545, 283] width 18 height 11
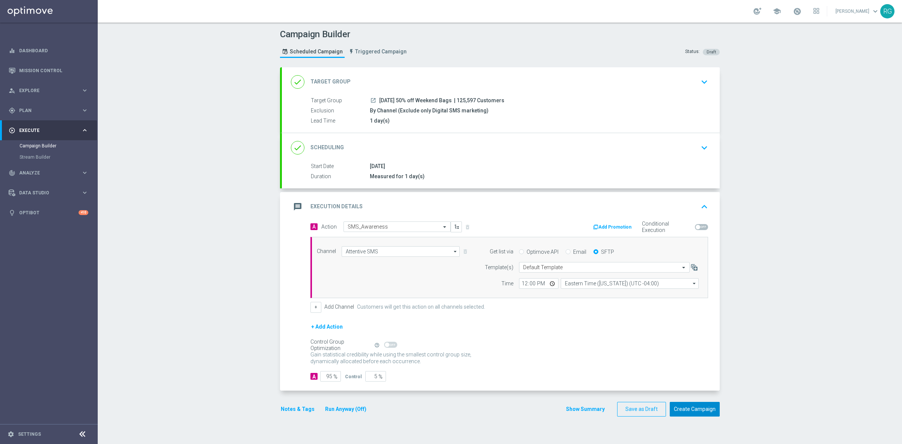
click at [693, 416] on button "Create Campaign" at bounding box center [694, 409] width 50 height 15
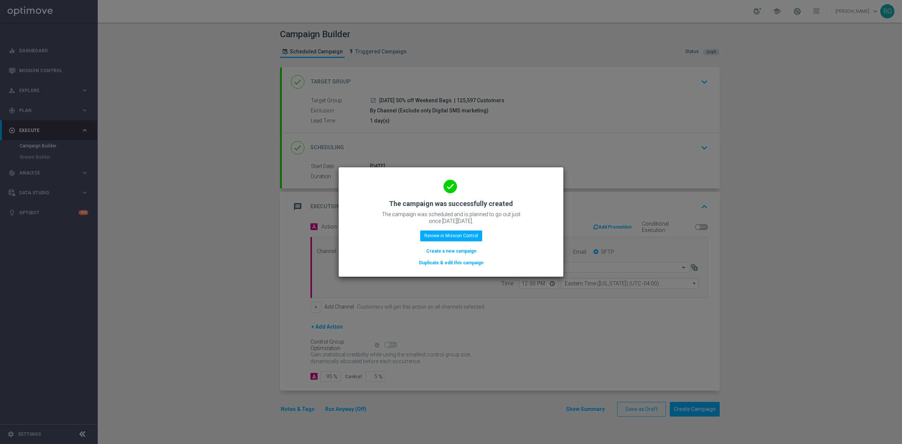
click at [436, 250] on button "Create a new campaign" at bounding box center [450, 251] width 51 height 8
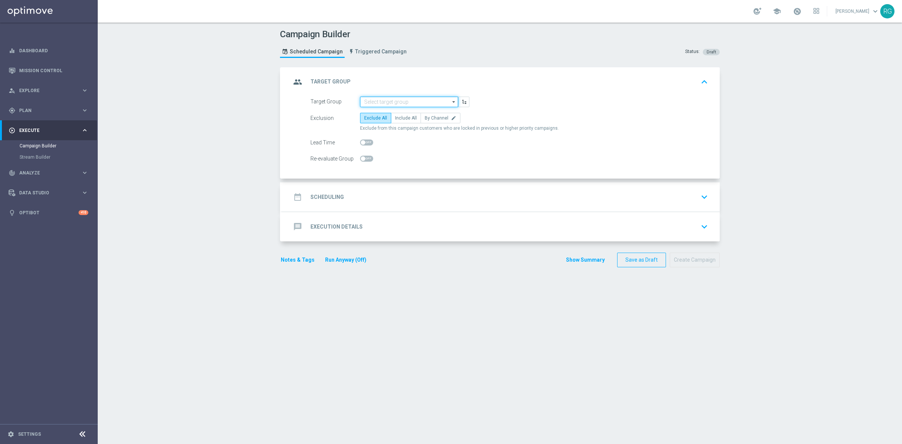
drag, startPoint x: 385, startPoint y: 102, endPoint x: 418, endPoint y: 35, distance: 74.8
click at [385, 102] on input at bounding box center [409, 102] width 98 height 11
click at [402, 106] on input "9.18" at bounding box center [409, 102] width 98 height 11
click at [395, 115] on div "[DATE] 50% off Weekend Bags" at bounding box center [395, 112] width 62 height 7
type input "[DATE] 50% off Weekend Bags"
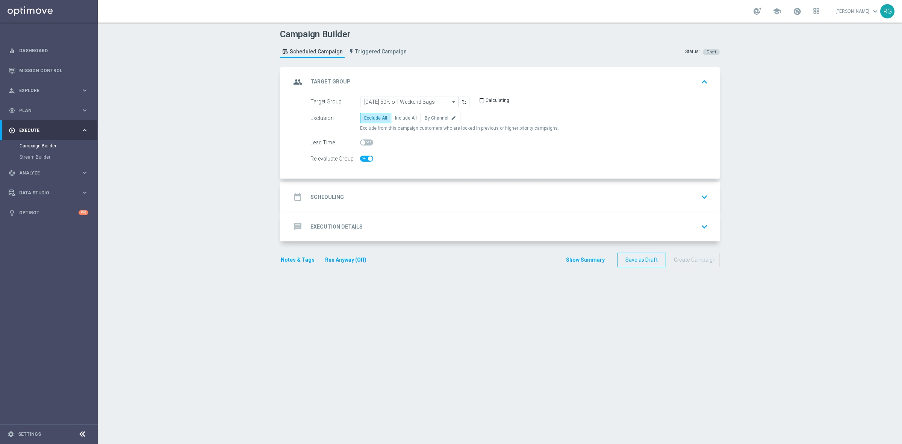
checkbox input "true"
click at [436, 117] on span "By Channel" at bounding box center [437, 117] width 24 height 5
click at [429, 117] on input "By Channel edit" at bounding box center [427, 119] width 5 height 5
radio input "true"
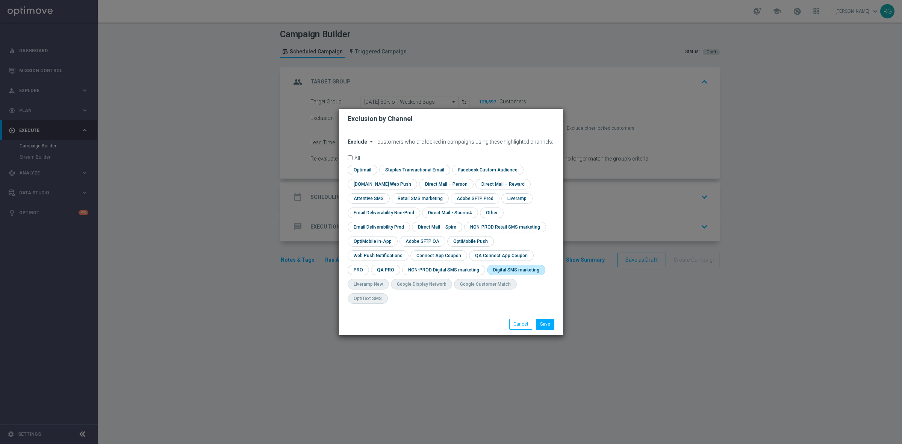
click at [487, 275] on input "checkbox" at bounding box center [514, 269] width 55 height 10
checkbox input "true"
click at [547, 319] on button "Save" at bounding box center [545, 324] width 18 height 11
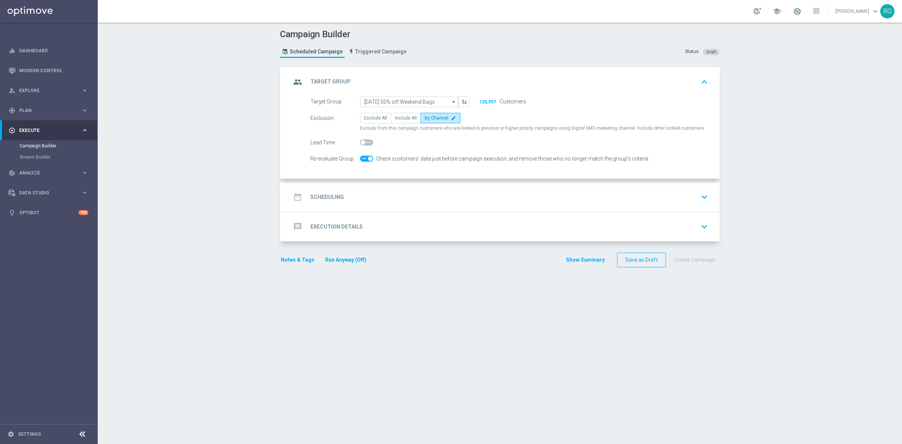
click at [361, 159] on span at bounding box center [366, 159] width 13 height 6
click at [361, 159] on input "checkbox" at bounding box center [366, 159] width 13 height 6
checkbox input "false"
click at [361, 142] on span at bounding box center [366, 142] width 13 height 6
click at [361, 142] on input "checkbox" at bounding box center [366, 142] width 13 height 6
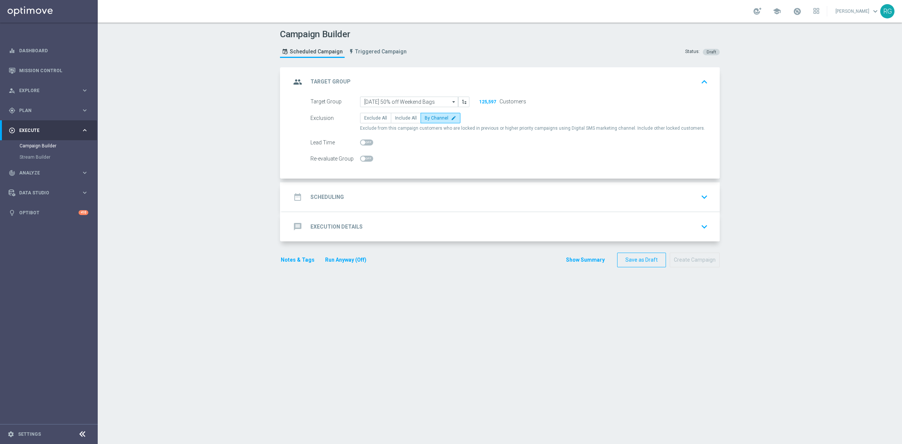
checkbox input "true"
click at [381, 202] on div "date_range Scheduling keyboard_arrow_down" at bounding box center [501, 197] width 420 height 14
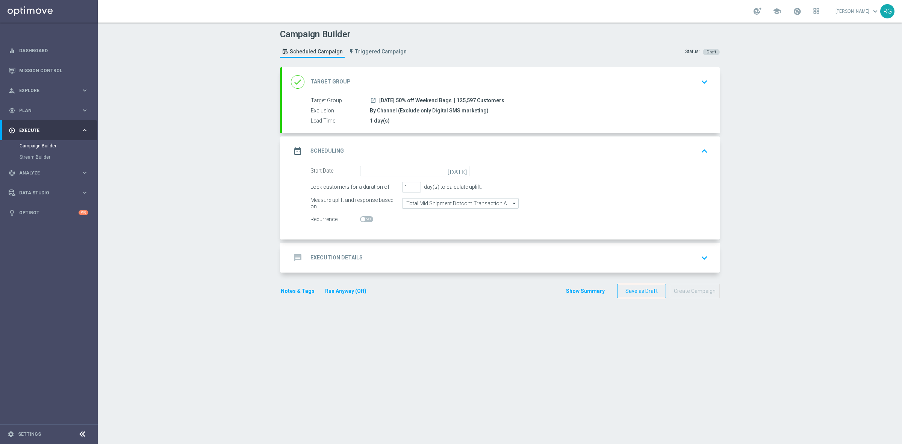
click at [463, 173] on icon "[DATE]" at bounding box center [458, 170] width 22 height 8
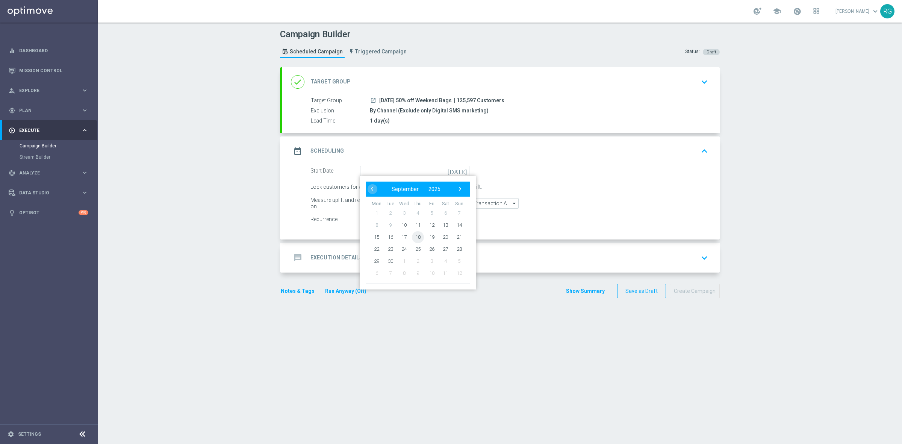
click at [412, 235] on span "18" at bounding box center [418, 237] width 12 height 12
type input "[DATE]"
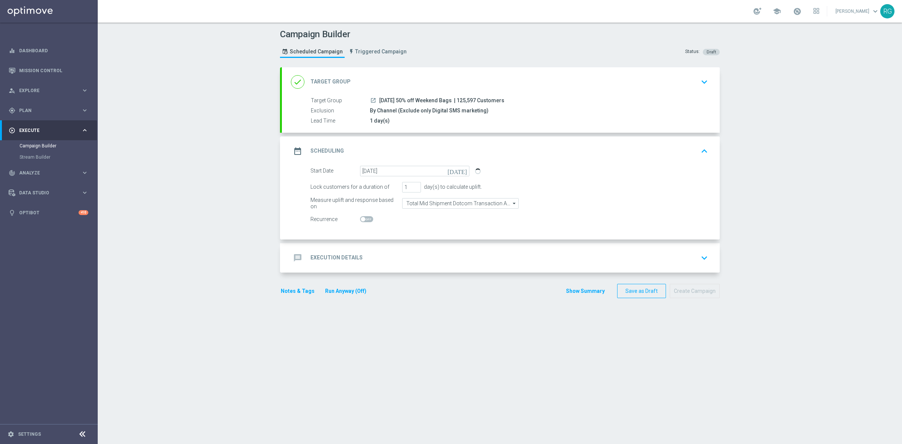
click at [384, 265] on div "message Execution Details keyboard_arrow_down" at bounding box center [501, 257] width 438 height 29
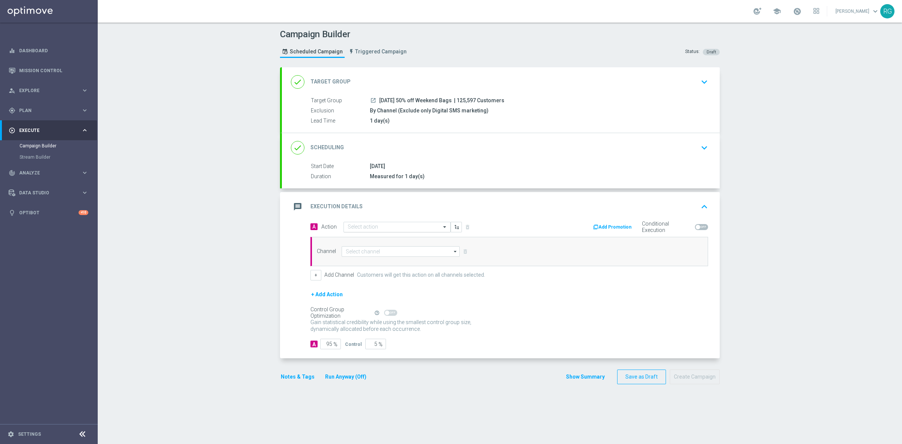
click at [372, 228] on input "text" at bounding box center [390, 227] width 84 height 6
type input "sms"
click at [358, 261] on label "SMS_Awareness" at bounding box center [364, 264] width 32 height 6
click at [356, 251] on input at bounding box center [400, 251] width 118 height 11
click at [376, 263] on div "Attentive SMS" at bounding box center [400, 262] width 118 height 11
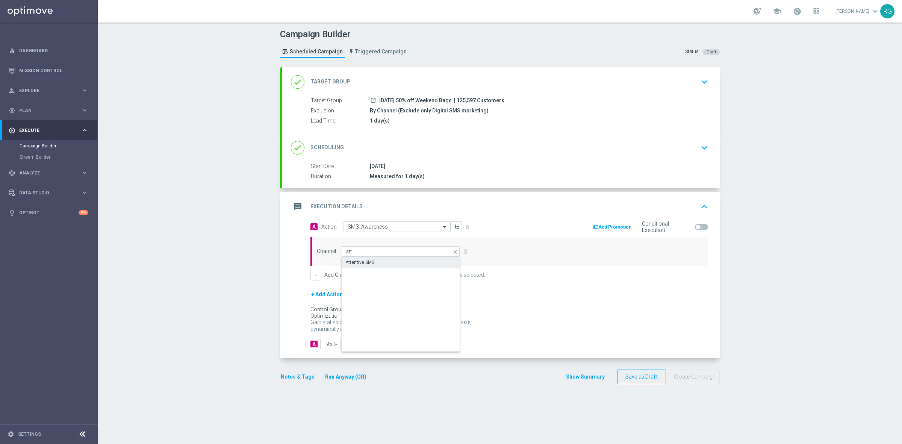
type input "Attentive SMS"
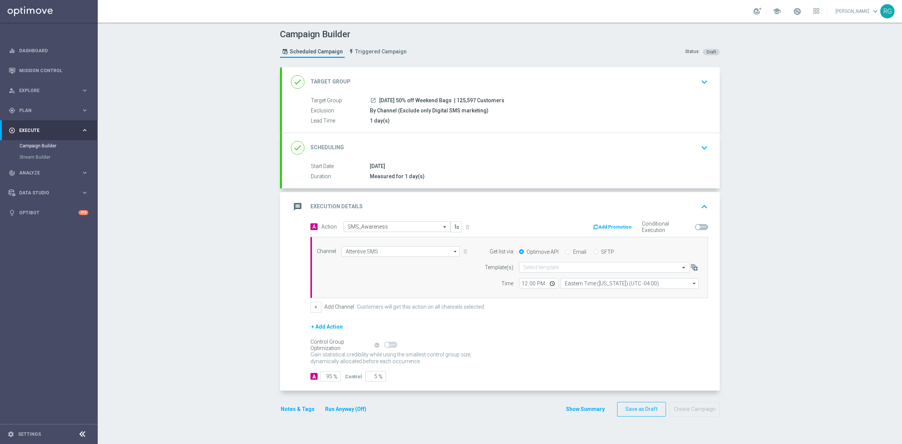
click at [593, 252] on input "SFTP" at bounding box center [595, 252] width 5 height 5
radio input "true"
click at [551, 267] on input "text" at bounding box center [596, 267] width 147 height 6
click at [542, 281] on label "Default Template" at bounding box center [539, 278] width 33 height 6
click at [298, 412] on button "Notes & Tags" at bounding box center [297, 408] width 35 height 9
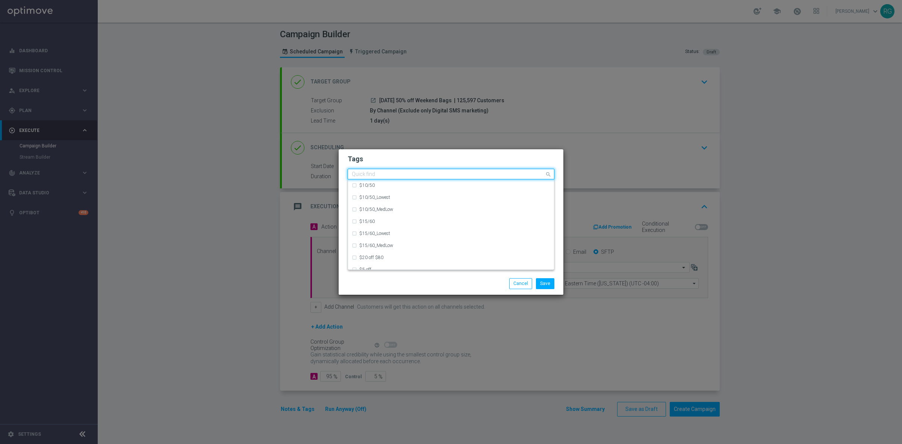
click at [414, 172] on input "text" at bounding box center [448, 174] width 193 height 6
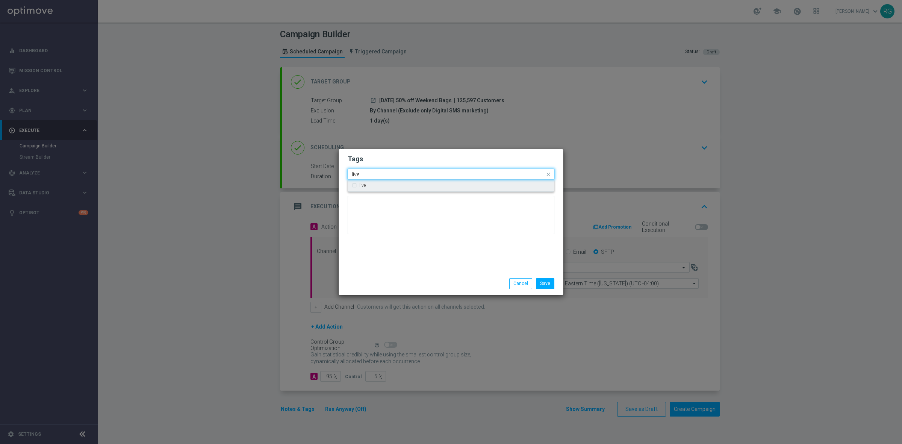
click at [411, 180] on div "live" at bounding box center [451, 185] width 198 height 12
type input "live"
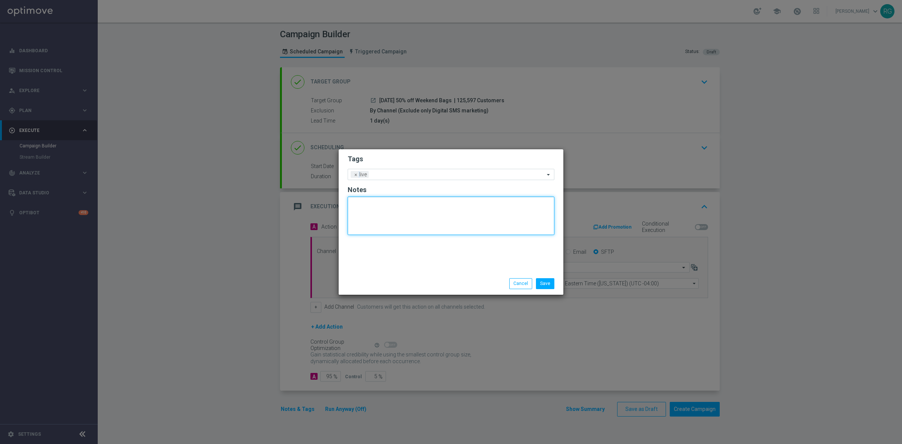
click at [387, 224] on textarea at bounding box center [451, 215] width 207 height 38
click at [382, 174] on input "text" at bounding box center [458, 175] width 173 height 6
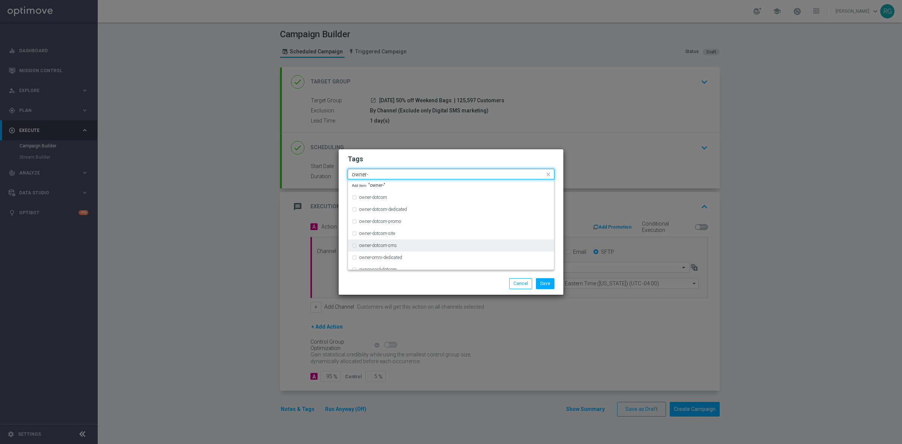
click at [390, 245] on label "owner-dotcom-sms" at bounding box center [378, 245] width 38 height 5
type input "owner-"
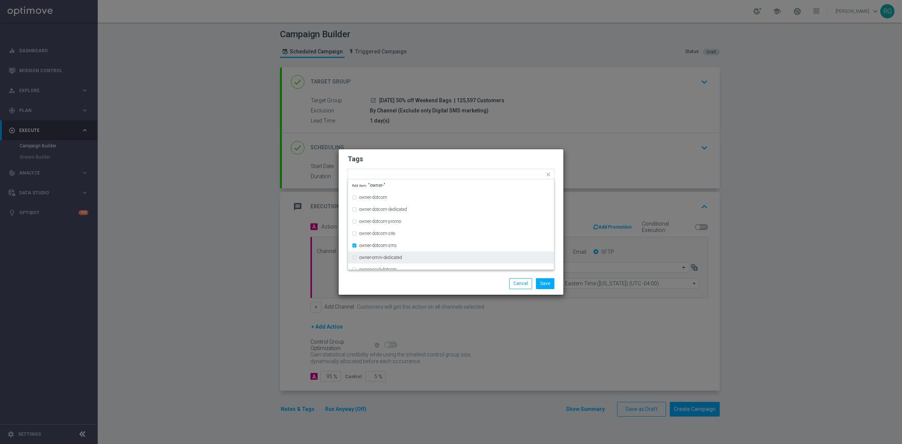
click at [467, 281] on div "Save Cancel" at bounding box center [486, 283] width 145 height 11
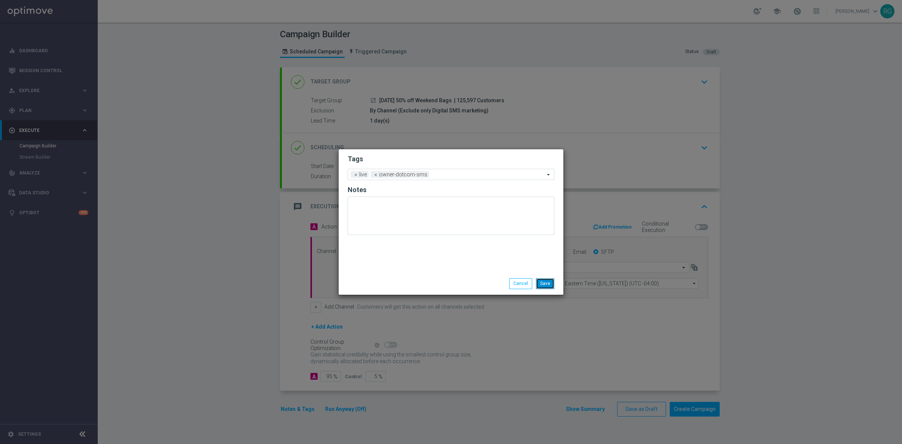
click at [540, 282] on button "Save" at bounding box center [545, 283] width 18 height 11
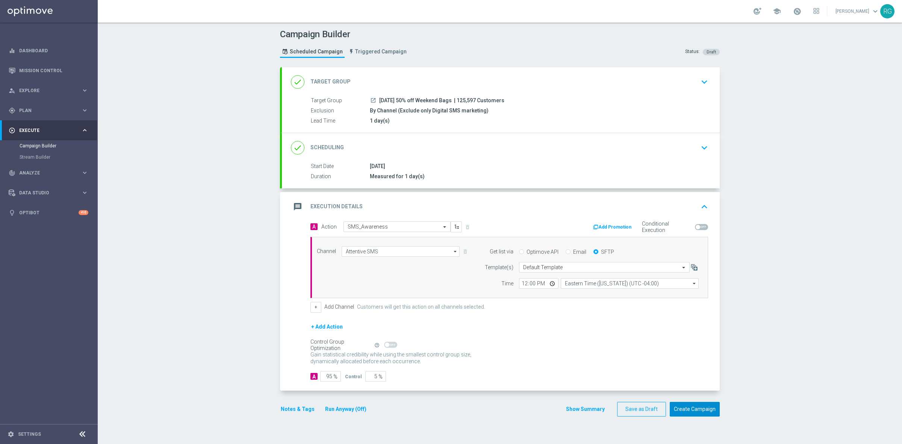
click at [689, 405] on button "Create Campaign" at bounding box center [694, 409] width 50 height 15
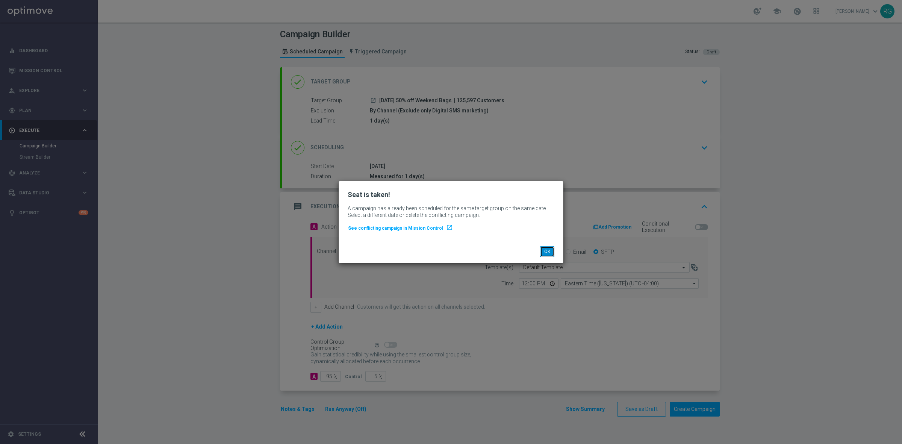
click at [544, 254] on button "OK" at bounding box center [547, 251] width 14 height 11
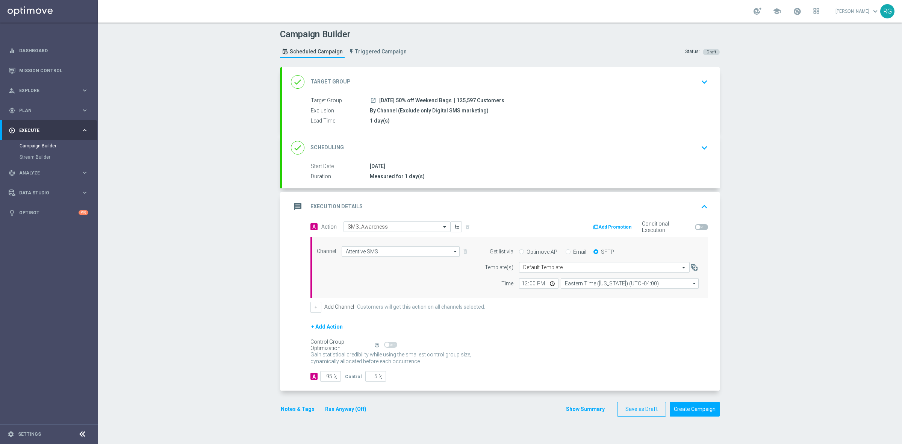
click at [703, 79] on icon "keyboard_arrow_down" at bounding box center [703, 81] width 11 height 11
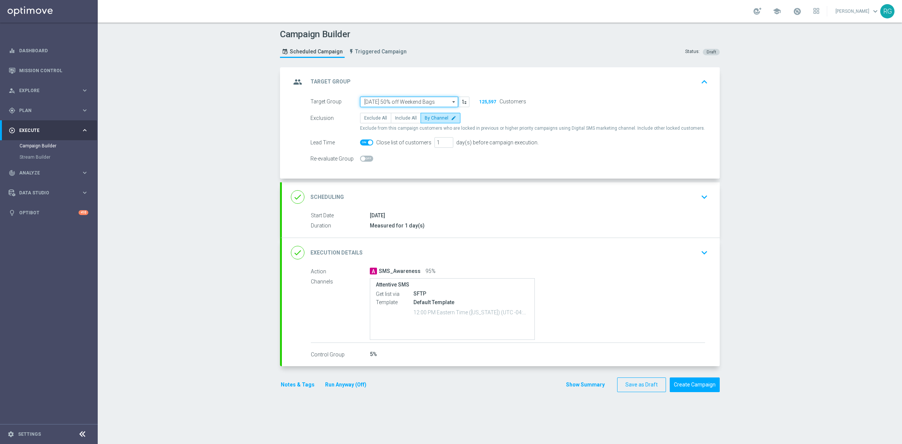
click at [409, 101] on input "[DATE] 50% off Weekend Bags" at bounding box center [409, 102] width 98 height 11
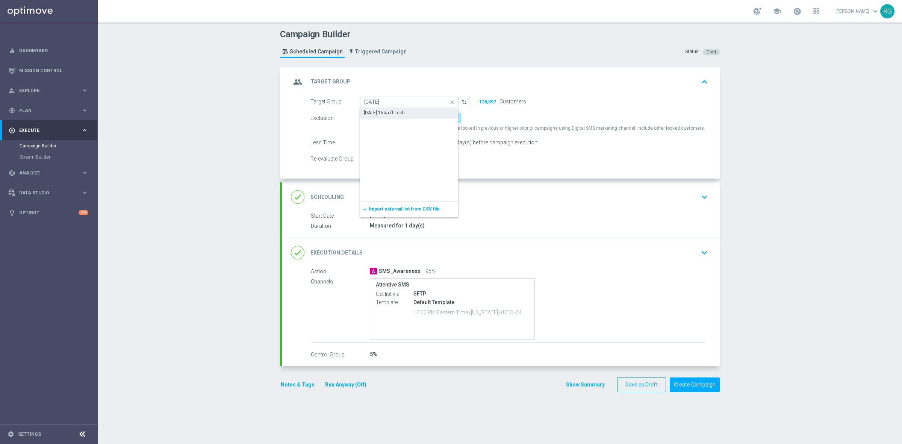
click at [405, 112] on div "[DATE] 15% off Tech" at bounding box center [409, 112] width 98 height 11
type input "[DATE] 15% off Tech"
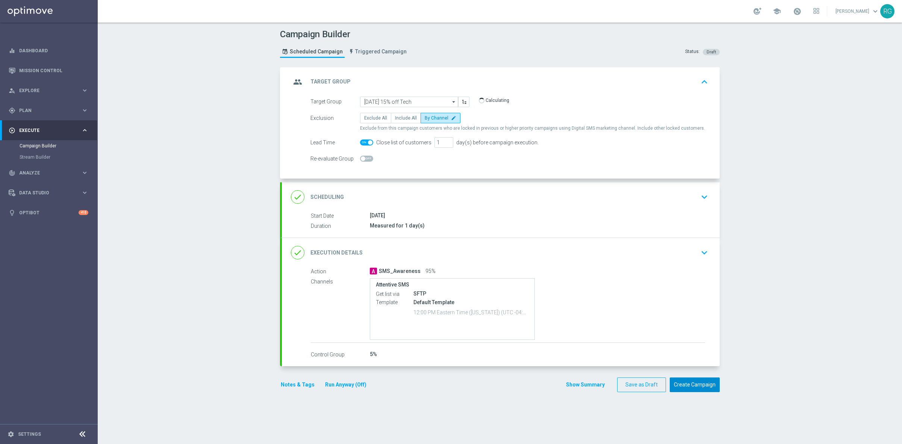
click at [703, 384] on button "Create Campaign" at bounding box center [694, 384] width 50 height 15
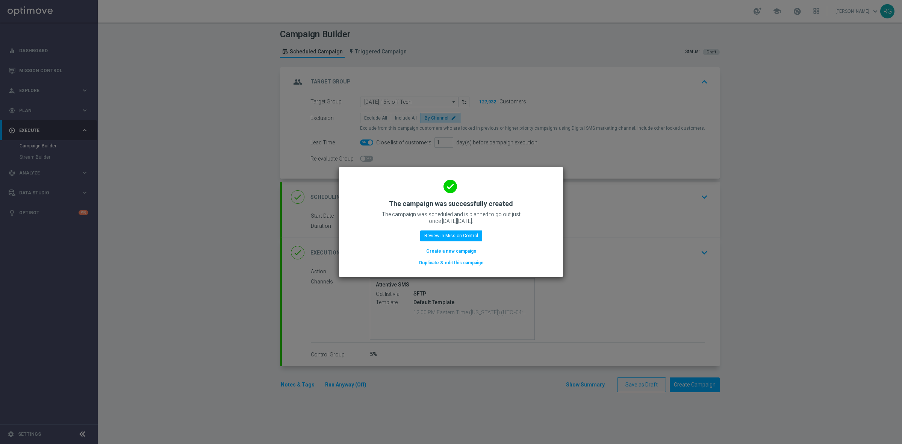
click at [431, 250] on button "Create a new campaign" at bounding box center [450, 251] width 51 height 8
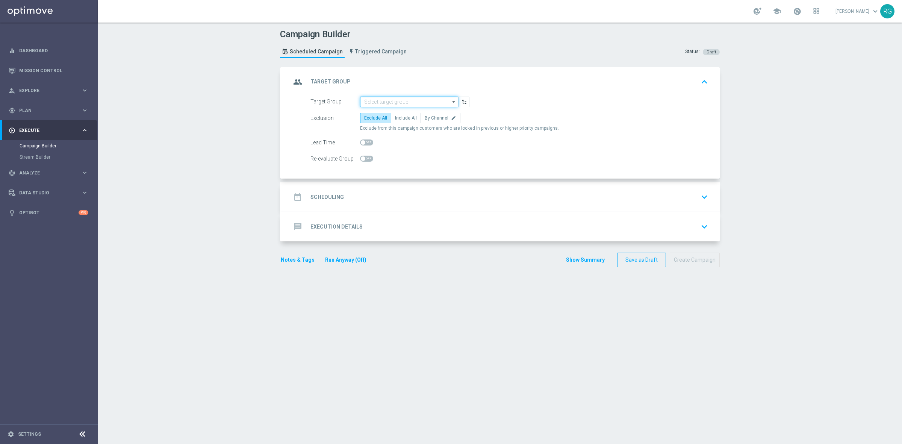
click at [403, 100] on input at bounding box center [409, 102] width 98 height 11
click at [397, 110] on div "[DATE] Folding Tables" at bounding box center [386, 112] width 44 height 7
type input "[DATE] Folding Tables"
click at [425, 119] on span "By Channel" at bounding box center [437, 117] width 24 height 5
click at [425, 119] on input "By Channel edit" at bounding box center [427, 119] width 5 height 5
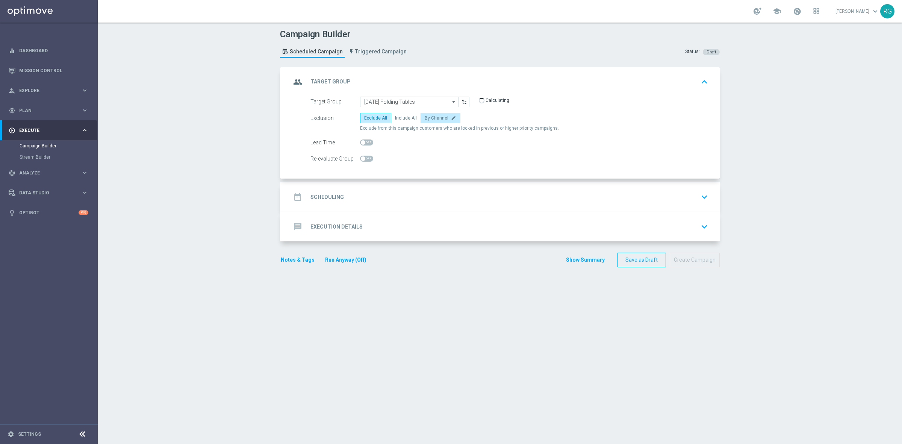
radio input "true"
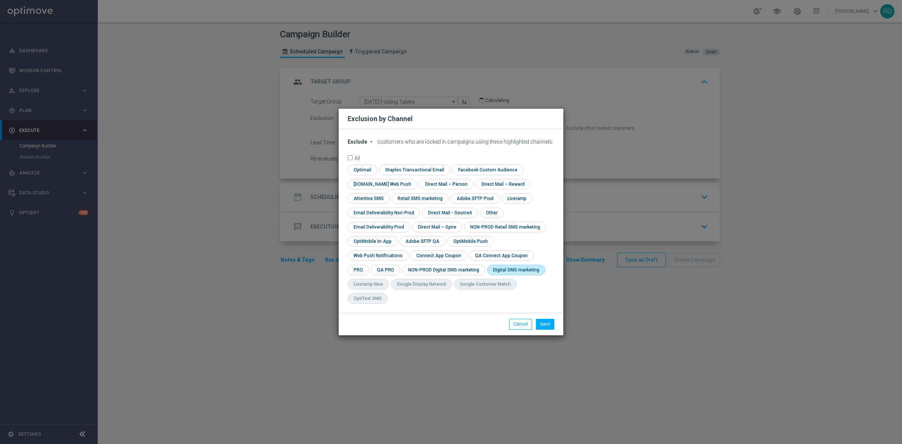
click at [487, 275] on input "checkbox" at bounding box center [514, 269] width 55 height 10
checkbox input "true"
click at [538, 319] on button "Save" at bounding box center [545, 324] width 18 height 11
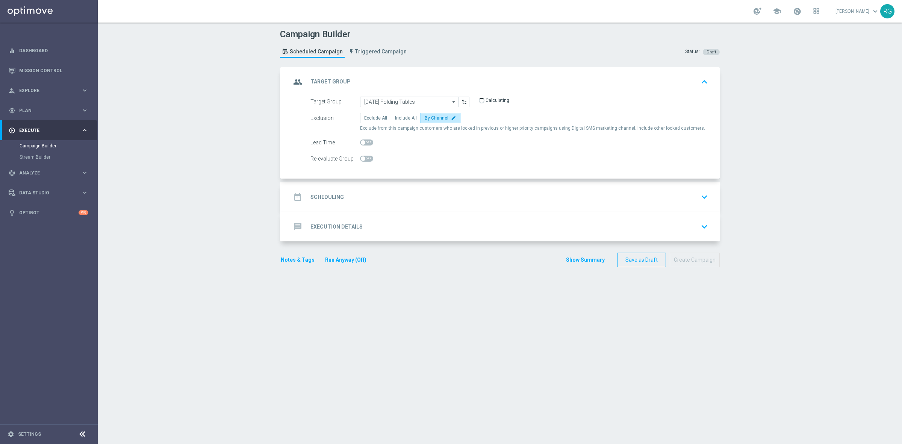
click at [363, 142] on span at bounding box center [366, 142] width 13 height 6
click at [363, 142] on input "checkbox" at bounding box center [366, 142] width 13 height 6
checkbox input "true"
click at [363, 196] on div "date_range Scheduling keyboard_arrow_down" at bounding box center [501, 197] width 420 height 14
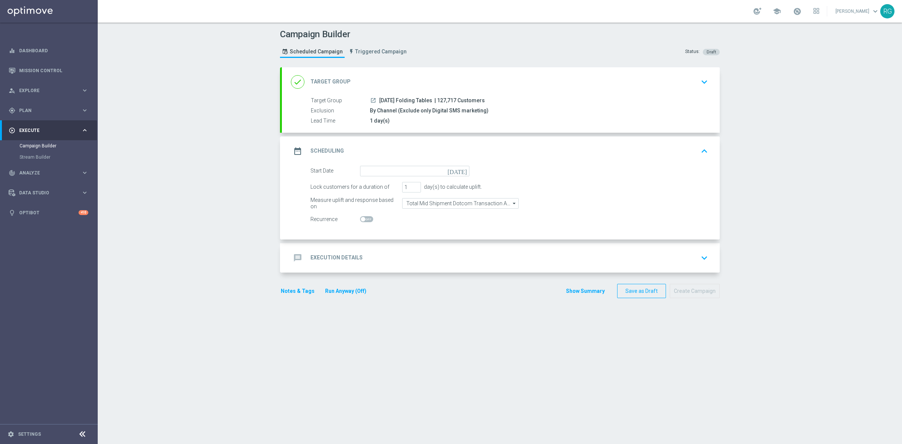
click at [459, 169] on icon "[DATE]" at bounding box center [458, 170] width 22 height 8
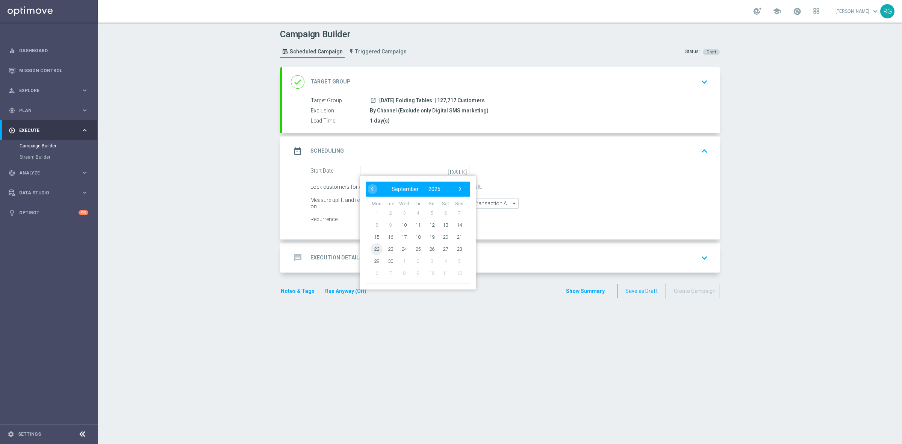
click at [374, 252] on span "22" at bounding box center [376, 249] width 12 height 12
type input "[DATE]"
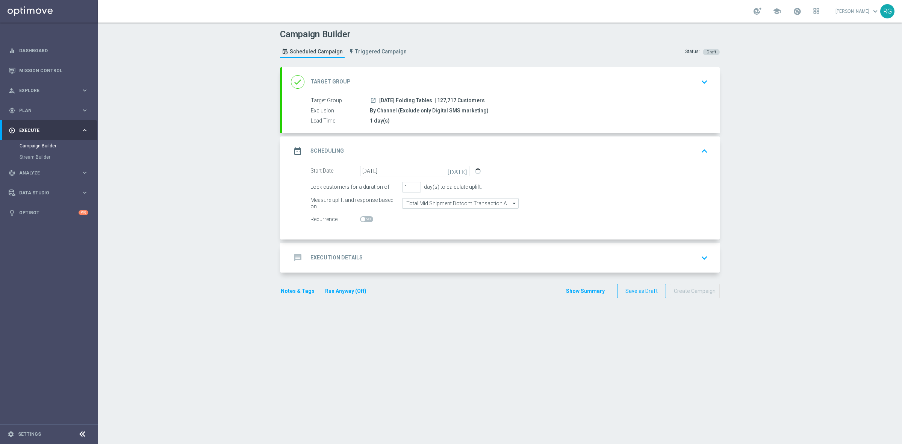
click at [380, 252] on div "message Execution Details keyboard_arrow_down" at bounding box center [501, 258] width 420 height 14
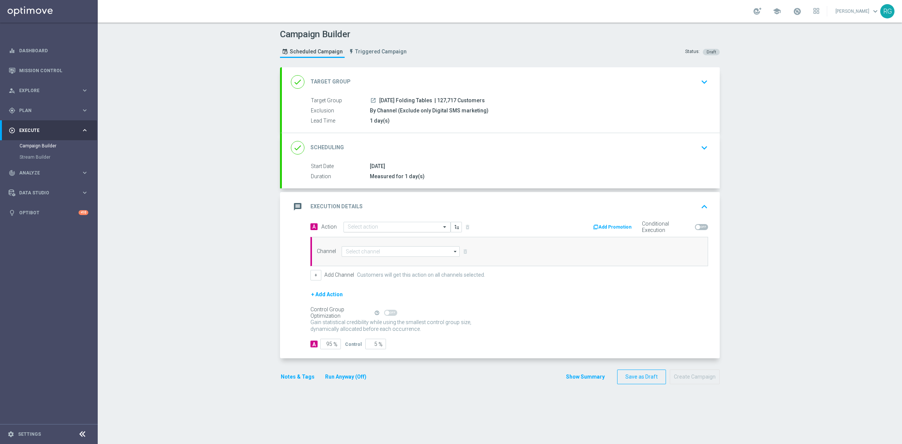
click at [363, 224] on input "text" at bounding box center [390, 227] width 84 height 6
type input "sms"
click at [362, 264] on label "SMS_Awareness" at bounding box center [364, 264] width 32 height 6
click at [347, 245] on div "Channel arrow_drop_down Drag here to set row groups Drag here to set column lab…" at bounding box center [508, 251] width 397 height 29
click at [346, 249] on input at bounding box center [400, 251] width 118 height 11
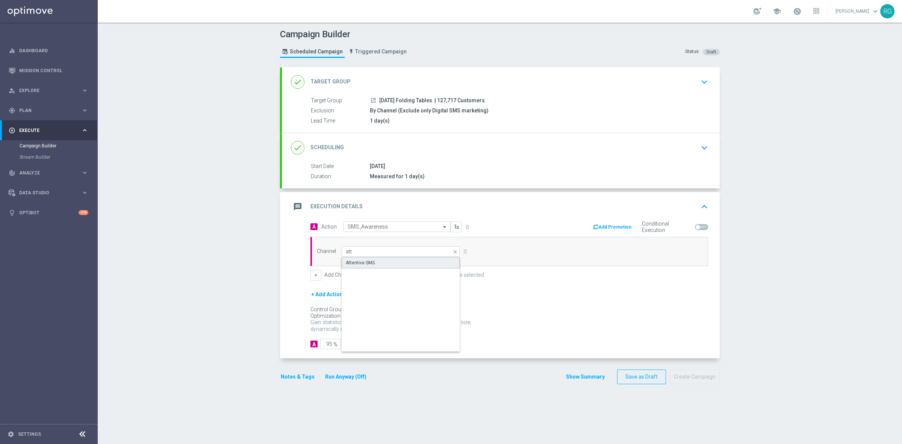
click at [350, 265] on div "Attentive SMS" at bounding box center [360, 262] width 29 height 7
type input "Attentive SMS"
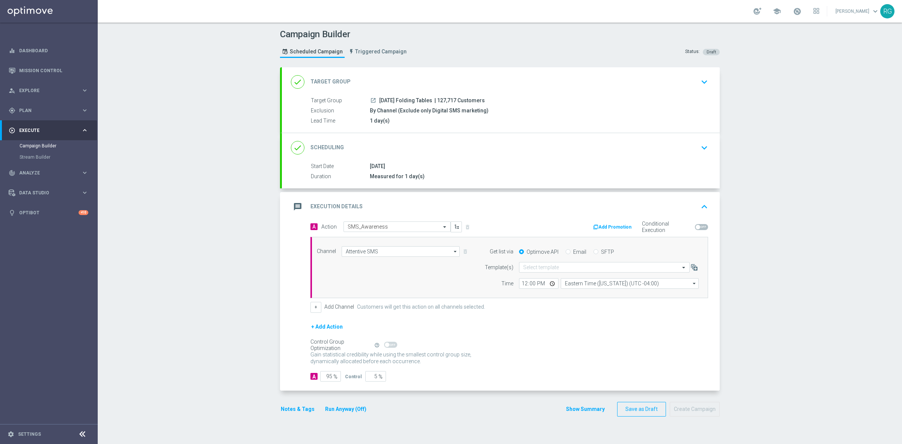
click at [593, 253] on input "SFTP" at bounding box center [595, 252] width 5 height 5
radio input "true"
click at [553, 269] on input "text" at bounding box center [596, 267] width 147 height 6
click at [549, 277] on label "Default Template" at bounding box center [539, 278] width 33 height 6
click at [280, 407] on button "Notes & Tags" at bounding box center [297, 408] width 35 height 9
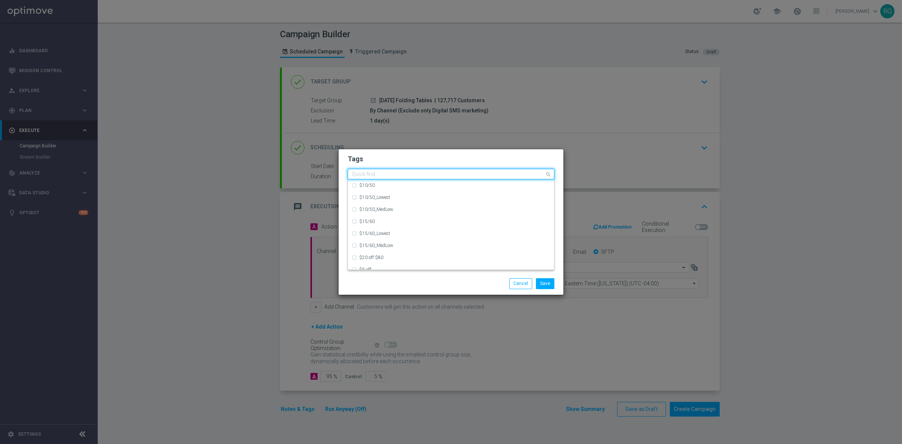
click at [386, 175] on input "text" at bounding box center [448, 174] width 193 height 6
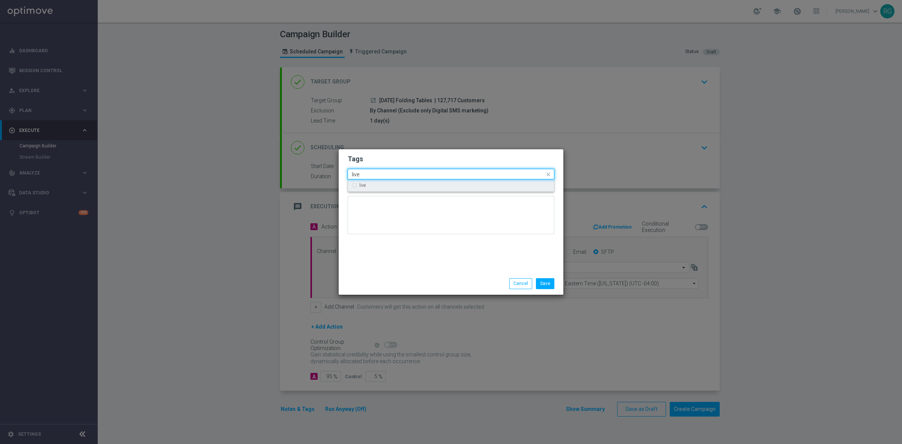
click at [373, 185] on div "live" at bounding box center [454, 185] width 191 height 5
type input "live"
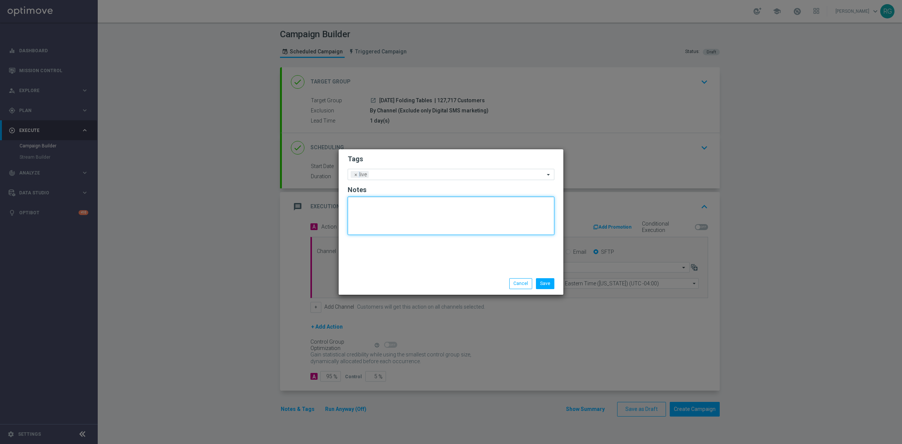
click at [376, 212] on textarea at bounding box center [451, 215] width 207 height 38
click at [382, 173] on input "text" at bounding box center [458, 175] width 173 height 6
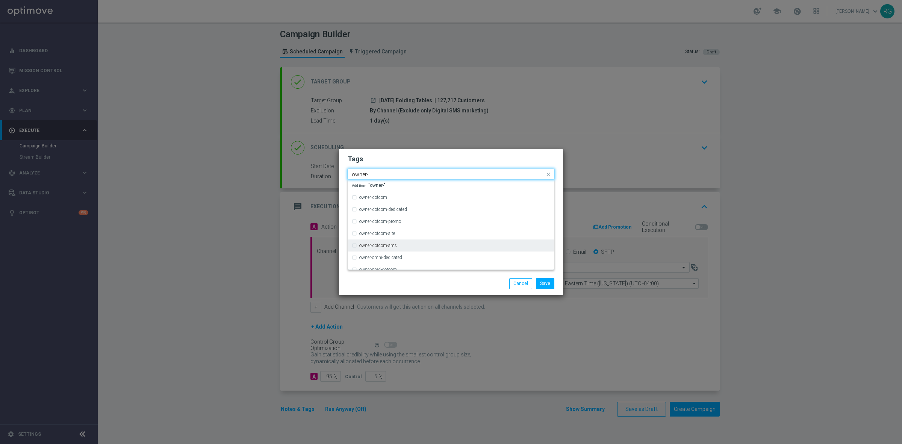
click at [387, 245] on label "owner-dotcom-sms" at bounding box center [378, 245] width 38 height 5
type input "owner-"
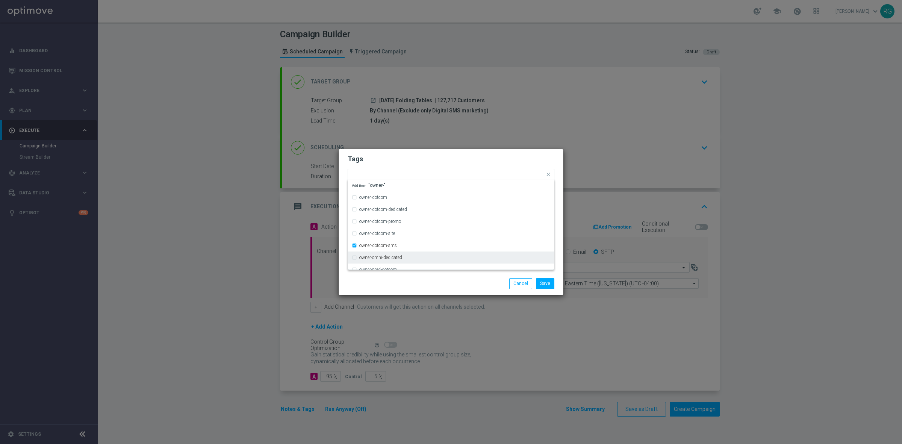
click at [448, 277] on div "Save Cancel" at bounding box center [450, 283] width 225 height 22
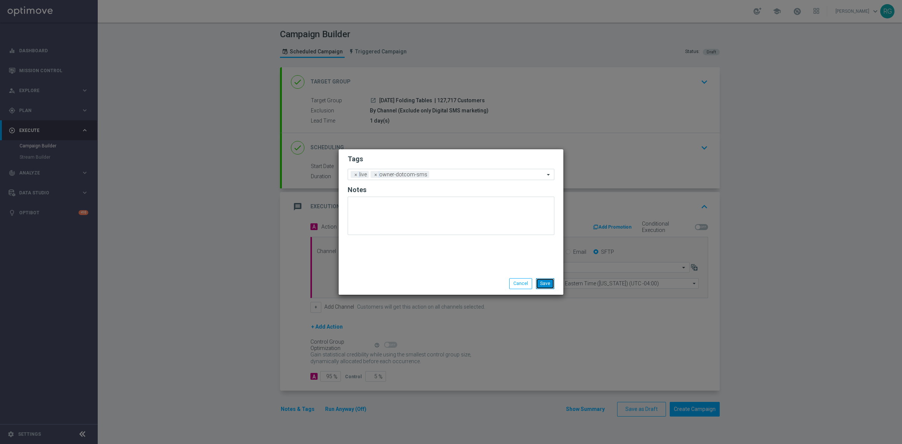
click at [547, 283] on button "Save" at bounding box center [545, 283] width 18 height 11
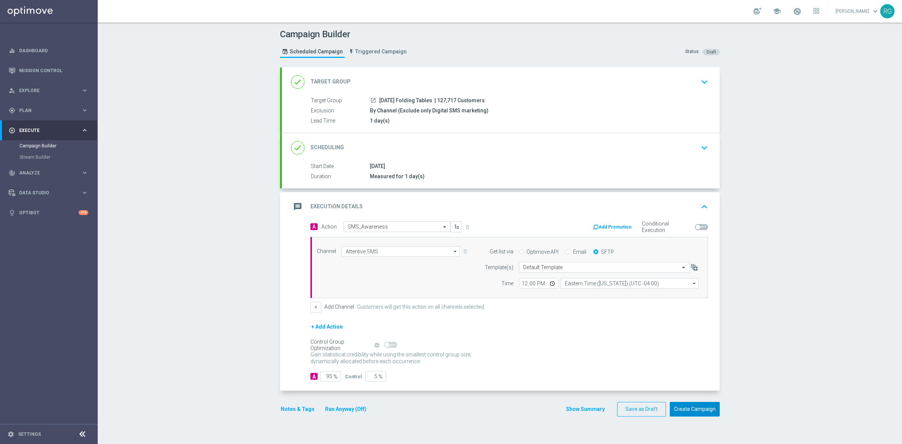
click at [701, 408] on button "Create Campaign" at bounding box center [694, 409] width 50 height 15
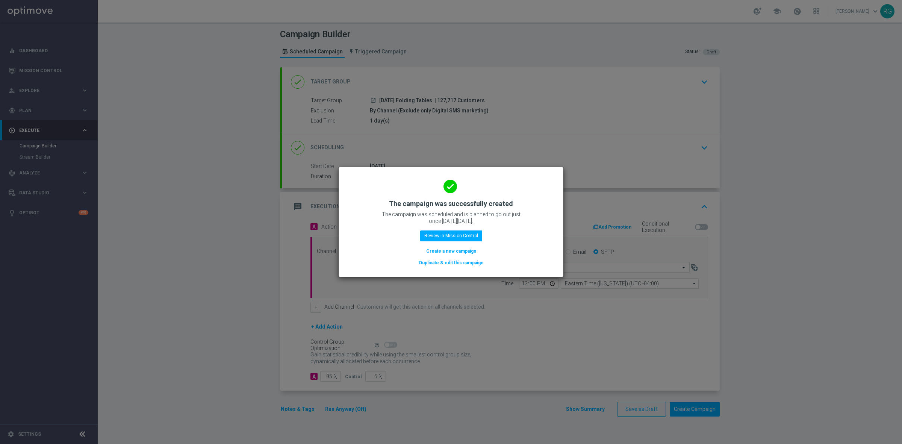
click at [467, 249] on button "Create a new campaign" at bounding box center [450, 251] width 51 height 8
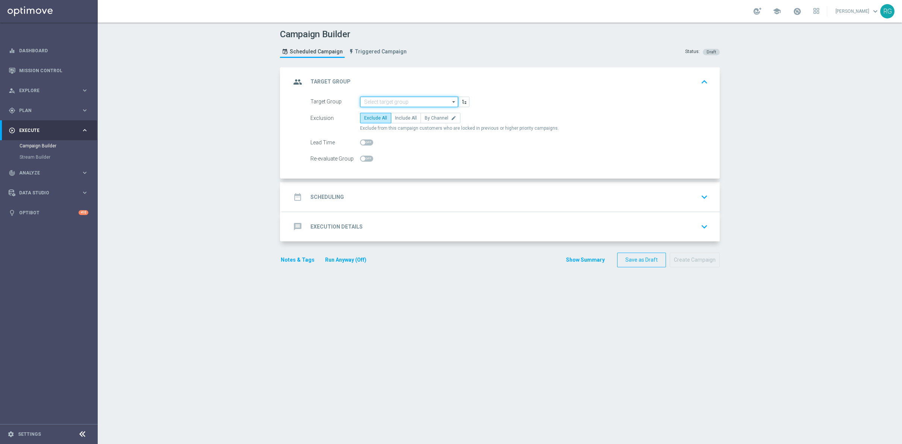
click at [415, 100] on input at bounding box center [409, 102] width 98 height 11
click at [408, 113] on div "[DATE] Sit Stand Desk" at bounding box center [409, 112] width 98 height 11
type input "[DATE] Sit Stand Desk"
click at [421, 113] on label "By Channel edit" at bounding box center [440, 118] width 40 height 11
click at [425, 117] on input "By Channel edit" at bounding box center [427, 119] width 5 height 5
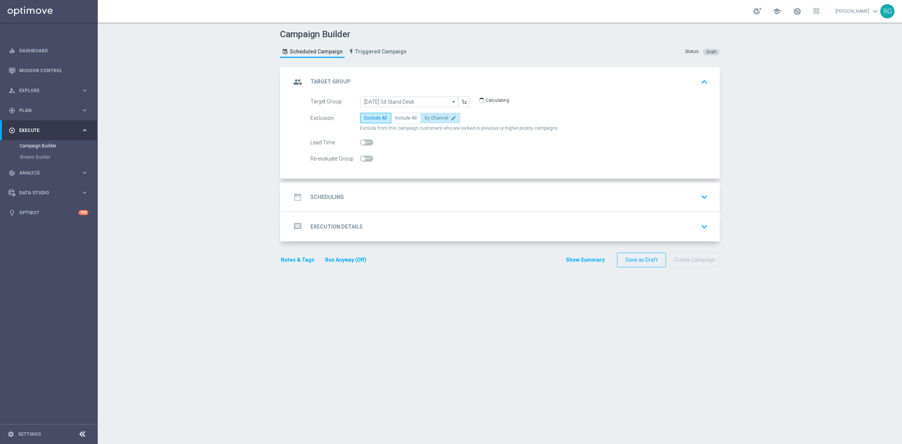
radio input "true"
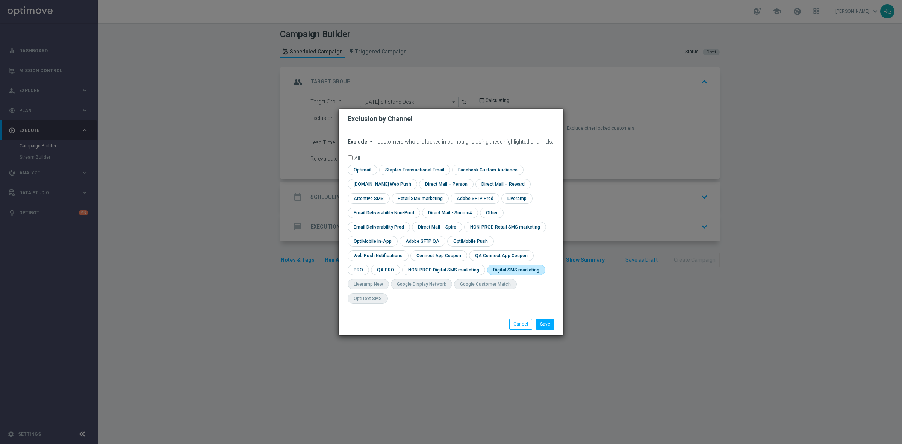
click at [487, 275] on input "checkbox" at bounding box center [514, 269] width 55 height 10
checkbox input "true"
click at [546, 319] on button "Save" at bounding box center [545, 324] width 18 height 11
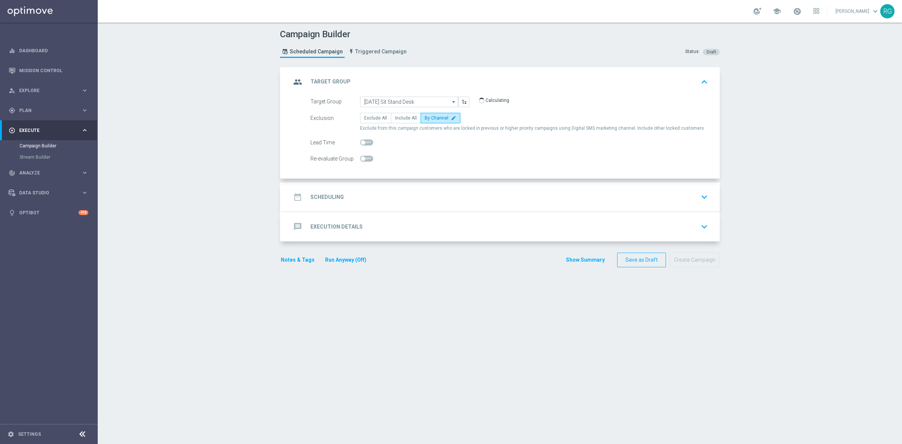
click at [364, 141] on span at bounding box center [366, 142] width 13 height 6
click at [364, 141] on input "checkbox" at bounding box center [366, 142] width 13 height 6
checkbox input "true"
click at [361, 198] on div "date_range Scheduling keyboard_arrow_down" at bounding box center [501, 197] width 420 height 14
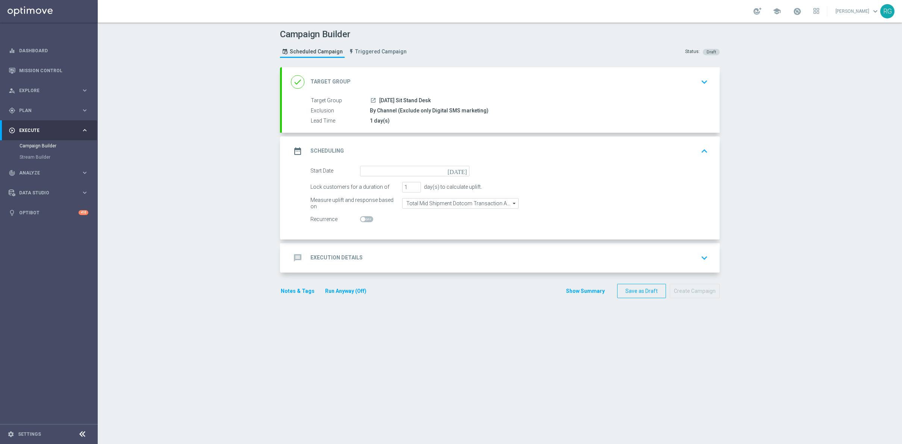
click at [461, 166] on icon "[DATE]" at bounding box center [458, 170] width 22 height 8
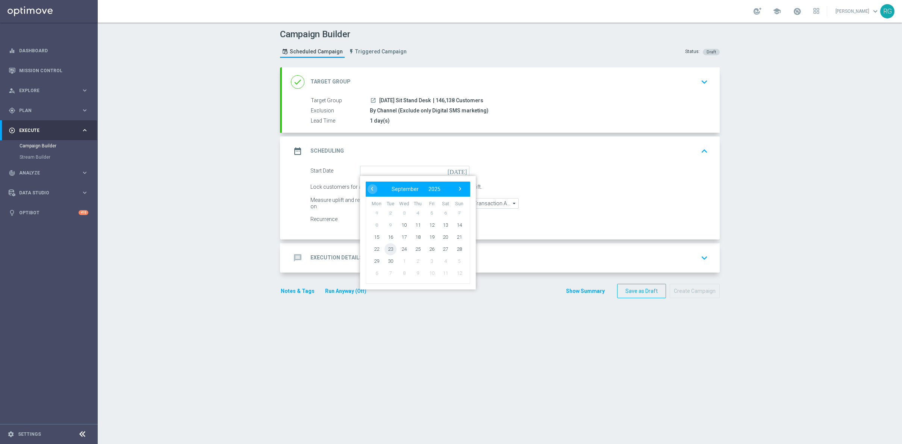
click at [386, 249] on span "23" at bounding box center [390, 249] width 12 height 12
type input "[DATE]"
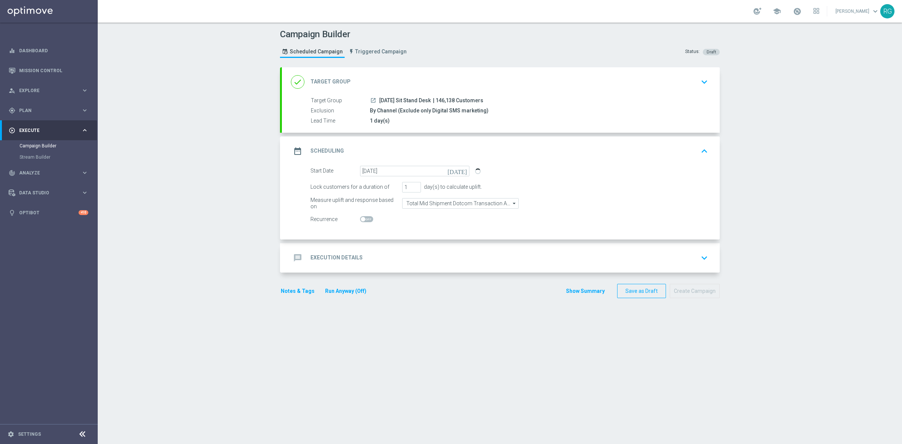
click at [379, 260] on div "message Execution Details keyboard_arrow_down" at bounding box center [501, 258] width 420 height 14
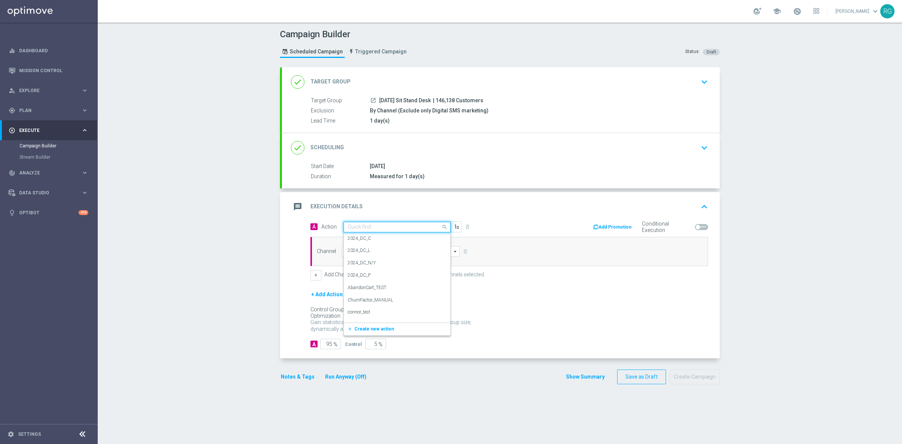
click at [348, 226] on input "text" at bounding box center [390, 227] width 84 height 6
type input "sms"
click at [359, 264] on label "SMS_Awareness" at bounding box center [364, 264] width 32 height 6
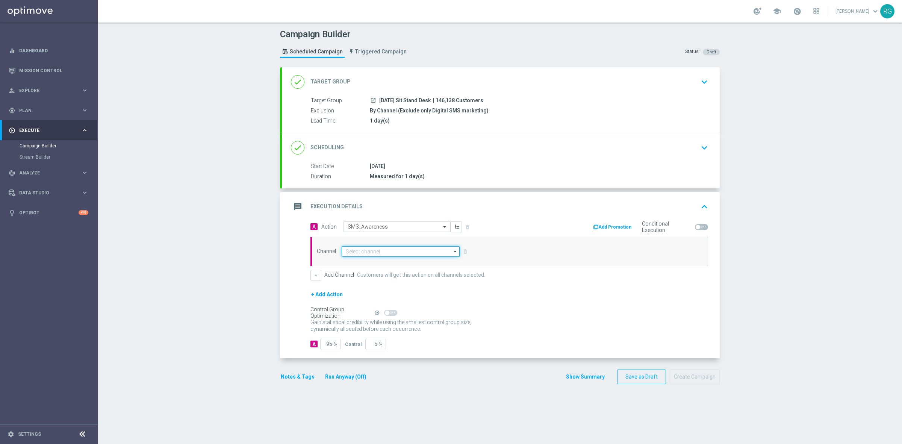
click at [363, 252] on input at bounding box center [400, 251] width 118 height 11
click at [369, 267] on div "Attentive SMS" at bounding box center [400, 262] width 118 height 11
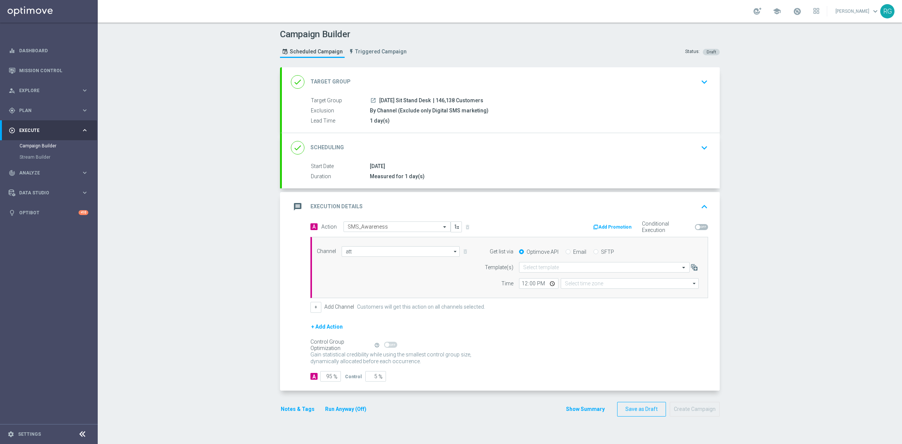
type input "Attentive SMS"
type input "Eastern Time ([US_STATE]) (UTC -04:00)"
click at [588, 250] on div "Optimove API Email SFTP" at bounding box center [608, 251] width 191 height 7
click at [593, 250] on input "SFTP" at bounding box center [595, 252] width 5 height 5
radio input "true"
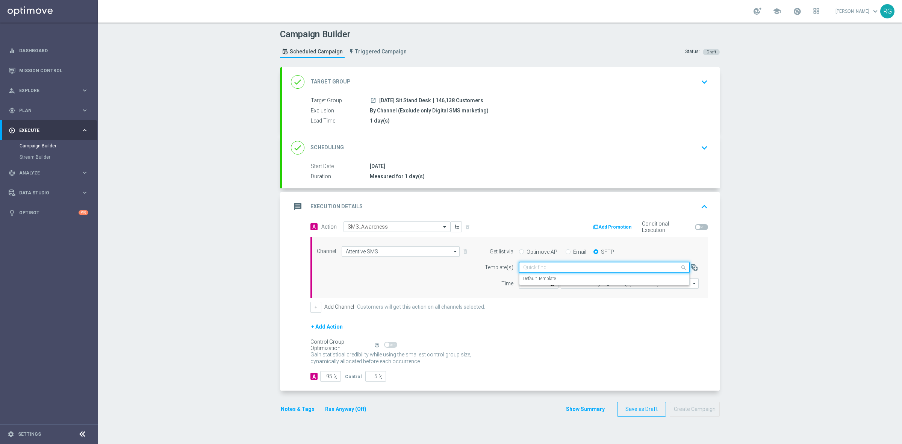
click at [556, 263] on div "Quick find" at bounding box center [604, 267] width 171 height 11
click at [547, 280] on label "Default Template" at bounding box center [539, 278] width 33 height 6
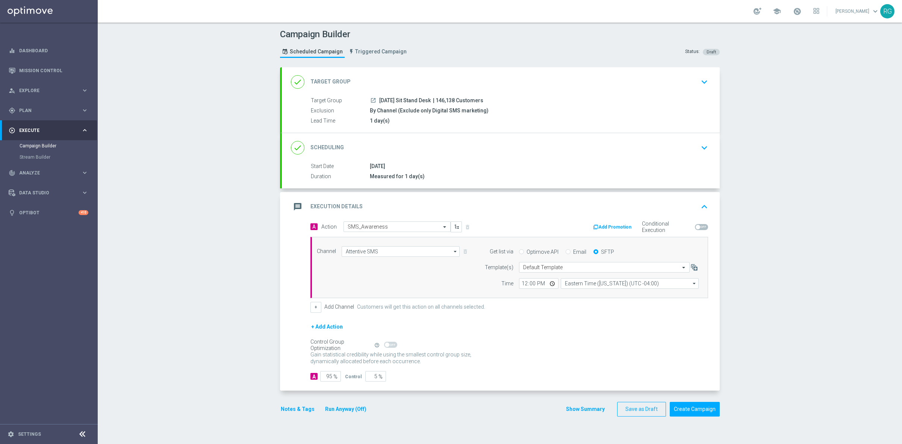
click at [295, 412] on button "Notes & Tags" at bounding box center [297, 408] width 35 height 9
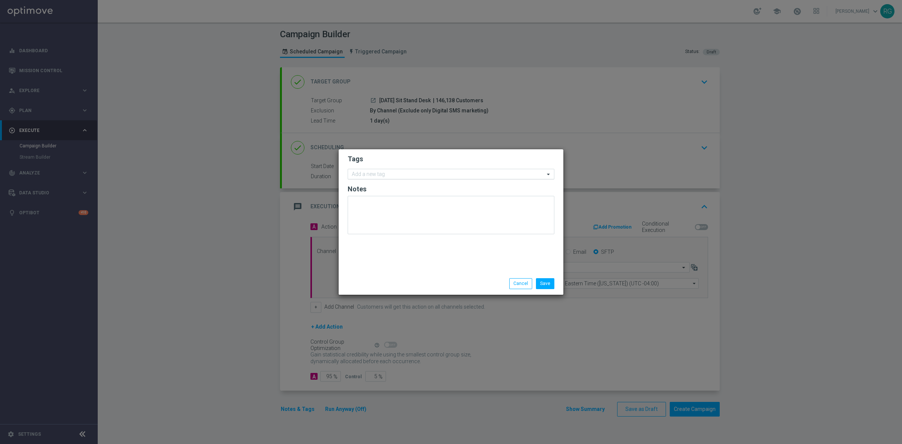
click at [445, 173] on input "text" at bounding box center [448, 174] width 193 height 6
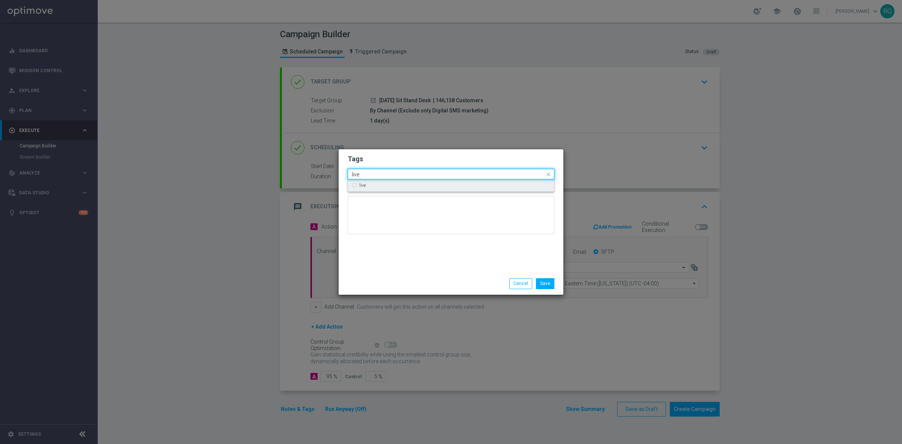
click at [393, 184] on div "live" at bounding box center [454, 185] width 191 height 5
type input "live"
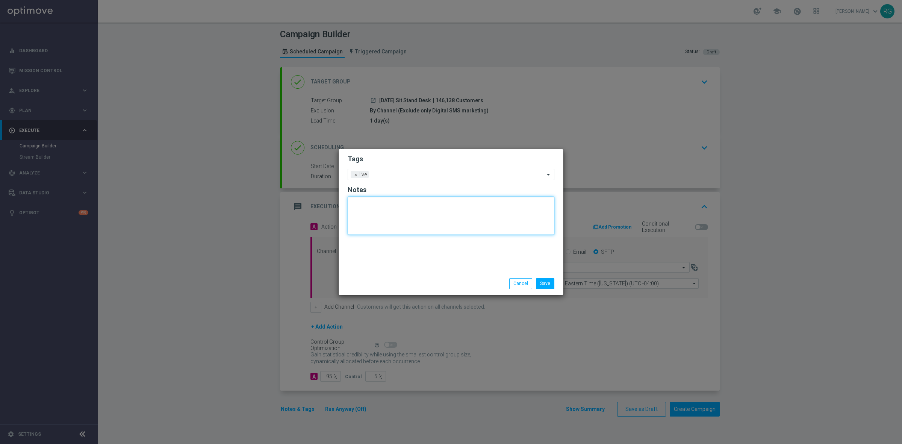
click at [387, 203] on textarea at bounding box center [451, 215] width 207 height 38
click at [396, 171] on div "Add a new tag × live" at bounding box center [446, 174] width 196 height 11
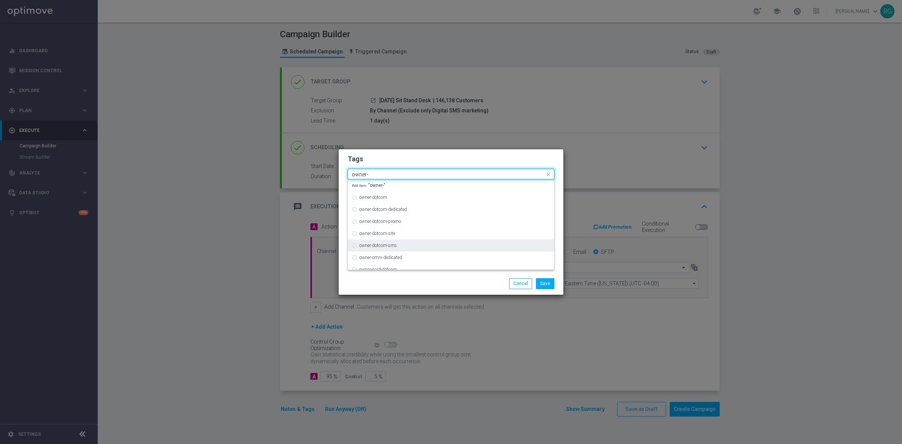
click at [395, 245] on label "owner-dotcom-sms" at bounding box center [378, 245] width 38 height 5
type input "owner-"
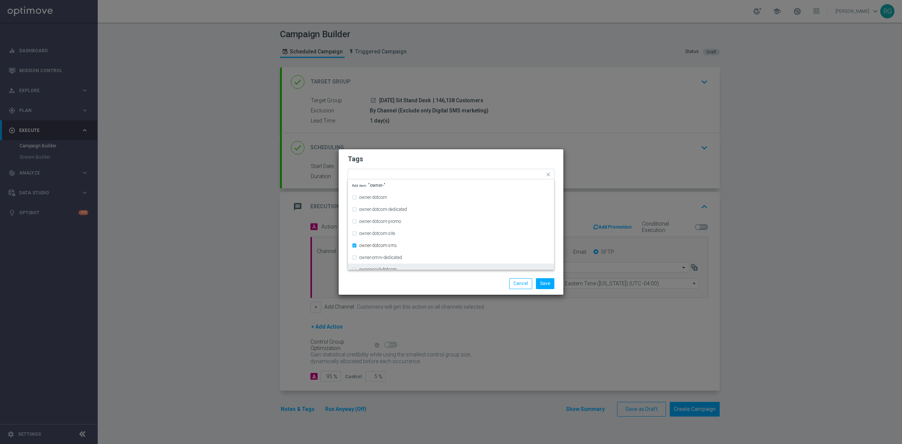
drag, startPoint x: 455, startPoint y: 283, endPoint x: 463, endPoint y: 282, distance: 8.6
click at [455, 283] on div "Save Cancel" at bounding box center [486, 283] width 145 height 11
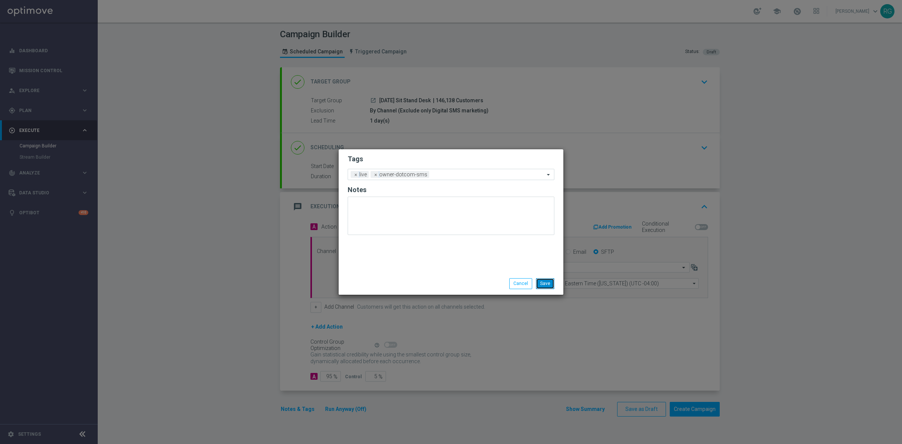
click at [549, 287] on button "Save" at bounding box center [545, 283] width 18 height 11
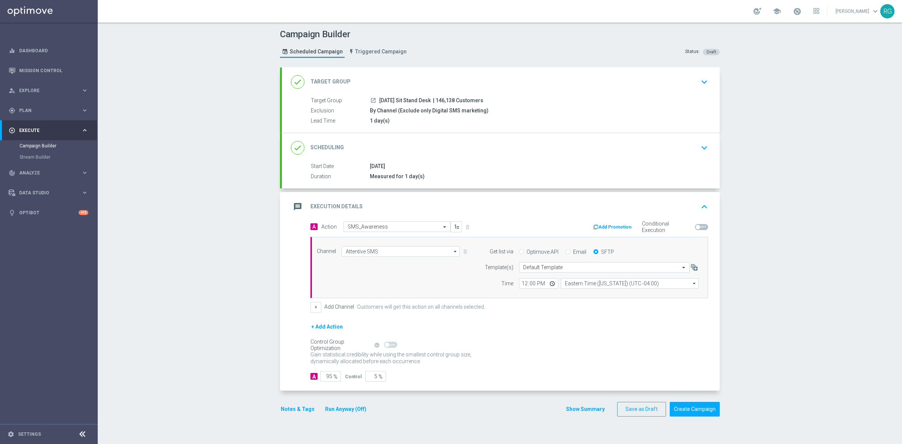
click at [692, 399] on form "done Target Group keyboard_arrow_down Target Group launch [DATE] Sit Stand Desk…" at bounding box center [500, 241] width 440 height 349
click at [695, 419] on div "done Target Group keyboard_arrow_down Target Group launch [DATE] Sit Stand Desk…" at bounding box center [500, 245] width 440 height 357
click at [702, 408] on button "Create Campaign" at bounding box center [694, 409] width 50 height 15
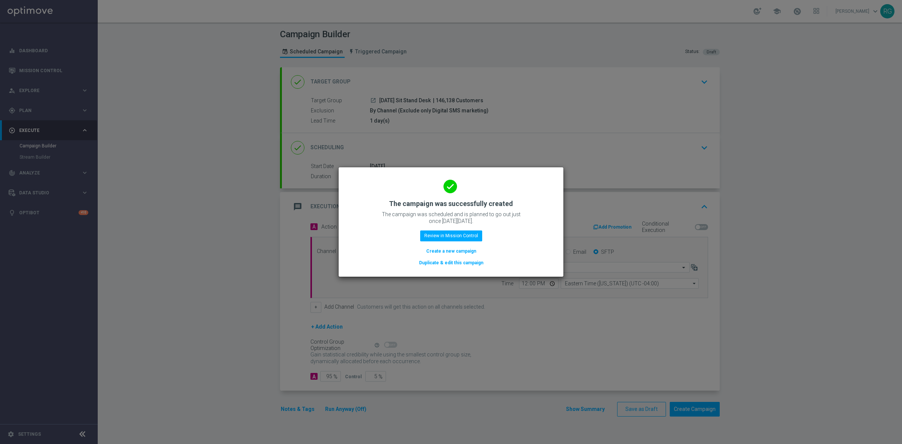
click at [444, 249] on button "Create a new campaign" at bounding box center [450, 251] width 51 height 8
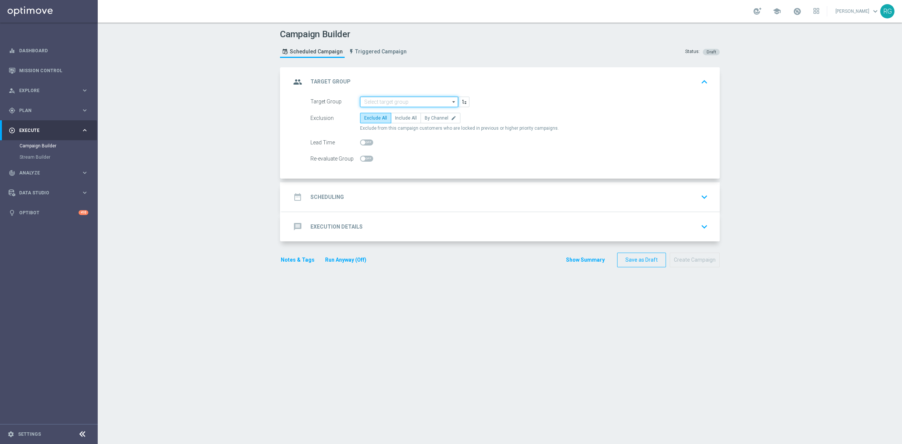
click at [372, 98] on input at bounding box center [409, 102] width 98 height 11
click at [374, 108] on div "[DATE] Shredders" at bounding box center [409, 112] width 98 height 11
type input "[DATE] Shredders"
click at [427, 117] on span "By Channel" at bounding box center [437, 117] width 24 height 5
click at [427, 117] on input "By Channel edit" at bounding box center [427, 119] width 5 height 5
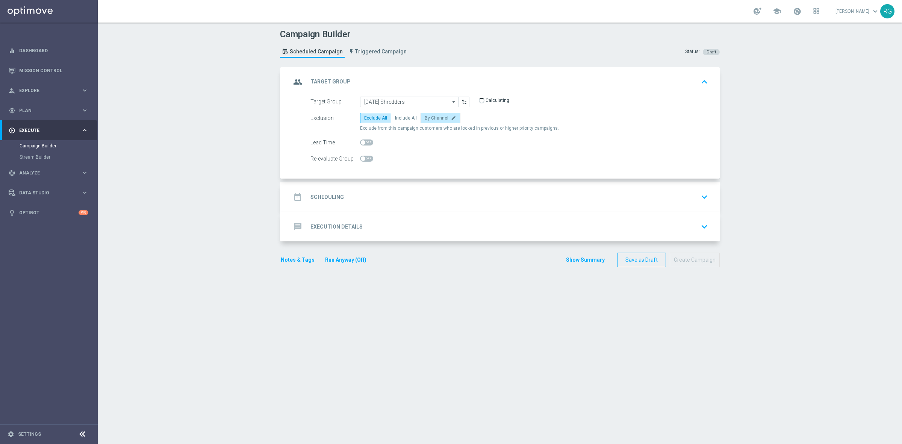
radio input "true"
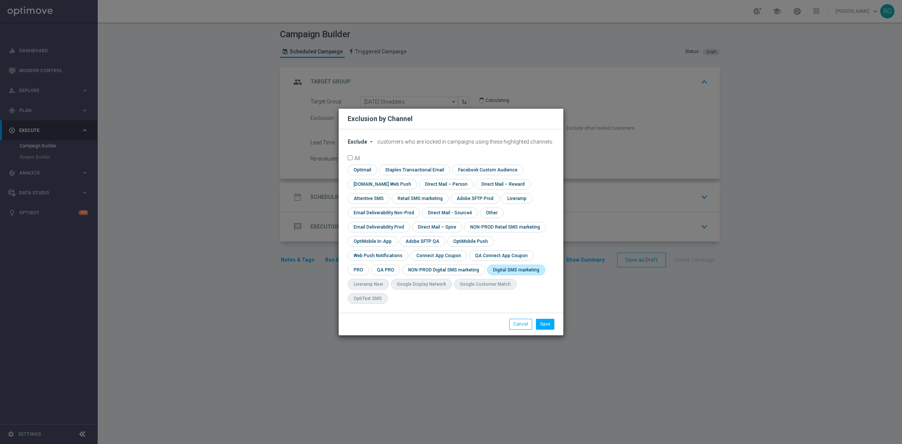
click at [487, 275] on input "checkbox" at bounding box center [514, 269] width 55 height 10
checkbox input "true"
click at [547, 319] on button "Save" at bounding box center [545, 324] width 18 height 11
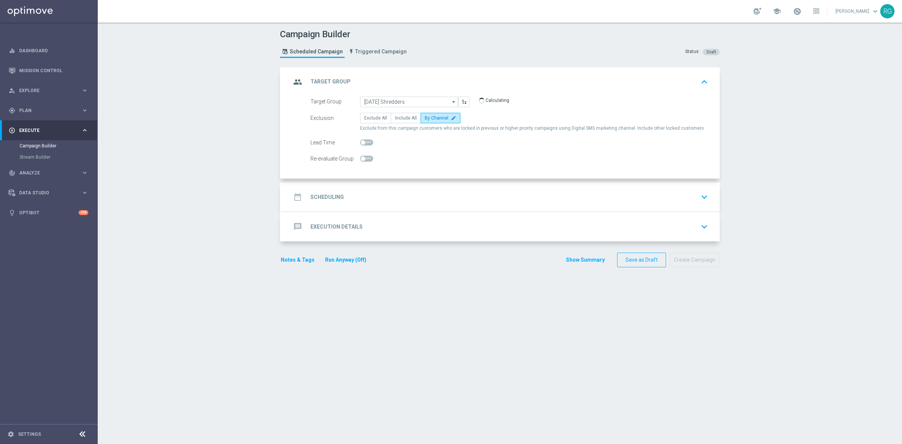
click at [363, 144] on span at bounding box center [366, 142] width 13 height 6
click at [363, 144] on input "checkbox" at bounding box center [366, 142] width 13 height 6
checkbox input "true"
click at [354, 202] on div "date_range Scheduling keyboard_arrow_down" at bounding box center [501, 197] width 420 height 14
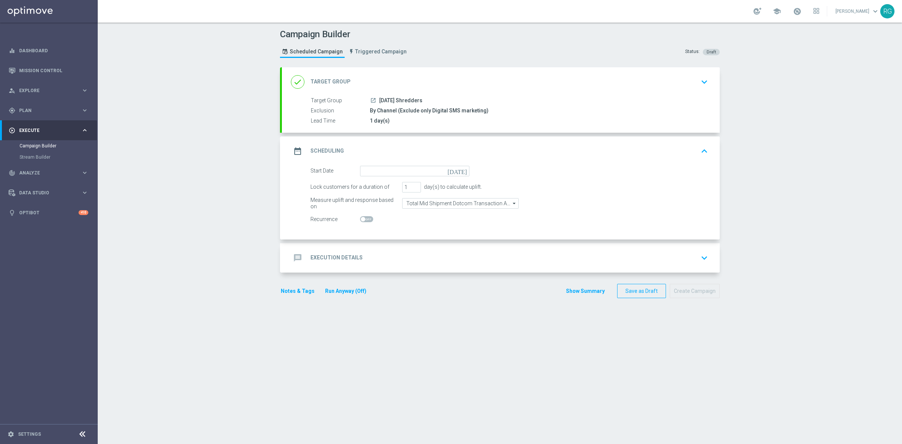
click at [461, 169] on icon "[DATE]" at bounding box center [458, 170] width 22 height 8
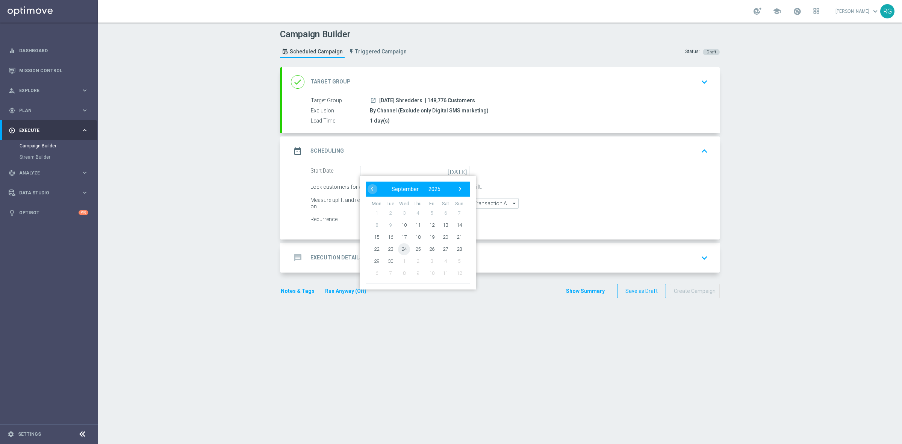
click at [401, 249] on span "24" at bounding box center [404, 249] width 12 height 12
type input "[DATE]"
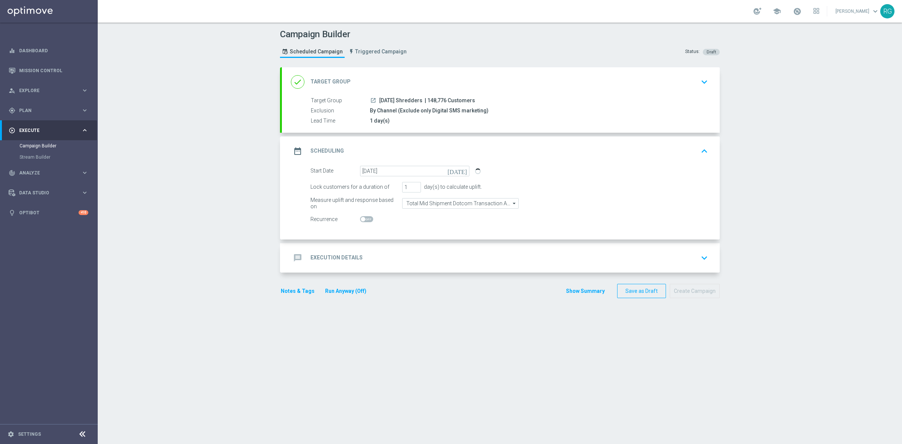
click at [369, 260] on div "message Execution Details keyboard_arrow_down" at bounding box center [501, 258] width 420 height 14
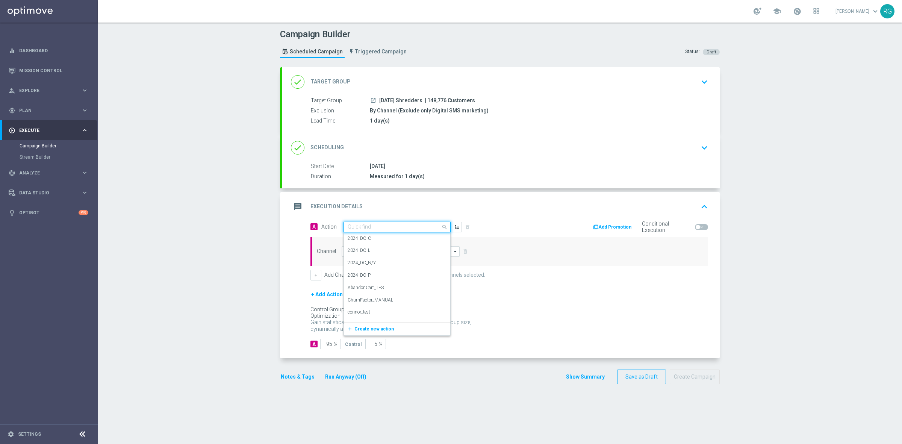
click at [352, 225] on input "text" at bounding box center [390, 227] width 84 height 6
type input "sms"
click at [352, 264] on label "SMS_Awareness" at bounding box center [364, 264] width 32 height 6
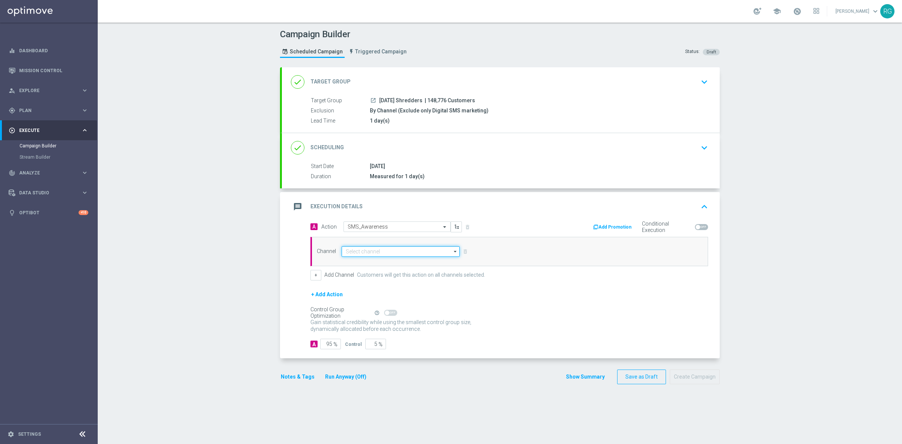
click at [357, 249] on input at bounding box center [400, 251] width 118 height 11
click at [367, 265] on div "Attentive SMS" at bounding box center [359, 262] width 29 height 7
type input "Attentive SMS"
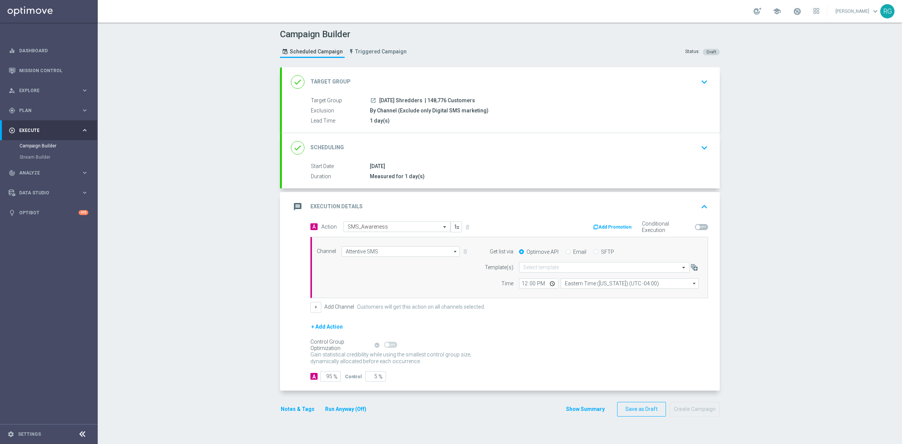
click at [593, 252] on input "SFTP" at bounding box center [595, 252] width 5 height 5
radio input "true"
click at [532, 268] on input "text" at bounding box center [596, 267] width 147 height 6
click at [532, 279] on label "Default Template" at bounding box center [539, 278] width 33 height 6
click at [284, 408] on button "Notes & Tags" at bounding box center [297, 408] width 35 height 9
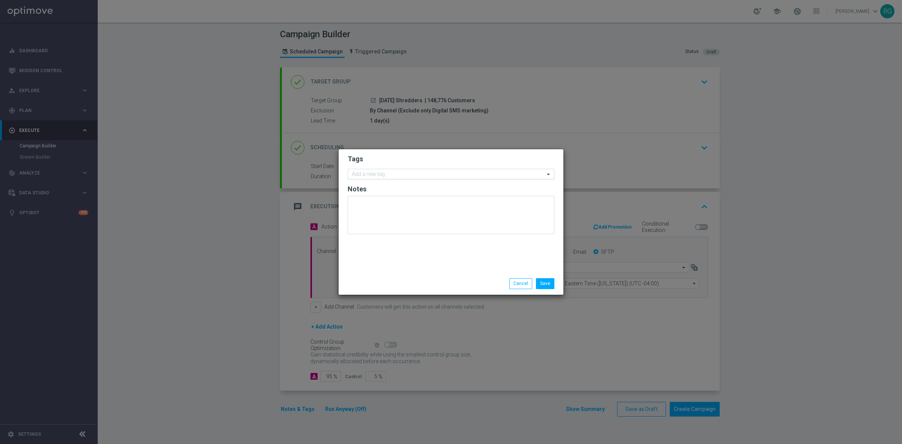
click at [429, 173] on input "text" at bounding box center [448, 174] width 193 height 6
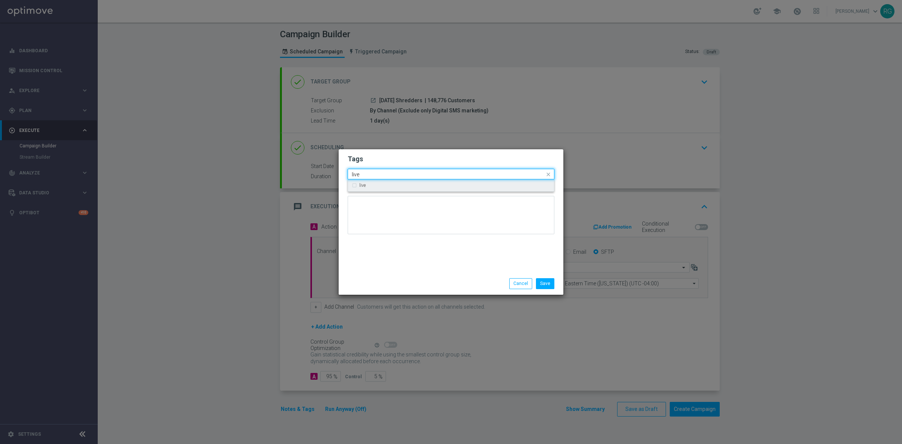
click at [411, 183] on div "live" at bounding box center [454, 185] width 191 height 5
type input "live"
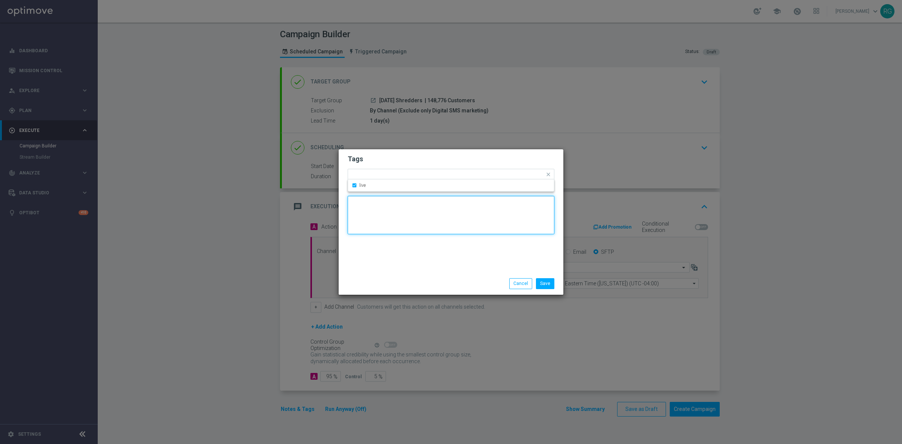
click at [408, 219] on textarea at bounding box center [451, 215] width 207 height 38
click at [411, 183] on form "Tags Add a new tag × live Notes" at bounding box center [451, 197] width 207 height 88
click at [419, 173] on input "text" at bounding box center [458, 175] width 173 height 6
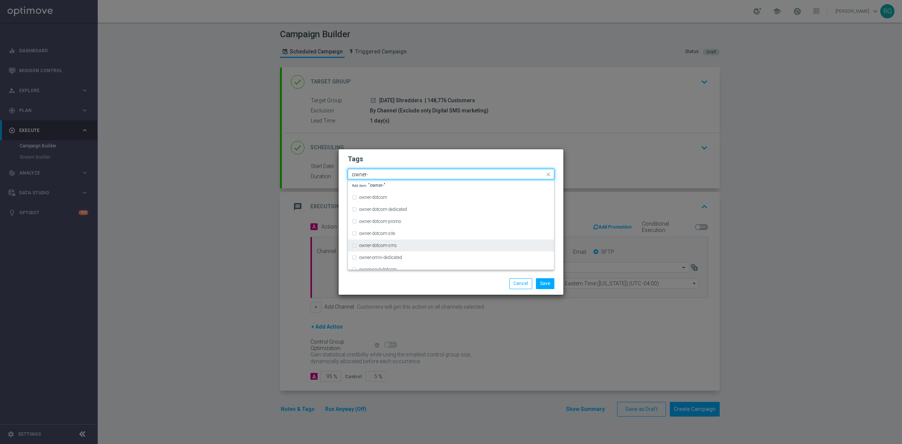
click at [408, 245] on div "owner-dotcom-sms" at bounding box center [454, 245] width 191 height 5
type input "owner-"
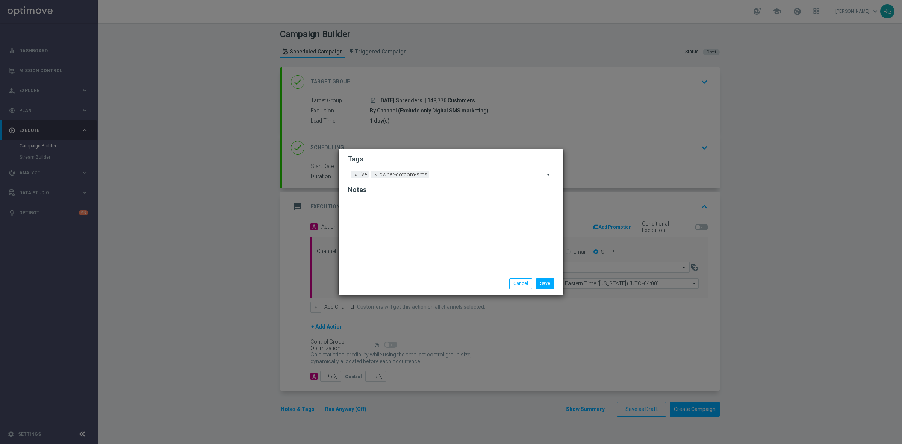
click at [399, 279] on div "Save Cancel" at bounding box center [451, 283] width 218 height 11
click at [547, 280] on button "Save" at bounding box center [545, 283] width 18 height 11
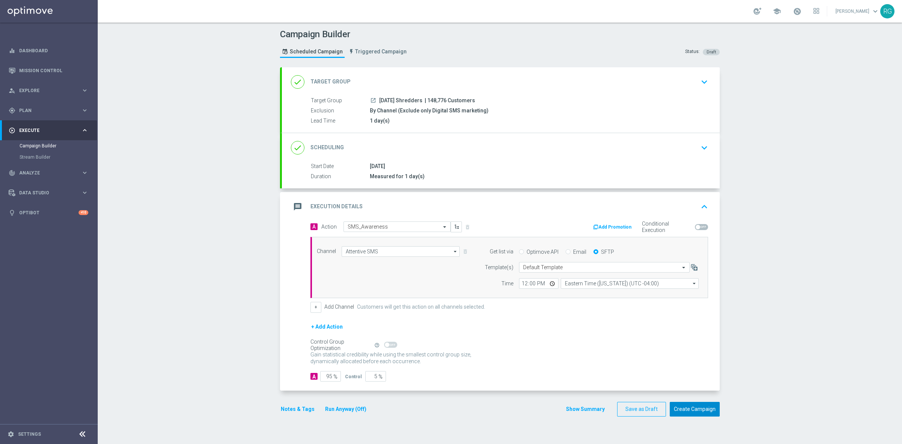
click at [687, 407] on button "Create Campaign" at bounding box center [694, 409] width 50 height 15
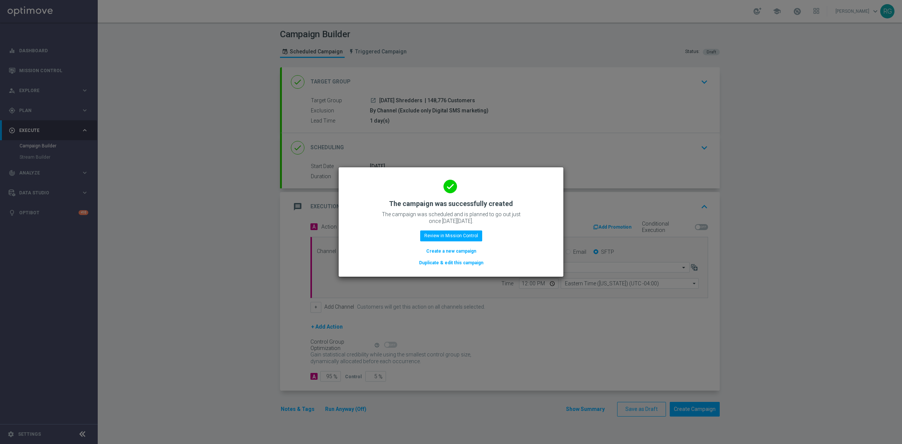
click at [462, 251] on button "Create a new campaign" at bounding box center [450, 251] width 51 height 8
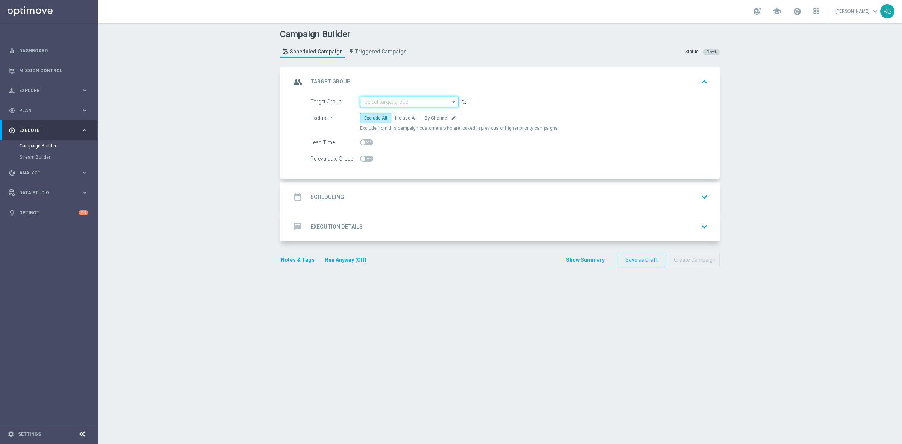
click at [401, 97] on input at bounding box center [409, 102] width 98 height 11
click at [394, 110] on div "[DATE] K-cups" at bounding box center [409, 112] width 98 height 11
type input "[DATE] K-cups"
click at [441, 121] on label "By Channel edit" at bounding box center [440, 118] width 40 height 11
click at [429, 121] on input "By Channel edit" at bounding box center [427, 119] width 5 height 5
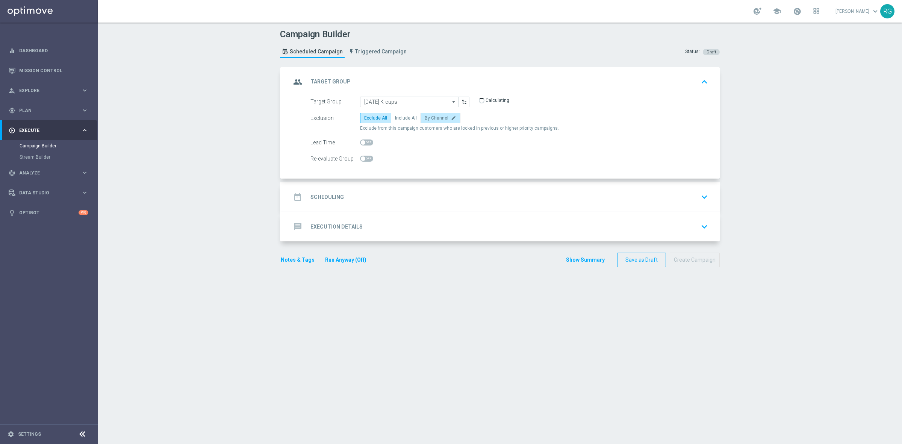
radio input "true"
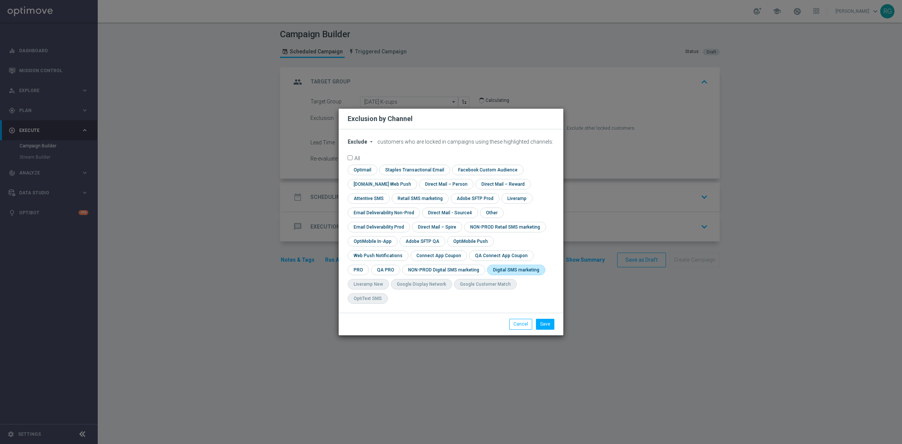
click at [487, 273] on input "checkbox" at bounding box center [514, 269] width 55 height 10
checkbox input "true"
click at [543, 319] on button "Save" at bounding box center [545, 324] width 18 height 11
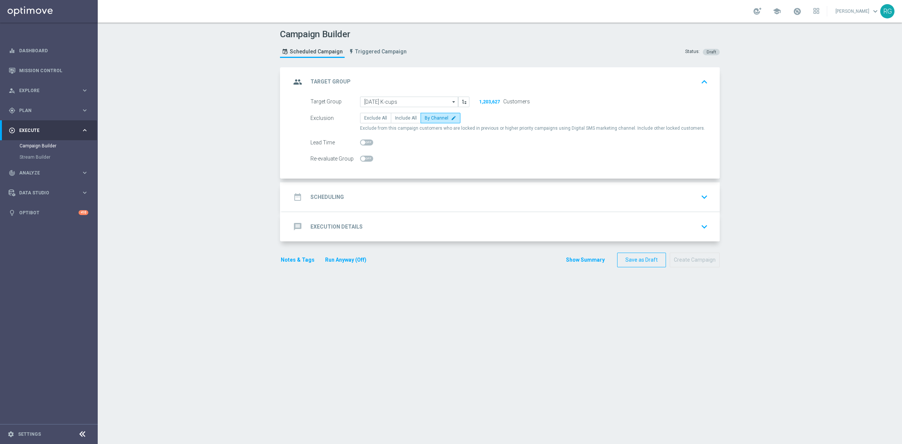
click at [361, 141] on span at bounding box center [363, 142] width 5 height 5
click at [361, 141] on input "checkbox" at bounding box center [366, 142] width 13 height 6
checkbox input "true"
click at [357, 198] on div "date_range Scheduling keyboard_arrow_down" at bounding box center [501, 197] width 420 height 14
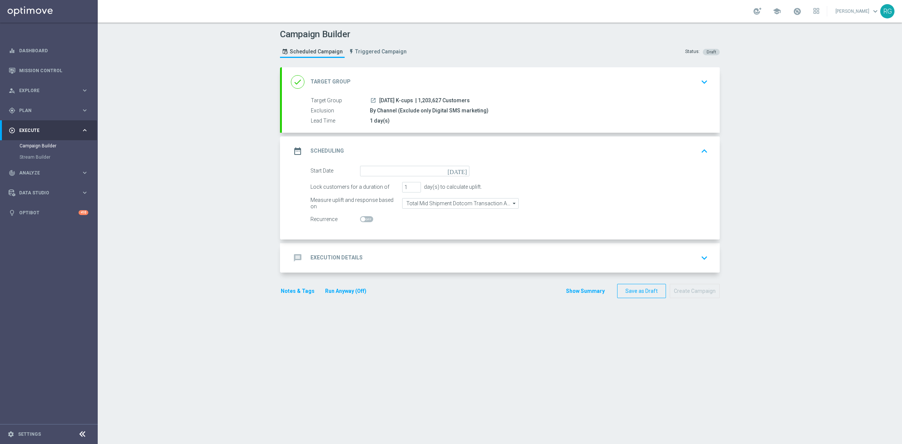
click at [460, 170] on icon "[DATE]" at bounding box center [458, 170] width 22 height 8
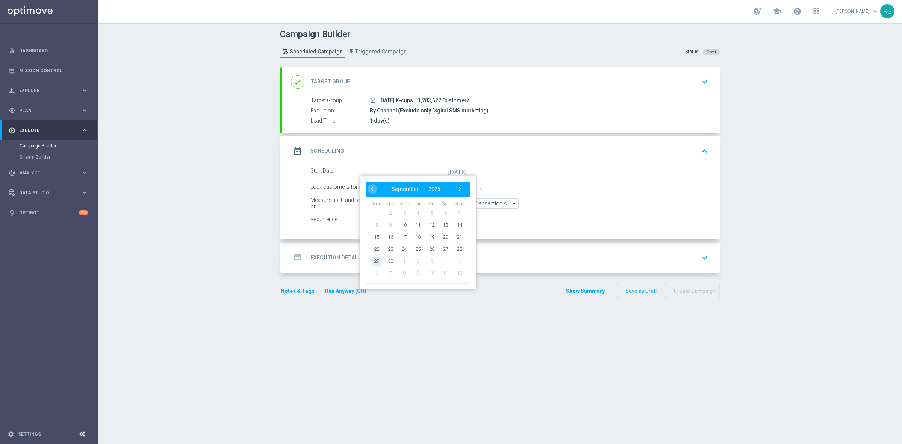
click at [375, 260] on span "29" at bounding box center [376, 261] width 12 height 12
type input "[DATE]"
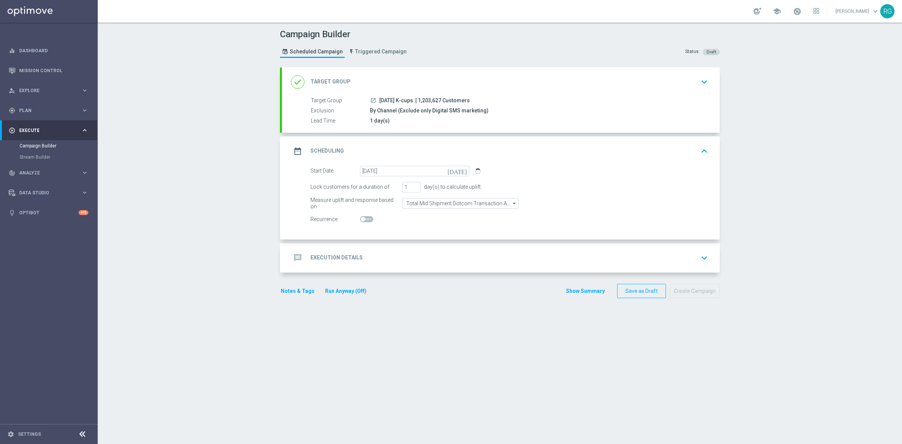
click at [406, 256] on div "message Execution Details keyboard_arrow_down" at bounding box center [501, 258] width 420 height 14
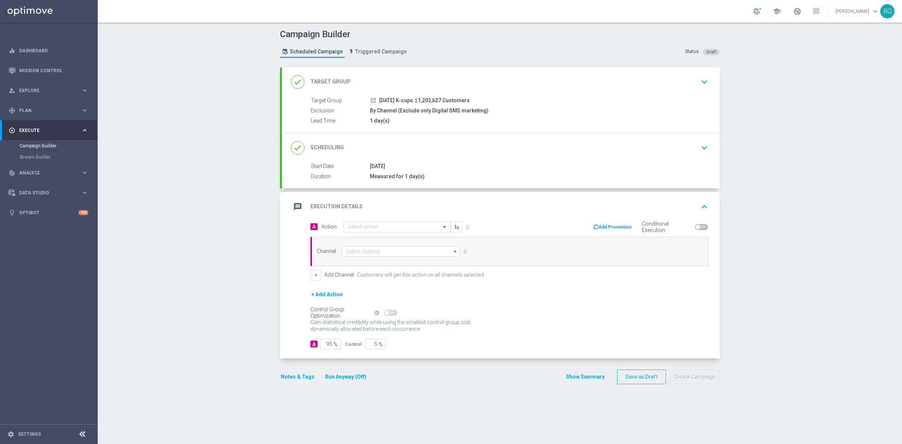
click at [364, 221] on div "A Action Select action delete_forever" at bounding box center [407, 226] width 204 height 11
click at [381, 227] on input "text" at bounding box center [390, 227] width 84 height 6
type input "sms"
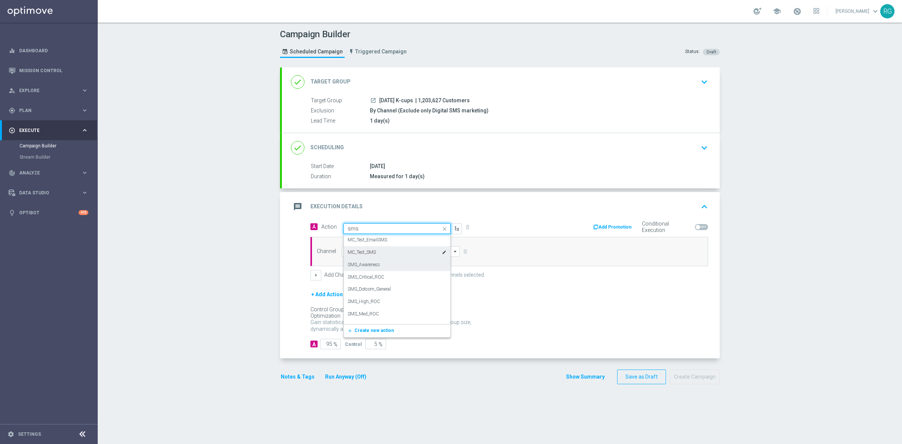
click at [402, 261] on div "SMS_Awareness edit" at bounding box center [397, 264] width 99 height 12
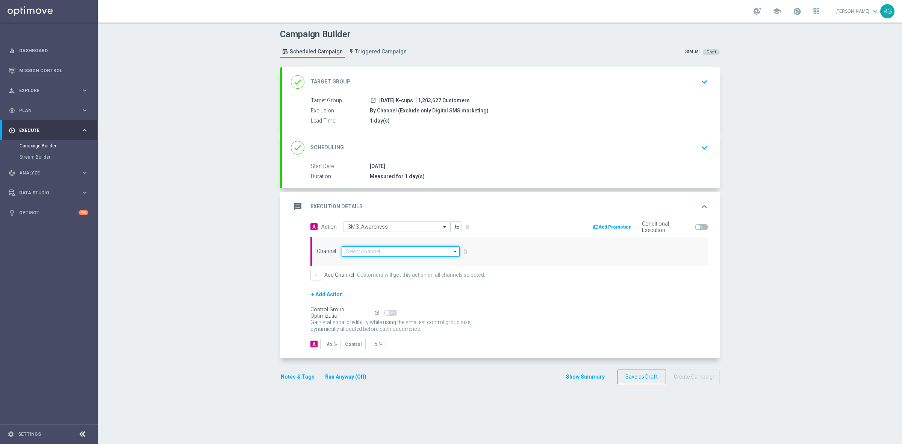
click at [376, 250] on input at bounding box center [400, 251] width 118 height 11
click at [378, 267] on div "Attentive SMS" at bounding box center [400, 262] width 118 height 11
type input "Attentive SMS"
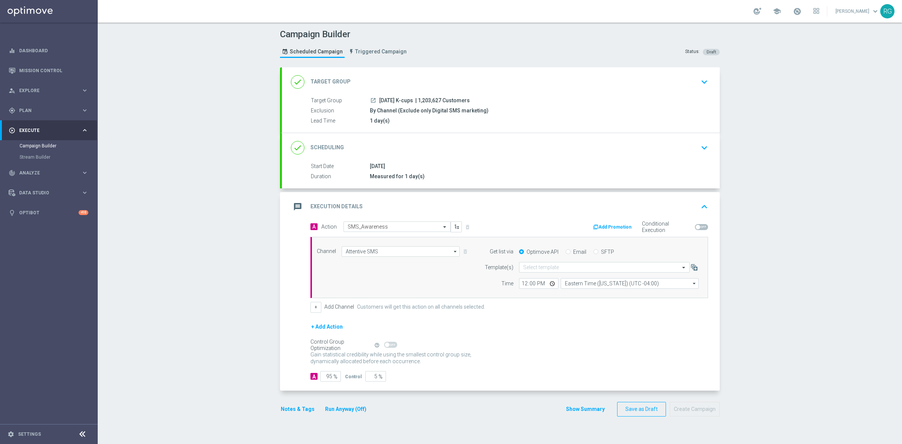
click at [593, 252] on input "SFTP" at bounding box center [595, 252] width 5 height 5
radio input "true"
click at [568, 265] on input "text" at bounding box center [596, 267] width 147 height 6
click at [558, 277] on div "Default Template" at bounding box center [604, 278] width 162 height 12
click at [296, 408] on button "Notes & Tags" at bounding box center [297, 408] width 35 height 9
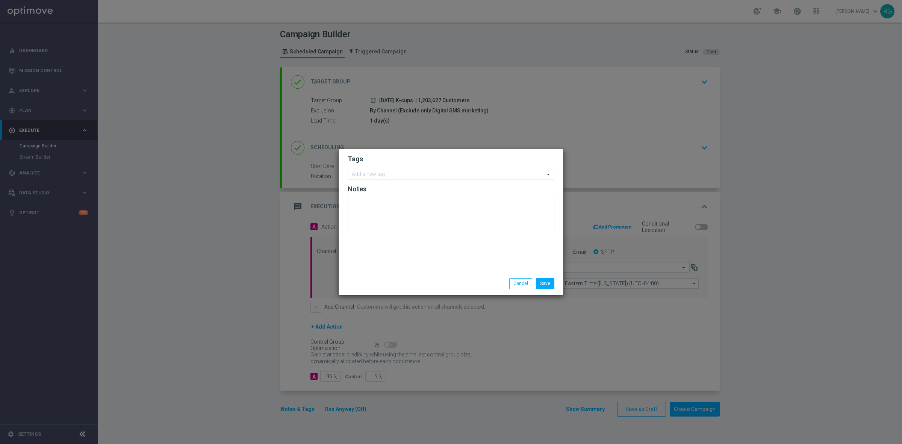
click at [387, 169] on div "Add a new tag" at bounding box center [446, 173] width 196 height 9
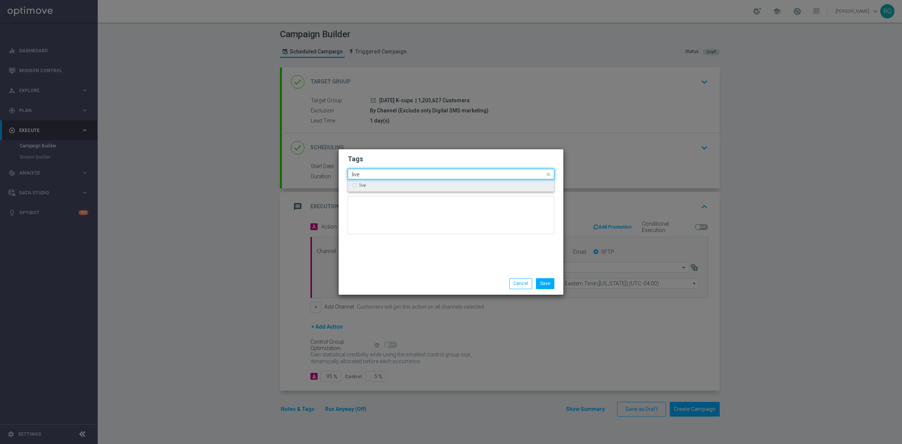
click at [384, 182] on div "live" at bounding box center [451, 185] width 198 height 12
type input "live"
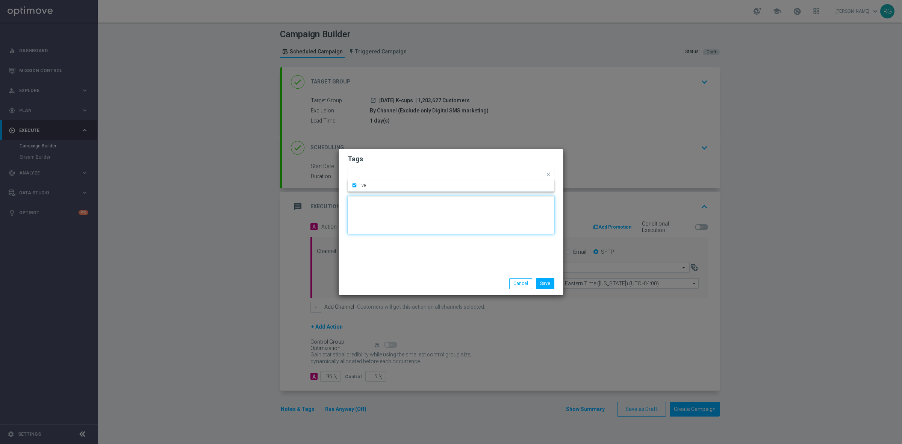
click at [388, 231] on textarea at bounding box center [451, 215] width 207 height 38
click at [409, 172] on input "text" at bounding box center [458, 175] width 173 height 6
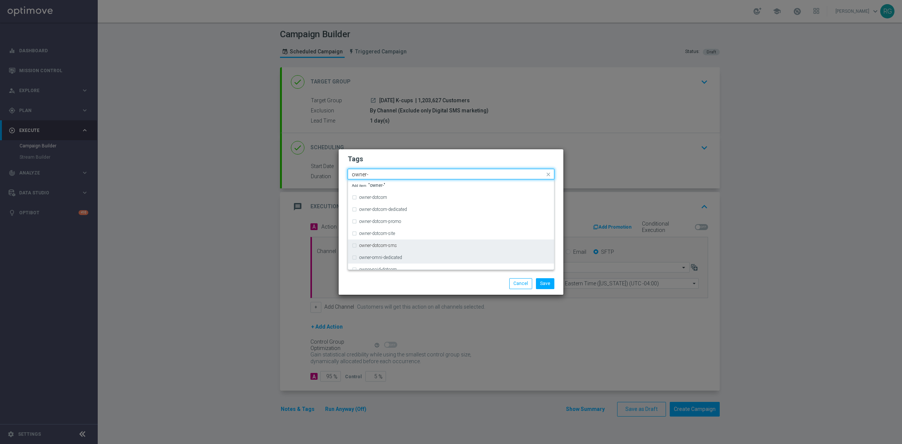
click at [387, 247] on label "owner-dotcom-sms" at bounding box center [378, 245] width 38 height 5
type input "owner-"
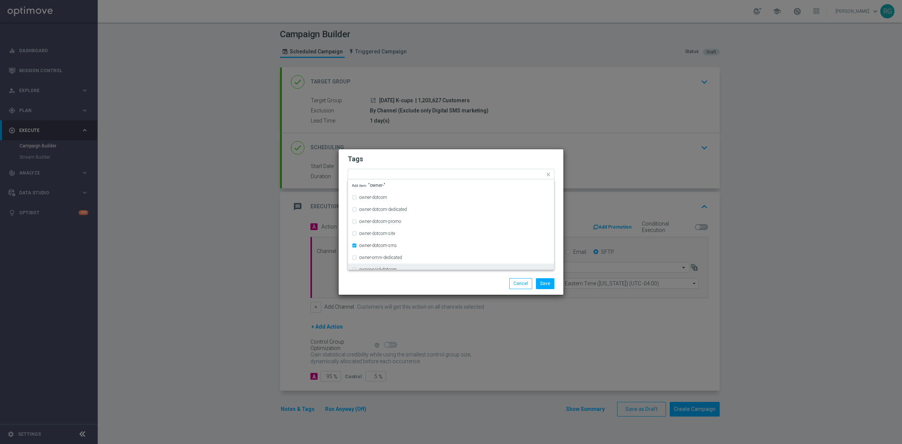
click at [444, 273] on div "Save Cancel" at bounding box center [450, 283] width 225 height 22
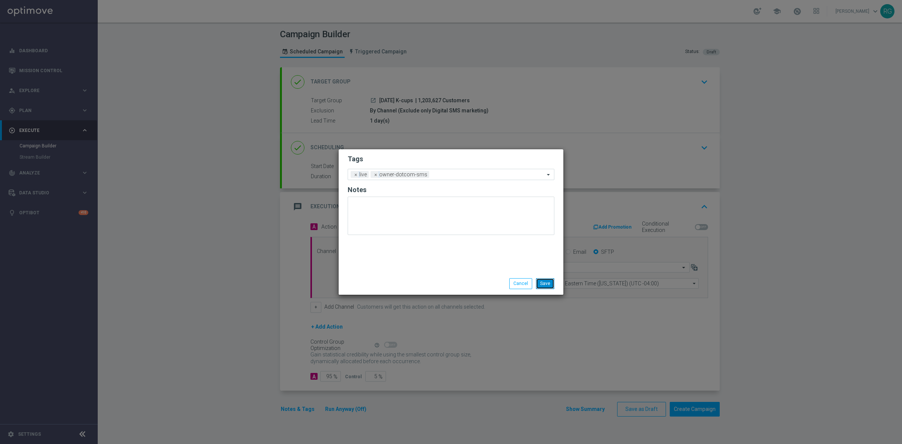
click at [543, 285] on button "Save" at bounding box center [545, 283] width 18 height 11
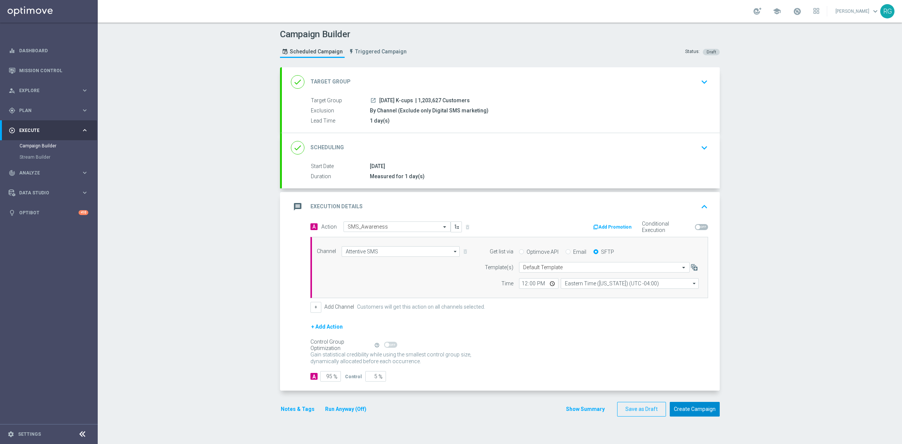
click at [683, 412] on button "Create Campaign" at bounding box center [694, 409] width 50 height 15
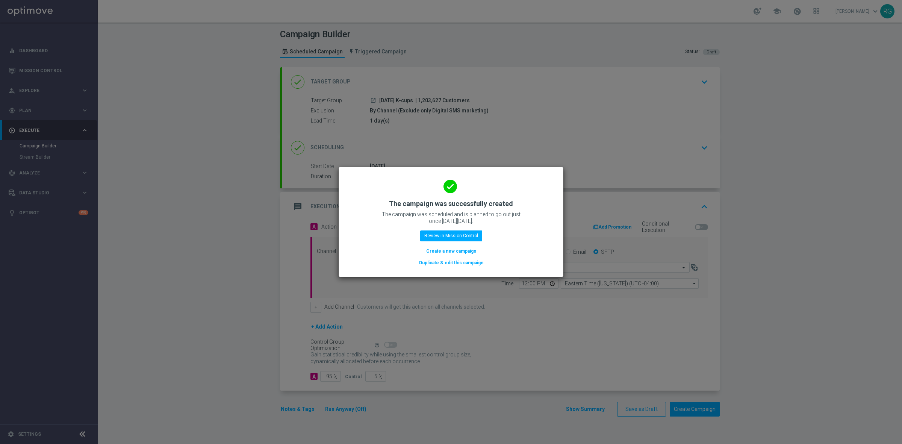
click at [447, 252] on button "Create a new campaign" at bounding box center [450, 251] width 51 height 8
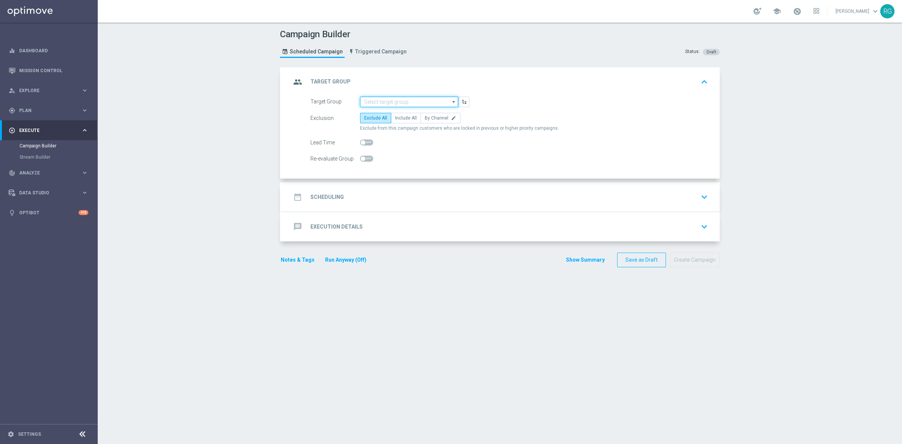
click at [407, 101] on input at bounding box center [409, 102] width 98 height 11
click at [400, 112] on div "[DATE] HP Laptop" at bounding box center [409, 112] width 98 height 11
type input "[DATE] HP Laptop"
checkbox input "true"
click at [425, 113] on label "By Channel edit" at bounding box center [440, 118] width 40 height 11
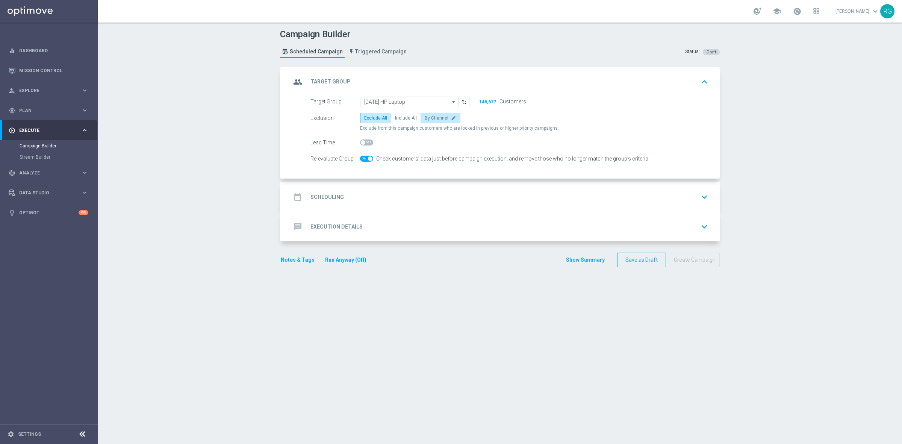
click at [425, 117] on input "By Channel edit" at bounding box center [427, 119] width 5 height 5
radio input "true"
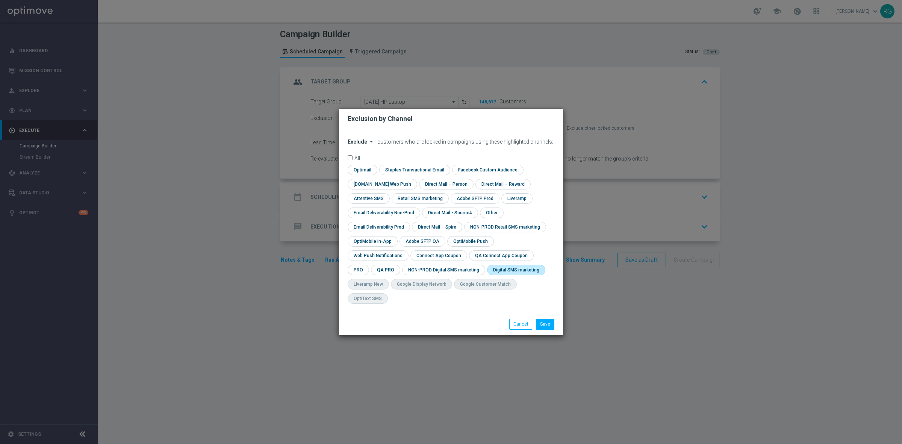
click at [487, 275] on input "checkbox" at bounding box center [514, 269] width 55 height 10
checkbox input "true"
click at [545, 319] on button "Save" at bounding box center [545, 324] width 18 height 11
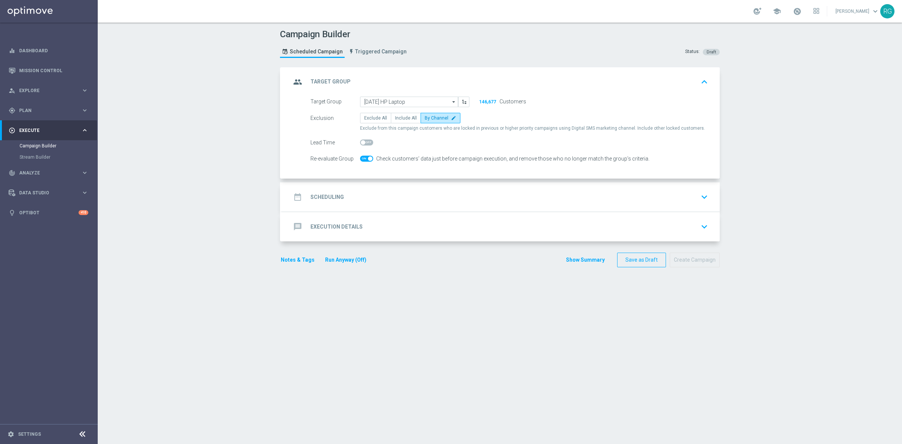
click at [364, 143] on span at bounding box center [366, 142] width 13 height 6
click at [364, 143] on input "checkbox" at bounding box center [366, 142] width 13 height 6
checkbox input "true"
click at [360, 158] on span at bounding box center [366, 159] width 13 height 6
click at [360, 158] on input "checkbox" at bounding box center [366, 159] width 13 height 6
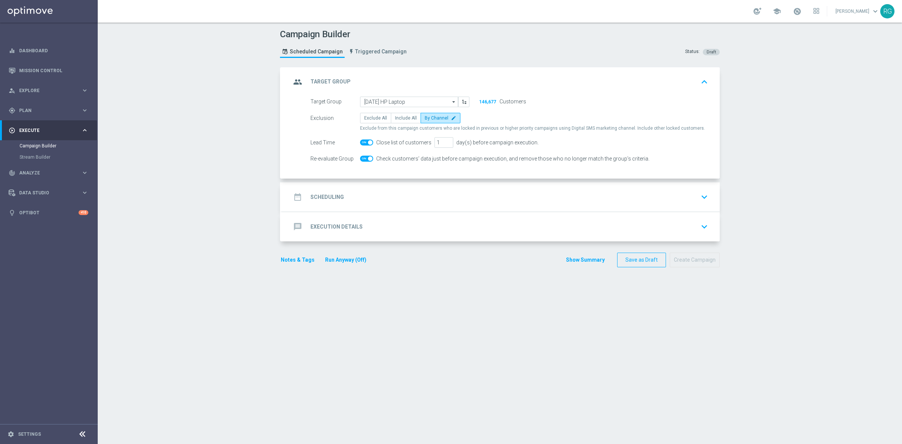
checkbox input "false"
click at [344, 190] on div "date_range Scheduling keyboard_arrow_down" at bounding box center [501, 197] width 420 height 14
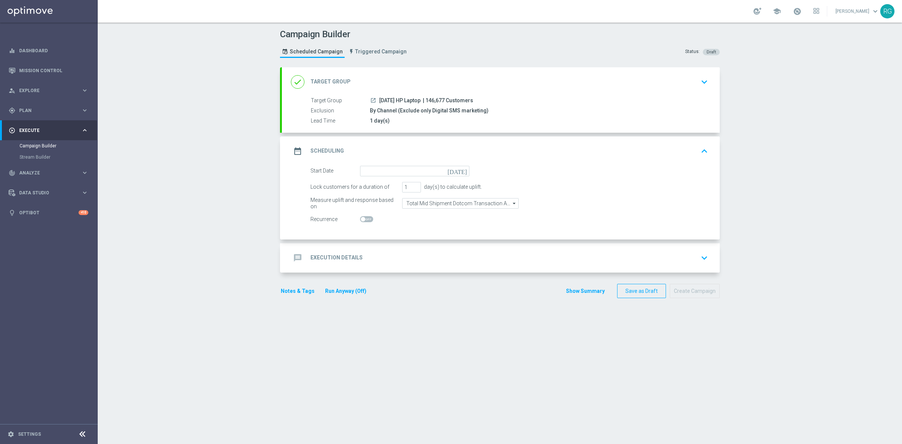
click at [461, 168] on icon "[DATE]" at bounding box center [458, 170] width 22 height 8
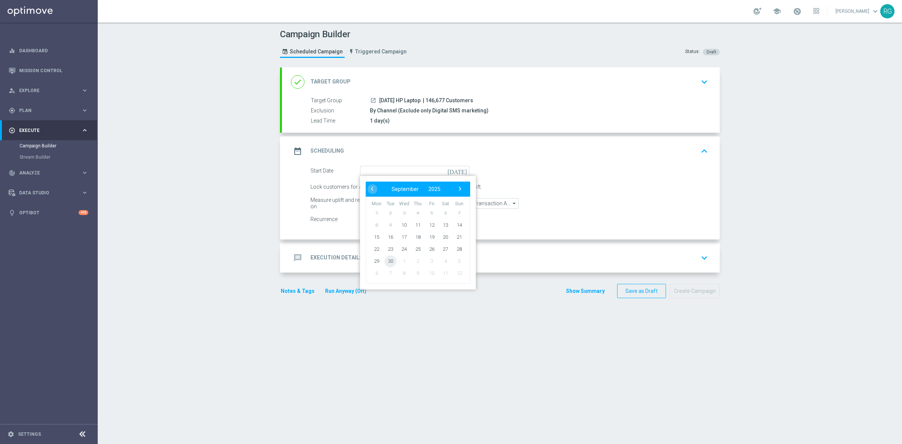
click at [384, 262] on span "30" at bounding box center [390, 261] width 12 height 12
type input "[DATE]"
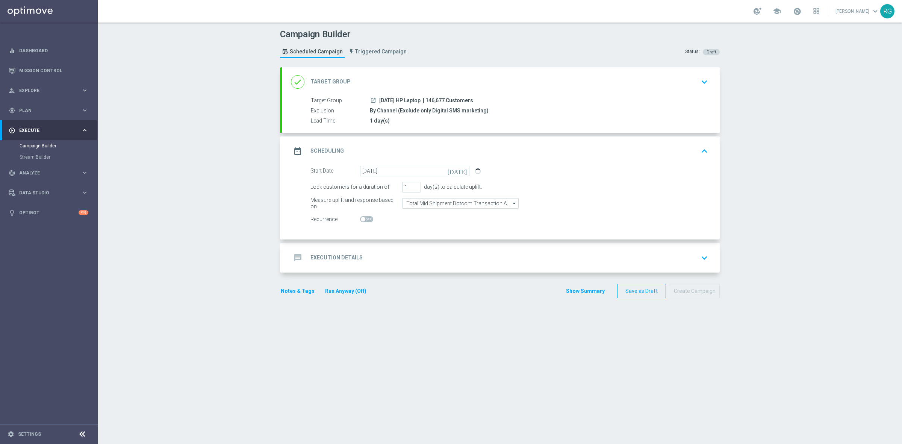
click at [374, 265] on div "message Execution Details keyboard_arrow_down" at bounding box center [501, 257] width 438 height 29
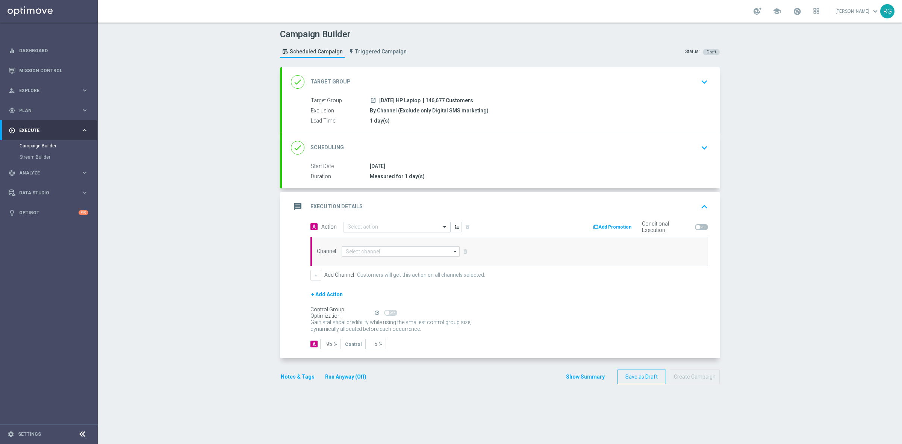
click at [348, 225] on input "text" at bounding box center [390, 227] width 84 height 6
type input "sms"
click at [369, 258] on div "SMS_Awareness edit" at bounding box center [397, 264] width 99 height 12
click at [367, 248] on input at bounding box center [400, 251] width 118 height 11
click at [366, 261] on div "Attentive SMS" at bounding box center [359, 262] width 29 height 7
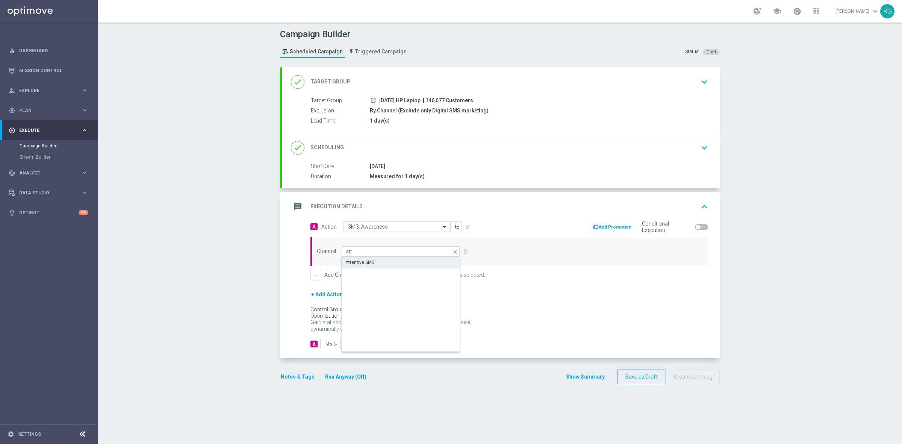
type input "Attentive SMS"
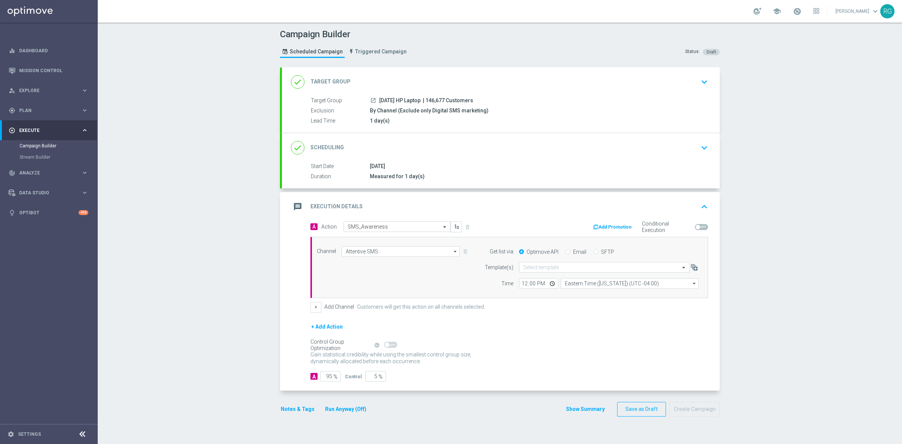
click at [593, 251] on input "SFTP" at bounding box center [595, 252] width 5 height 5
radio input "true"
click at [550, 267] on input "text" at bounding box center [596, 267] width 147 height 6
click at [536, 277] on label "Default Template" at bounding box center [539, 278] width 33 height 6
click at [295, 408] on button "Notes & Tags" at bounding box center [297, 408] width 35 height 9
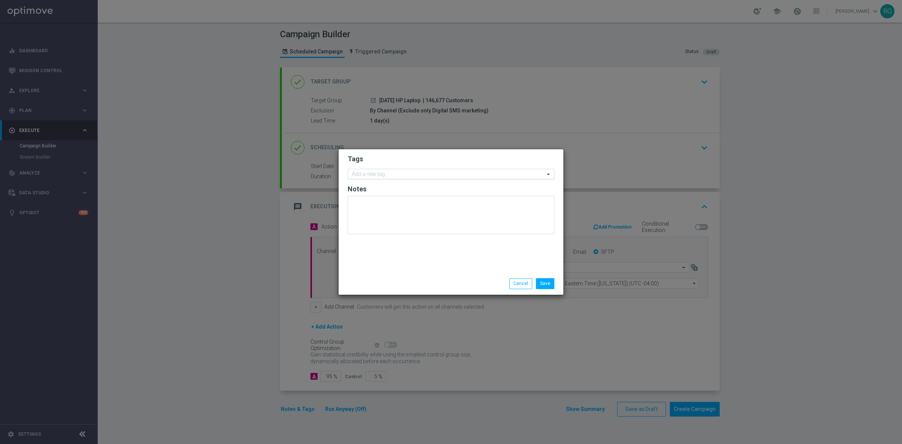
click at [414, 173] on input "text" at bounding box center [448, 174] width 193 height 6
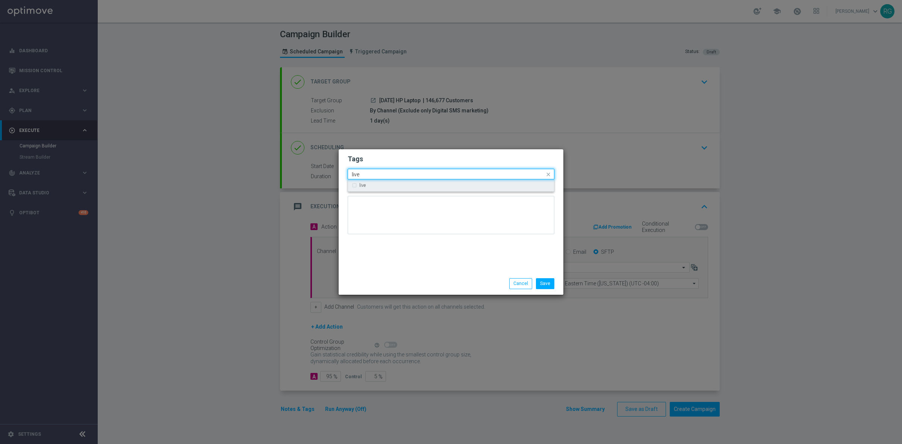
click at [408, 180] on div "live" at bounding box center [451, 185] width 198 height 12
type input "live"
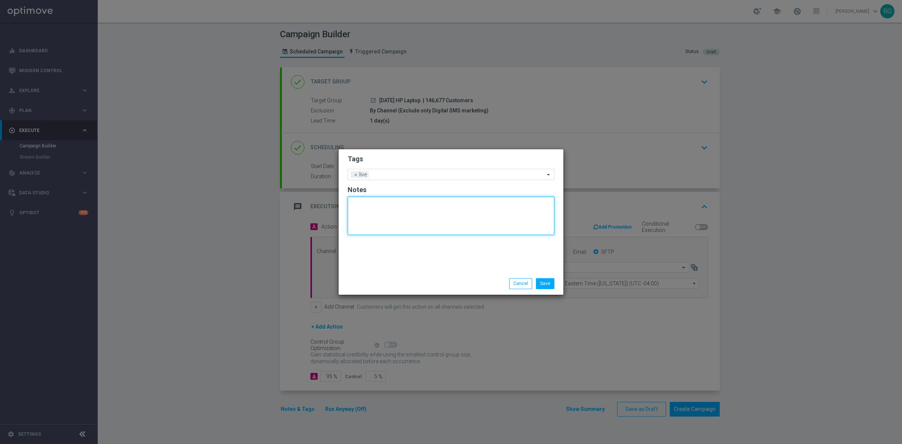
click at [401, 202] on textarea at bounding box center [451, 215] width 207 height 38
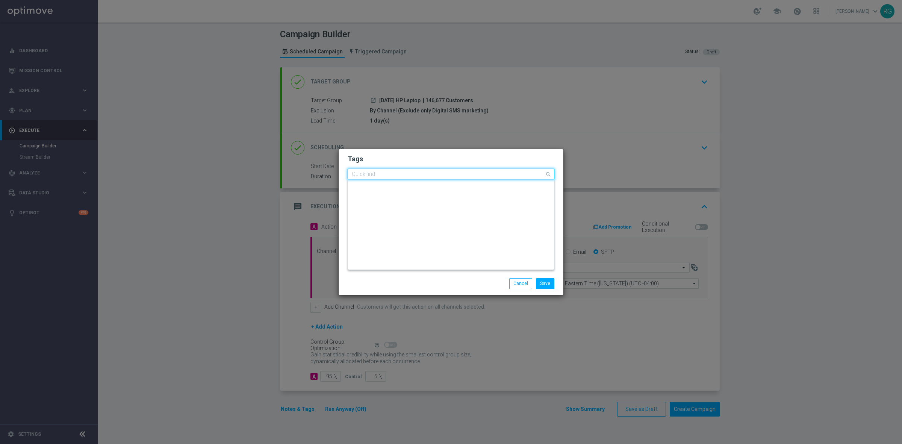
click at [411, 175] on input "text" at bounding box center [448, 174] width 193 height 6
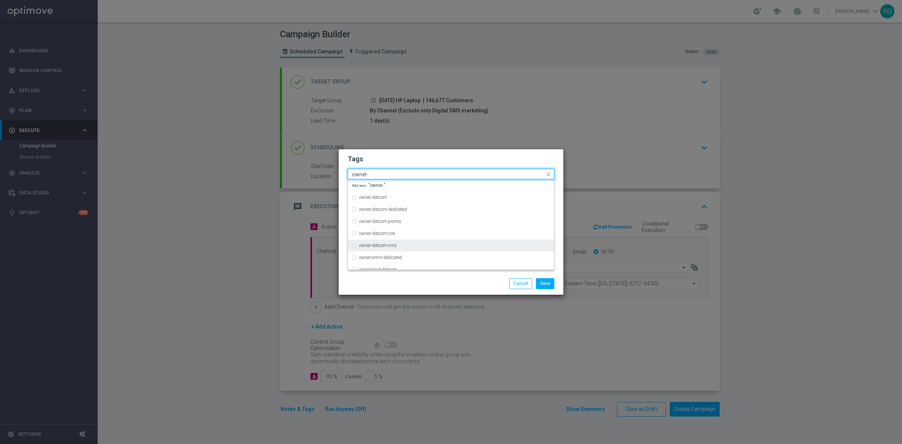
click at [386, 248] on div "owner-dotcom-sms" at bounding box center [451, 245] width 198 height 12
type input "owner-"
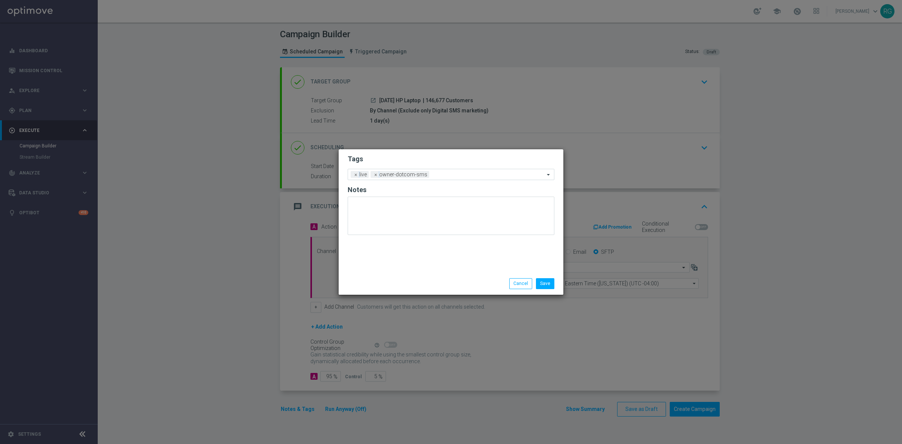
click at [480, 277] on div "Save Cancel" at bounding box center [450, 283] width 225 height 22
click at [545, 284] on button "Save" at bounding box center [545, 283] width 18 height 11
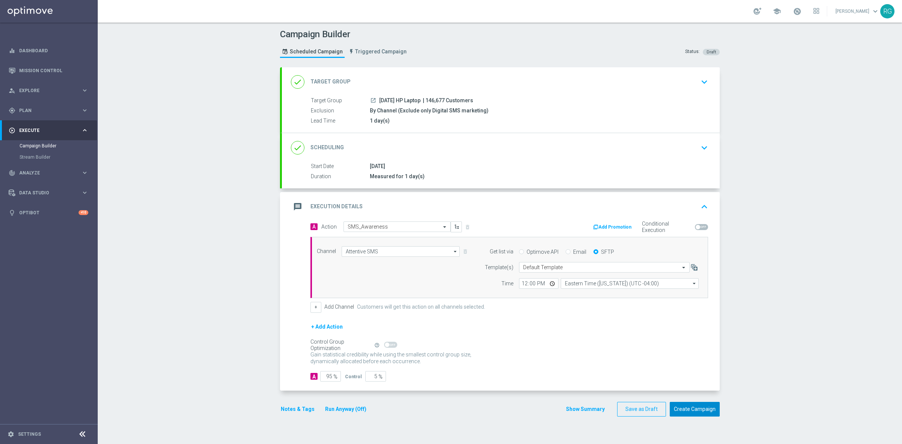
click at [687, 408] on button "Create Campaign" at bounding box center [694, 409] width 50 height 15
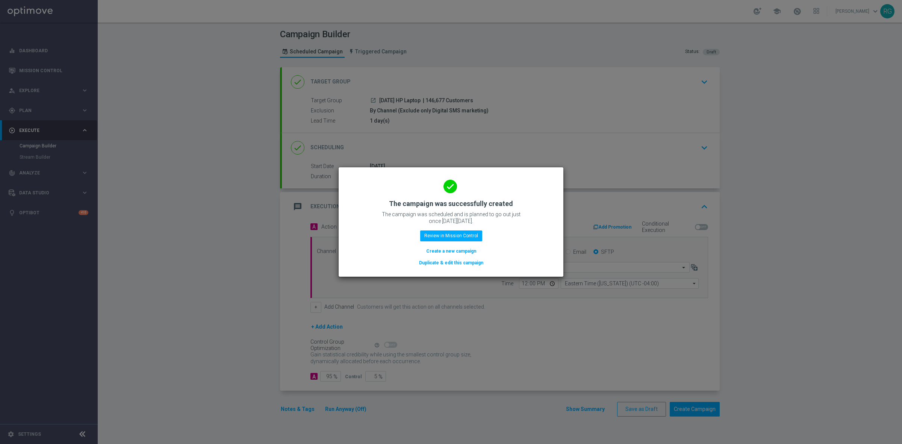
click at [434, 252] on button "Create a new campaign" at bounding box center [450, 251] width 51 height 8
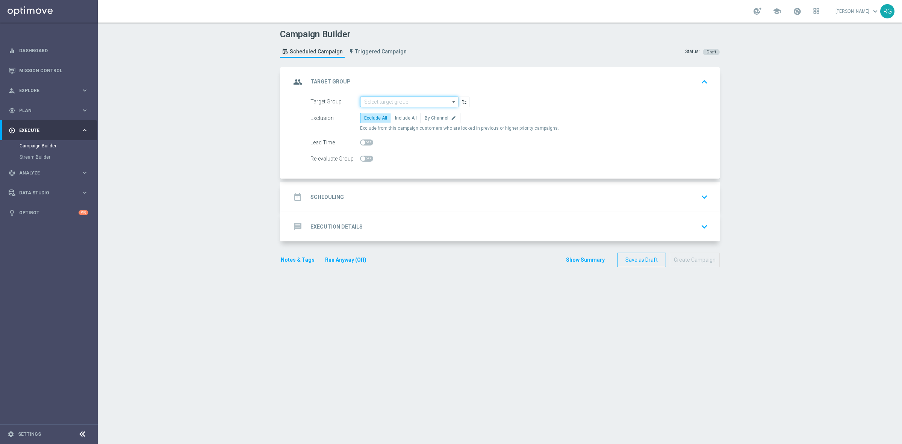
click at [389, 102] on input at bounding box center [409, 102] width 98 height 11
click at [389, 113] on div "[DATE] Dash Cam" at bounding box center [382, 112] width 36 height 7
type input "[DATE] Dash Cam"
click at [425, 115] on span "By Channel" at bounding box center [437, 117] width 24 height 5
click at [425, 117] on input "By Channel edit" at bounding box center [427, 119] width 5 height 5
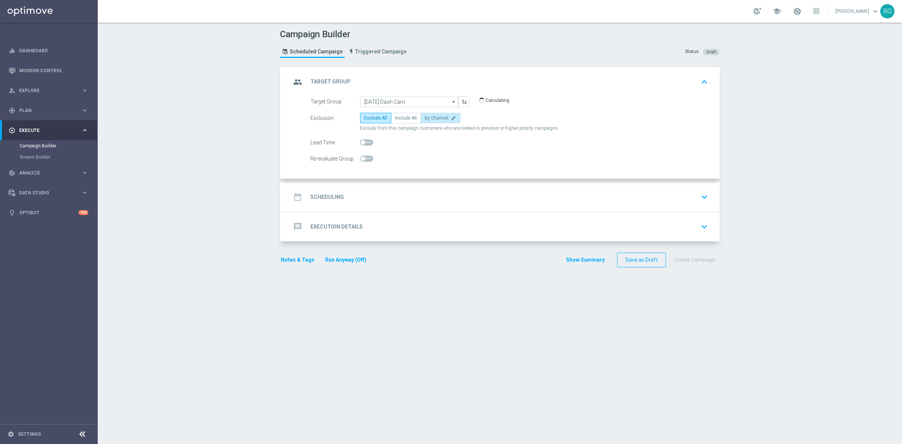
radio input "true"
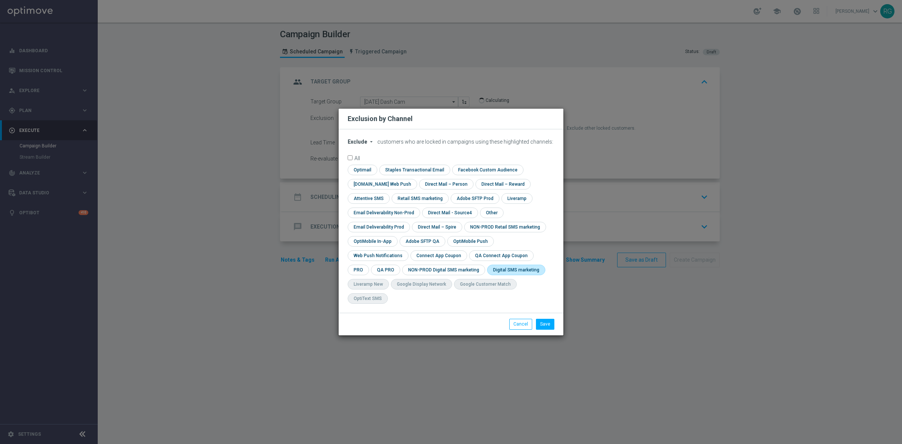
click at [487, 275] on input "checkbox" at bounding box center [514, 269] width 55 height 10
checkbox input "true"
click at [540, 319] on button "Save" at bounding box center [545, 324] width 18 height 11
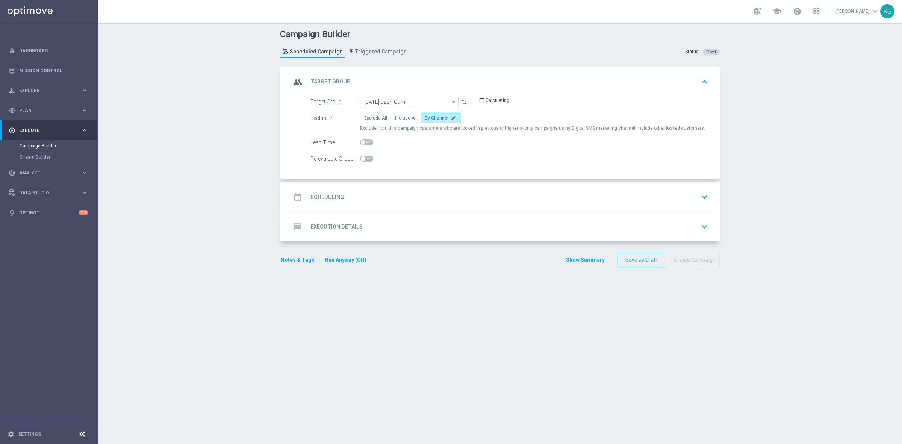
click at [363, 142] on span at bounding box center [366, 142] width 13 height 6
click at [363, 142] on input "checkbox" at bounding box center [366, 142] width 13 height 6
checkbox input "true"
click at [354, 199] on div "date_range Scheduling keyboard_arrow_down" at bounding box center [501, 197] width 420 height 14
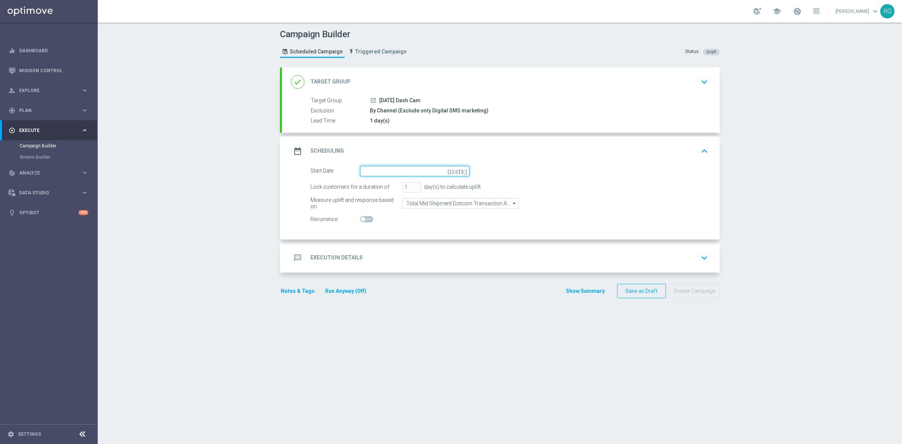
click at [455, 167] on input at bounding box center [414, 171] width 109 height 11
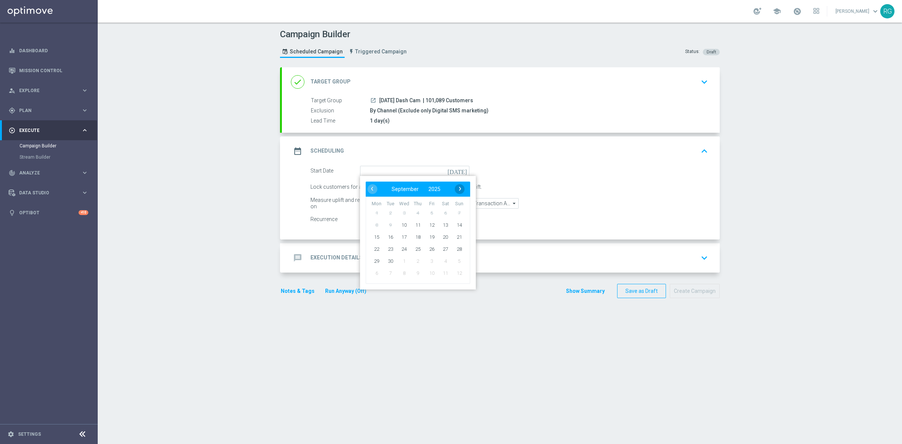
click at [458, 190] on span "›" at bounding box center [460, 189] width 10 height 10
click at [412, 213] on span "2" at bounding box center [418, 213] width 12 height 12
type input "[DATE]"
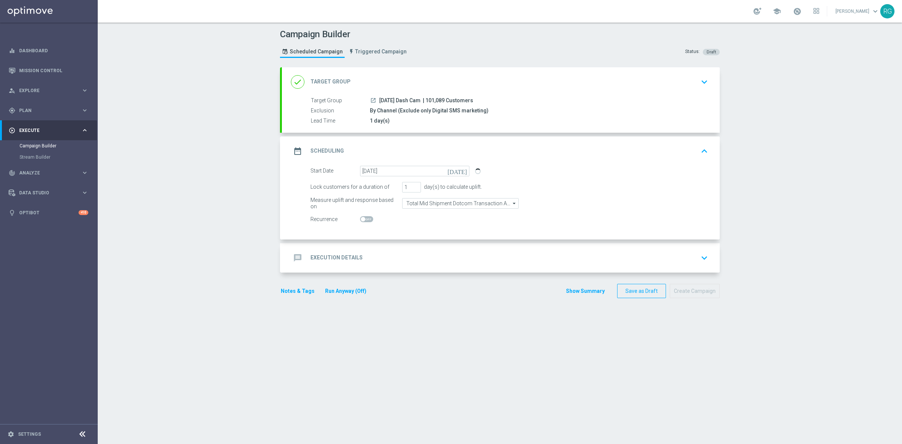
click at [337, 254] on h2 "Execution Details" at bounding box center [336, 257] width 52 height 7
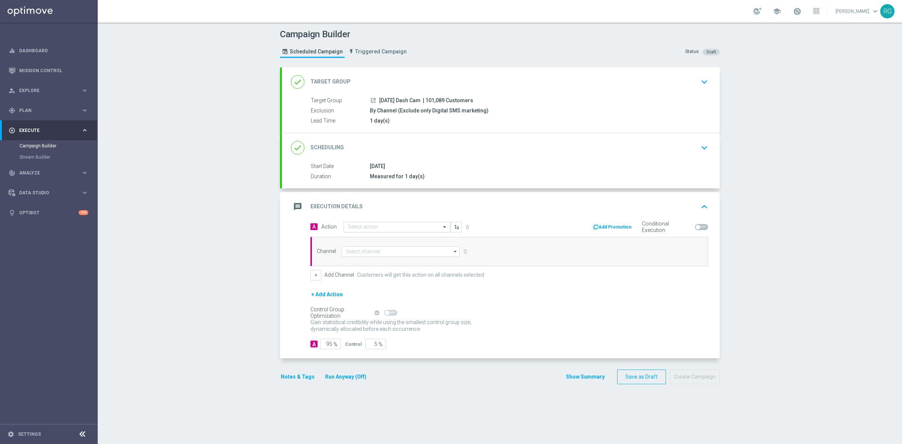
click at [357, 230] on input "text" at bounding box center [390, 227] width 84 height 6
type input "sms"
click at [370, 260] on div "SMS_Awareness edit" at bounding box center [397, 264] width 99 height 12
click at [374, 252] on input at bounding box center [400, 251] width 118 height 11
click at [374, 258] on div "Attentive SMS" at bounding box center [400, 262] width 118 height 11
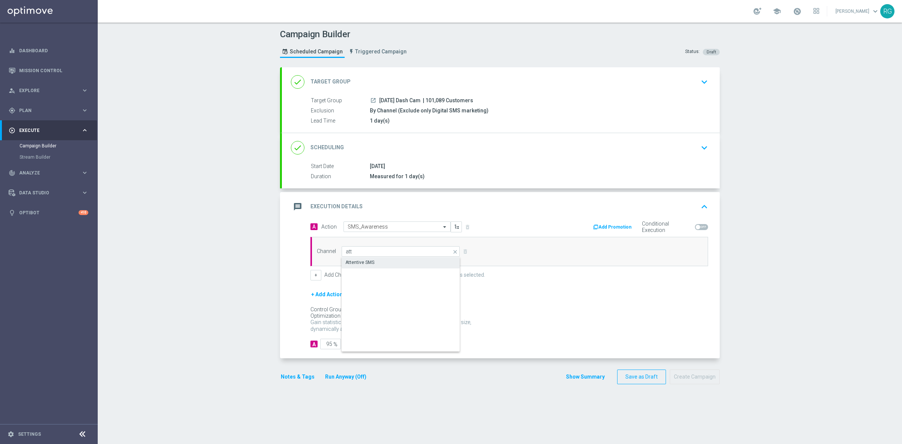
type input "Attentive SMS"
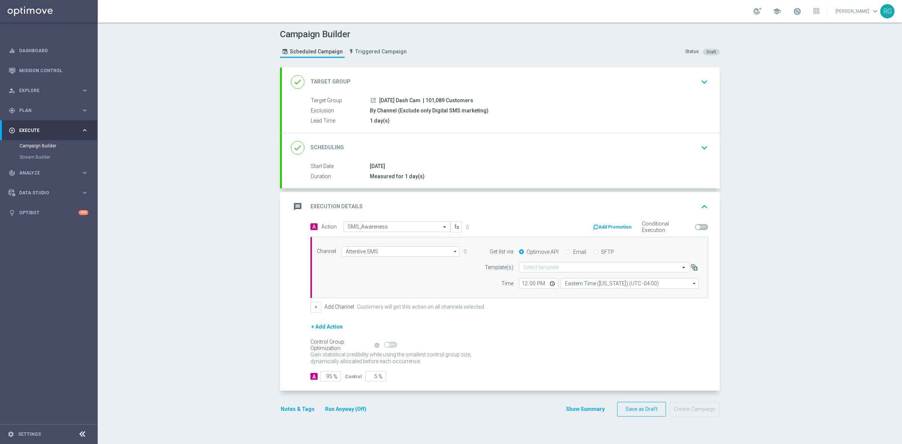
click at [593, 252] on input "SFTP" at bounding box center [595, 252] width 5 height 5
radio input "true"
click at [544, 263] on div "Select template" at bounding box center [604, 267] width 171 height 11
click at [540, 278] on label "Default Template" at bounding box center [539, 278] width 33 height 6
click at [292, 411] on button "Notes & Tags" at bounding box center [297, 408] width 35 height 9
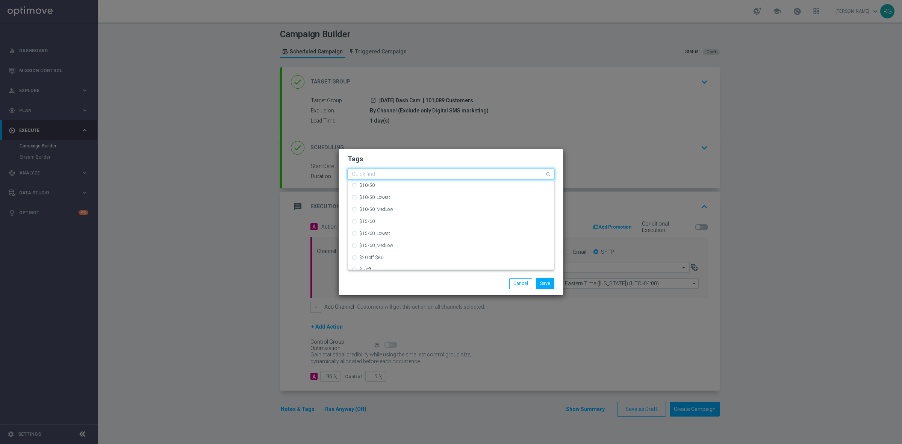
click at [377, 169] on div "Quick find" at bounding box center [451, 174] width 207 height 11
click at [376, 171] on input "text" at bounding box center [448, 174] width 193 height 6
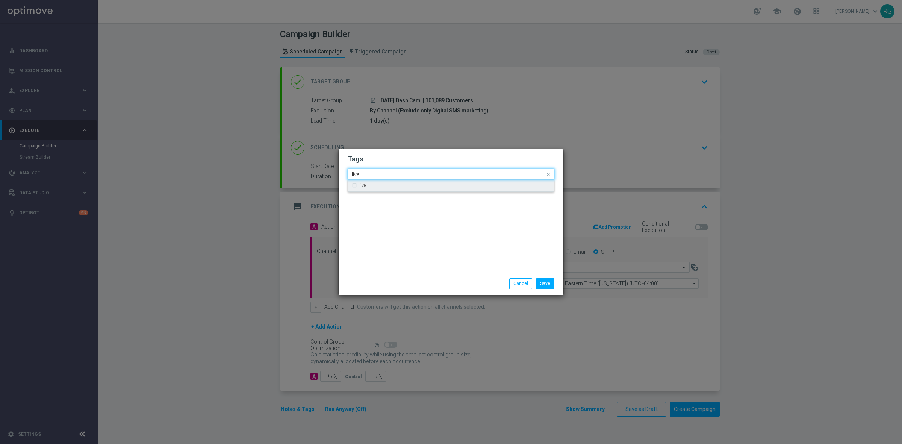
click at [376, 192] on ng-dropdown-panel "live" at bounding box center [451, 185] width 207 height 12
click at [380, 183] on div "live" at bounding box center [454, 185] width 191 height 5
type input "live"
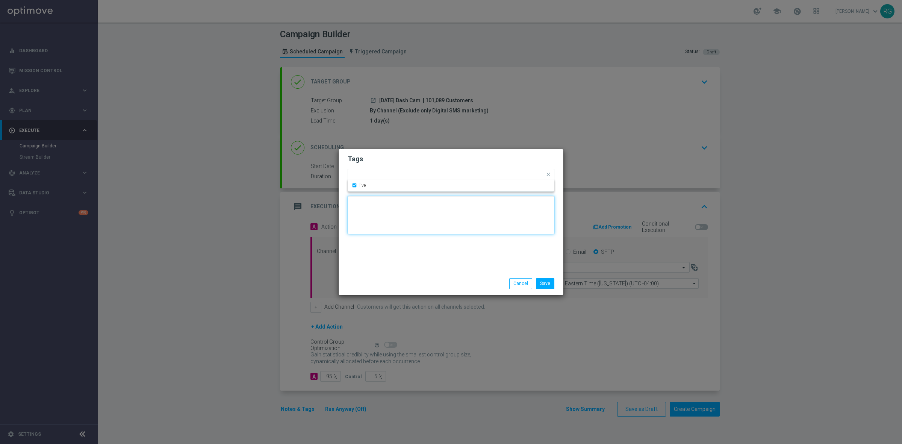
drag, startPoint x: 382, startPoint y: 215, endPoint x: 391, endPoint y: 179, distance: 36.5
click at [382, 215] on textarea at bounding box center [451, 215] width 207 height 38
click at [391, 179] on div "Add a new tag × live" at bounding box center [451, 174] width 207 height 11
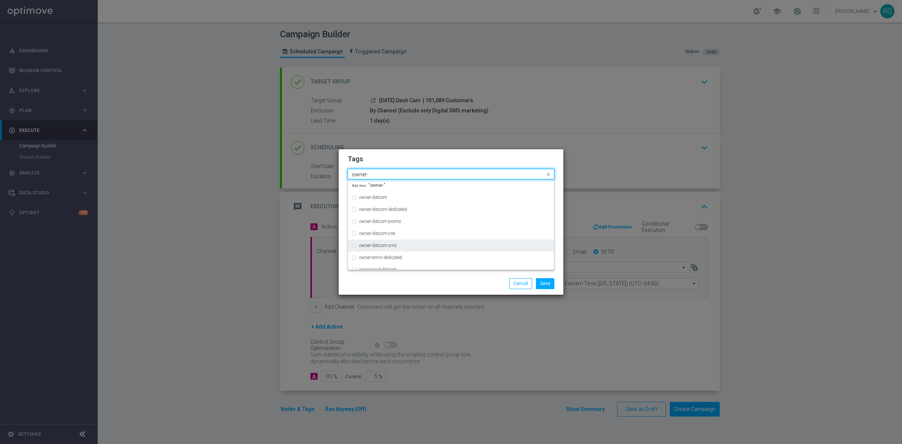
click at [392, 244] on label "owner-dotcom-sms" at bounding box center [378, 245] width 38 height 5
type input "owner-"
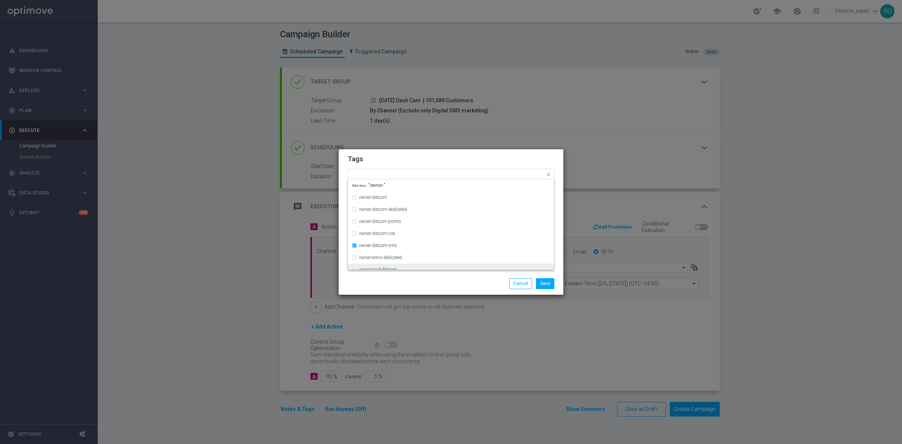
click at [460, 278] on div "Save Cancel" at bounding box center [486, 283] width 145 height 11
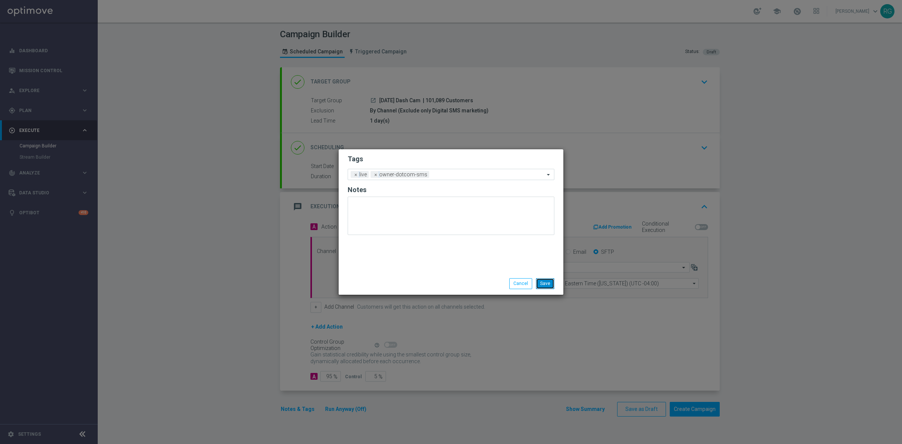
click at [541, 282] on button "Save" at bounding box center [545, 283] width 18 height 11
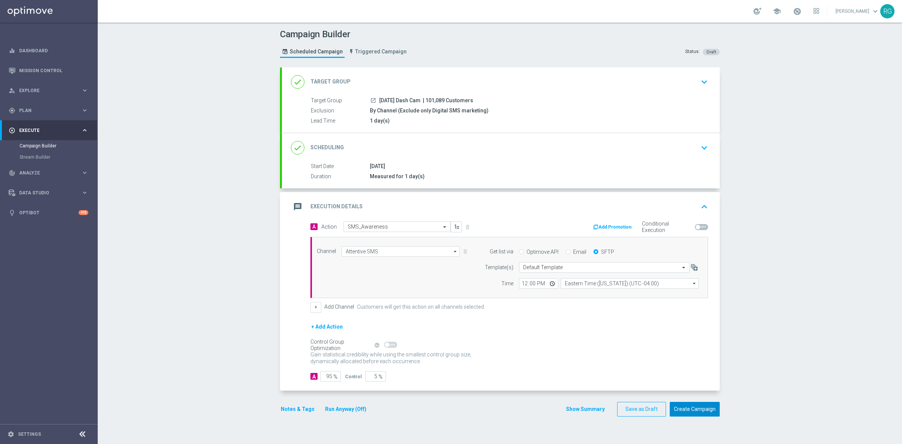
click at [699, 415] on button "Create Campaign" at bounding box center [694, 409] width 50 height 15
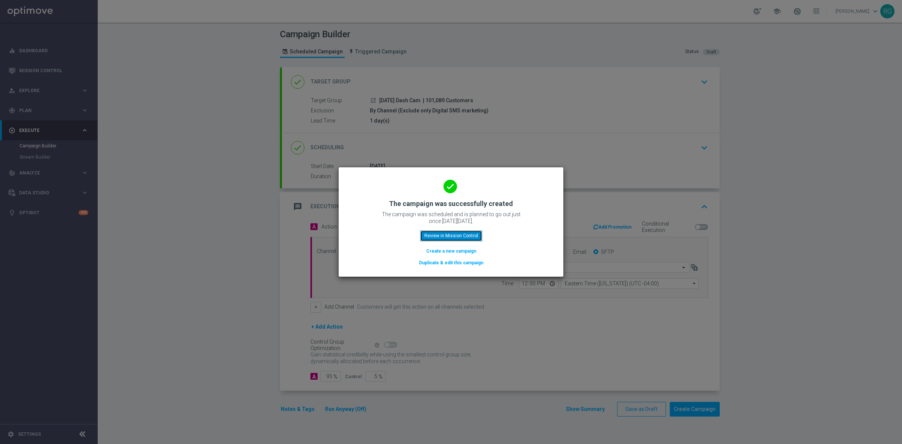
click at [458, 238] on button "Review in Mission Control" at bounding box center [451, 235] width 62 height 11
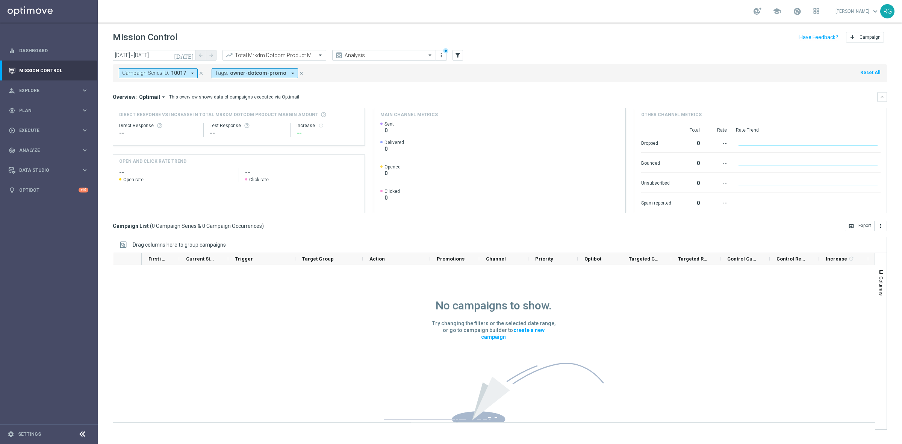
click at [202, 73] on icon "close" at bounding box center [200, 73] width 5 height 5
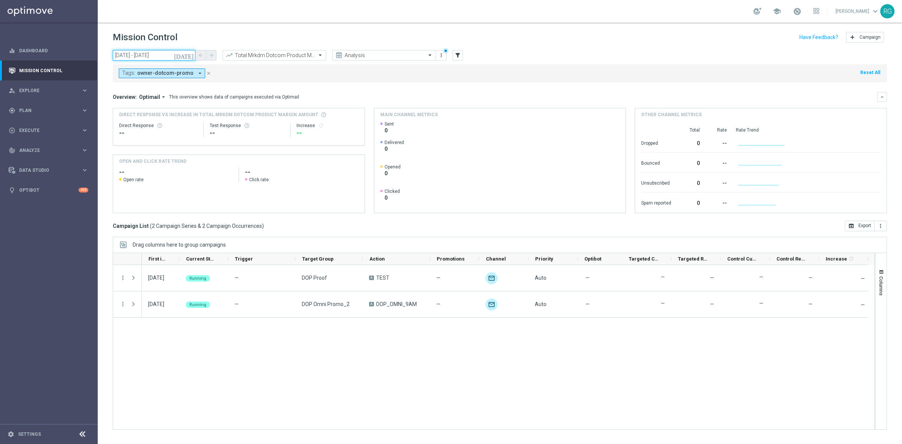
click at [186, 51] on input "[DATE] - [DATE]" at bounding box center [154, 55] width 83 height 11
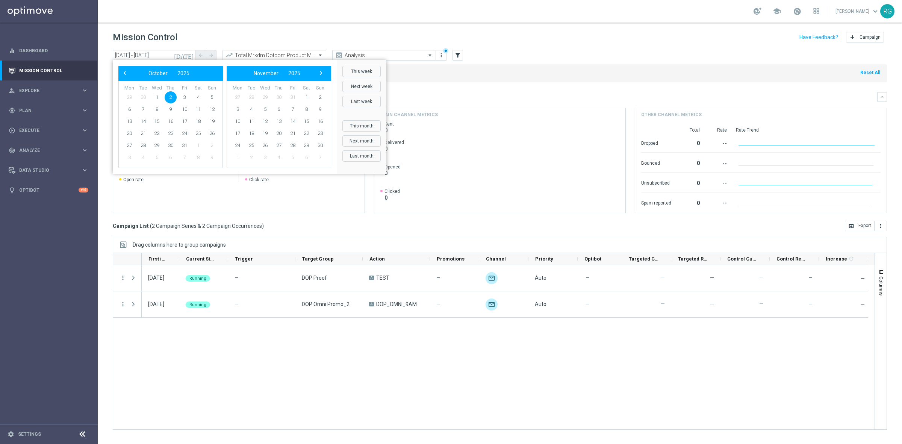
click at [191, 53] on icon "[DATE]" at bounding box center [184, 55] width 20 height 7
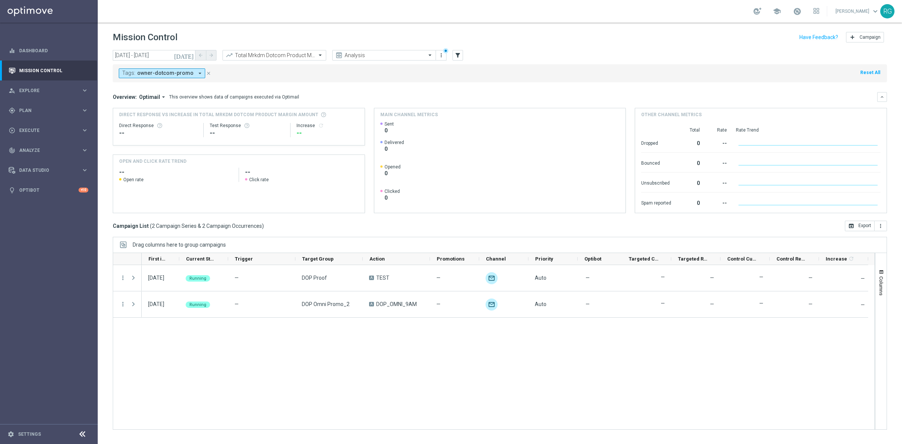
click at [191, 53] on icon "[DATE]" at bounding box center [184, 55] width 20 height 7
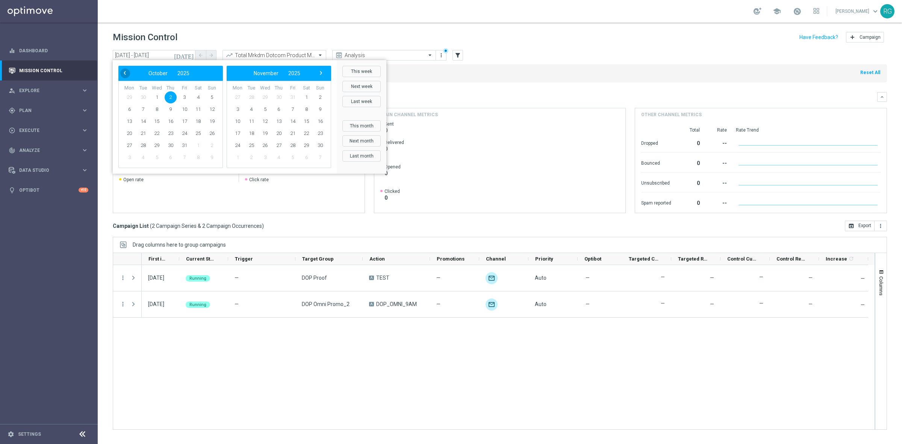
click at [122, 74] on span "‹" at bounding box center [125, 73] width 10 height 10
click at [128, 123] on span "15" at bounding box center [129, 121] width 12 height 12
click at [280, 97] on span "2" at bounding box center [279, 97] width 12 height 12
type input "[DATE] - [DATE]"
